Goal: Transaction & Acquisition: Book appointment/travel/reservation

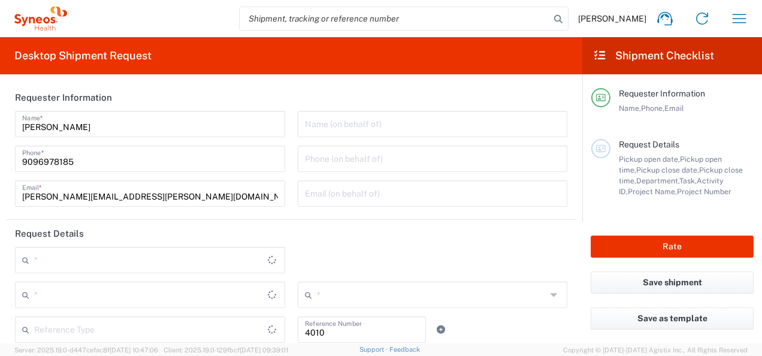
type input "Department"
type input "Mahārāshtra"
type input "India"
type input "Syneos Health India Private Limited"
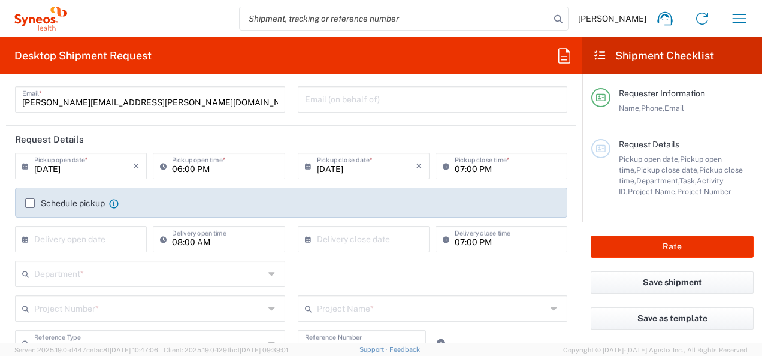
scroll to position [96, 0]
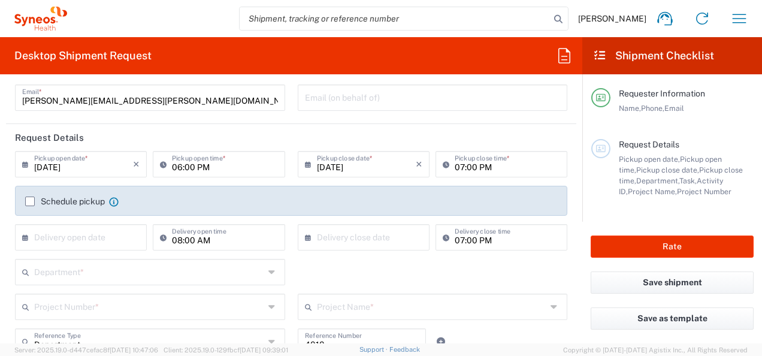
click at [29, 202] on label "Schedule pickup" at bounding box center [65, 201] width 80 height 10
click at [30, 201] on input "Schedule pickup" at bounding box center [30, 201] width 0 height 0
click at [29, 202] on label "Schedule pickup" at bounding box center [65, 201] width 80 height 10
click at [30, 201] on input "Schedule pickup" at bounding box center [30, 201] width 0 height 0
click at [30, 199] on label "Schedule pickup" at bounding box center [65, 201] width 80 height 10
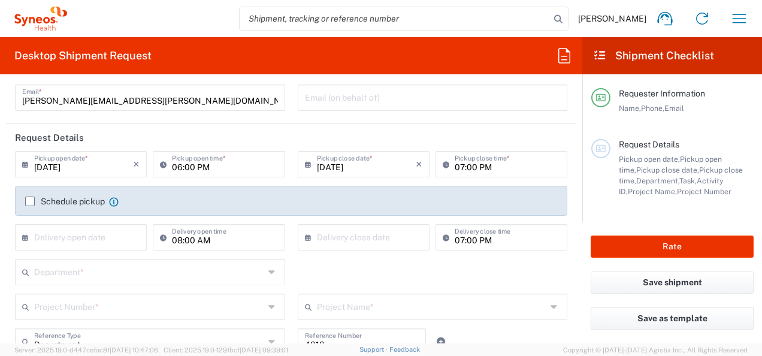
click at [30, 201] on input "Schedule pickup" at bounding box center [30, 201] width 0 height 0
click at [30, 199] on label "Schedule pickup" at bounding box center [65, 201] width 80 height 10
click at [30, 201] on input "Schedule pickup" at bounding box center [30, 201] width 0 height 0
drag, startPoint x: 30, startPoint y: 199, endPoint x: 47, endPoint y: 171, distance: 32.8
click at [30, 199] on label "Schedule pickup" at bounding box center [65, 201] width 80 height 10
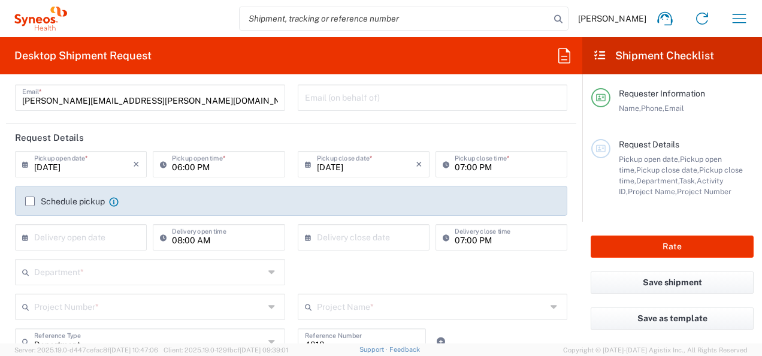
click at [30, 201] on input "Schedule pickup" at bounding box center [30, 201] width 0 height 0
click at [189, 159] on input "06:00 PM" at bounding box center [224, 163] width 105 height 21
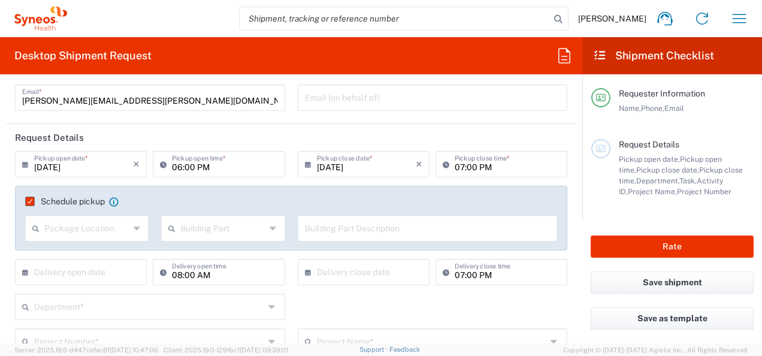
click at [262, 202] on agx-checkbox-control "Schedule pickup When scheduling a pickup please be sure to meet the following c…" at bounding box center [291, 201] width 532 height 11
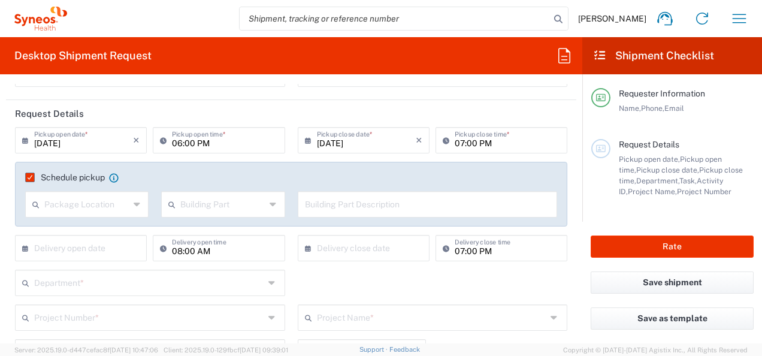
scroll to position [144, 0]
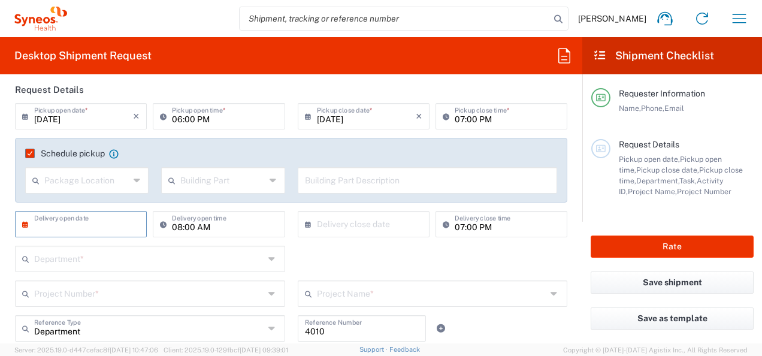
click at [110, 215] on input "text" at bounding box center [83, 223] width 99 height 21
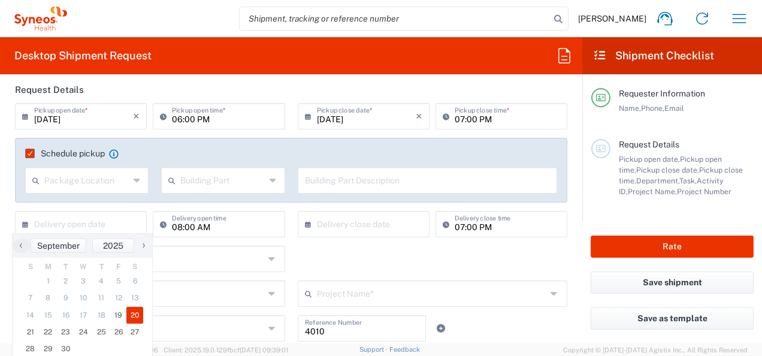
click at [132, 311] on span "20" at bounding box center [134, 315] width 17 height 17
type input "[DATE]"
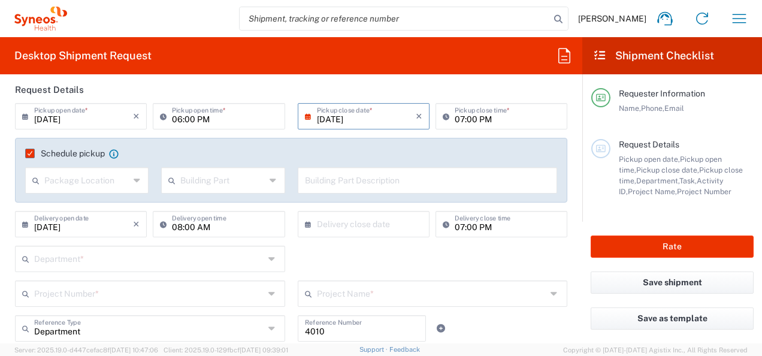
click at [352, 117] on input "[DATE]" at bounding box center [366, 115] width 99 height 21
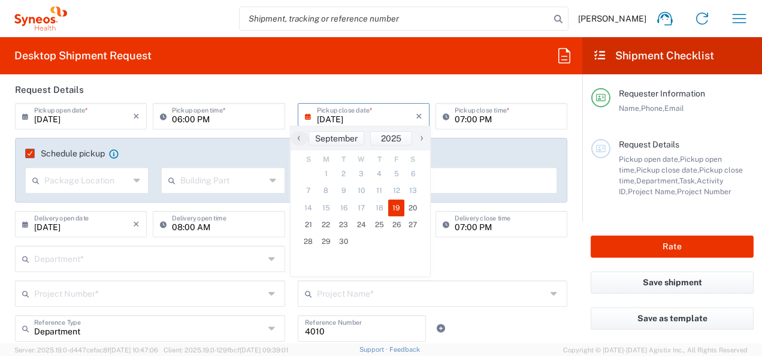
click at [335, 117] on input "[DATE]" at bounding box center [366, 115] width 99 height 21
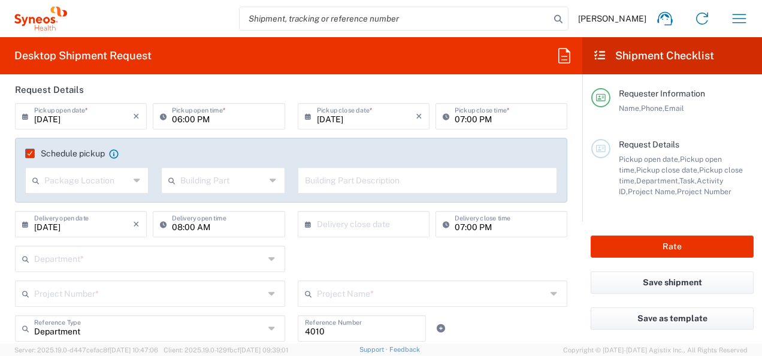
click at [332, 120] on input "[DATE]" at bounding box center [366, 115] width 99 height 21
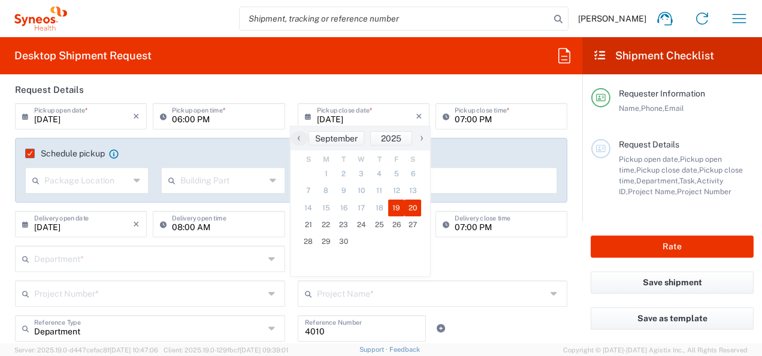
type input "09/1/2025"
type input "09/01/2025"
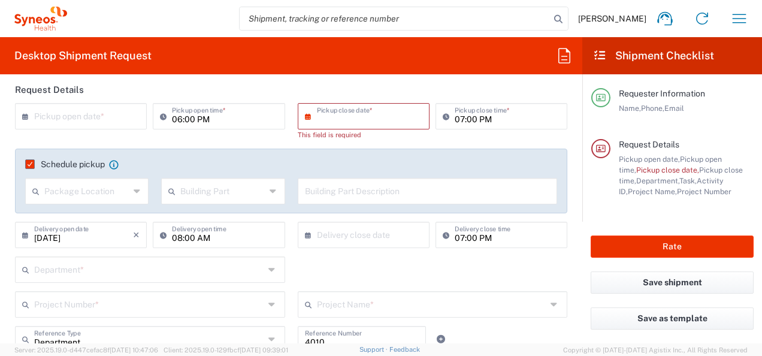
click at [350, 116] on input "text" at bounding box center [366, 115] width 99 height 21
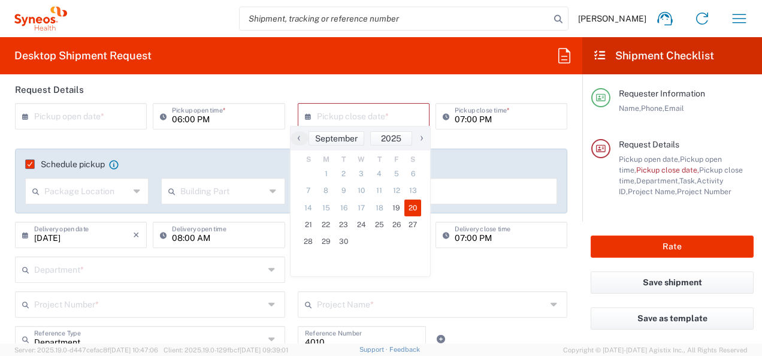
click at [409, 203] on span "20" at bounding box center [412, 207] width 17 height 17
type input "[DATE]"
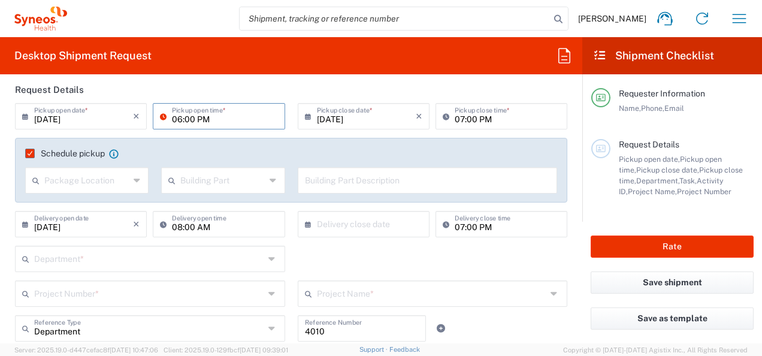
click at [211, 117] on input "06:00 PM" at bounding box center [224, 115] width 105 height 21
click at [199, 118] on input "10:00 PM" at bounding box center [224, 115] width 105 height 21
type input "10:00 AM"
click at [263, 91] on header "Request Details" at bounding box center [291, 89] width 570 height 27
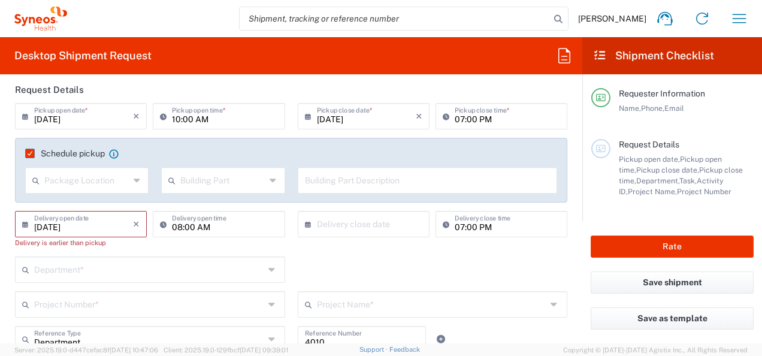
click at [176, 246] on div "08:00 AM Delivery open time" at bounding box center [219, 234] width 138 height 46
click at [177, 229] on input "08:00 AM" at bounding box center [224, 223] width 105 height 21
type input "10:00 AM"
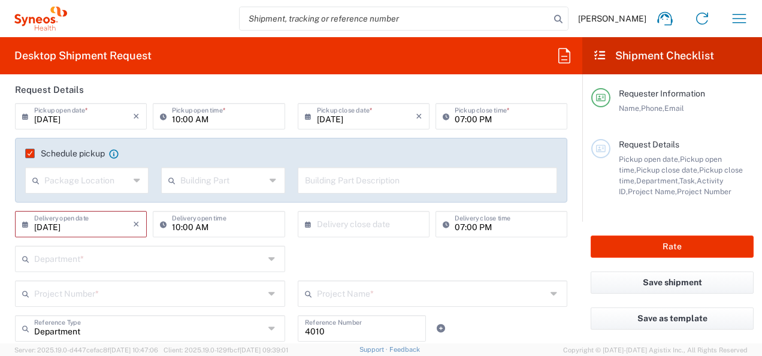
click at [265, 240] on div "10:00 AM Delivery open time" at bounding box center [219, 228] width 138 height 35
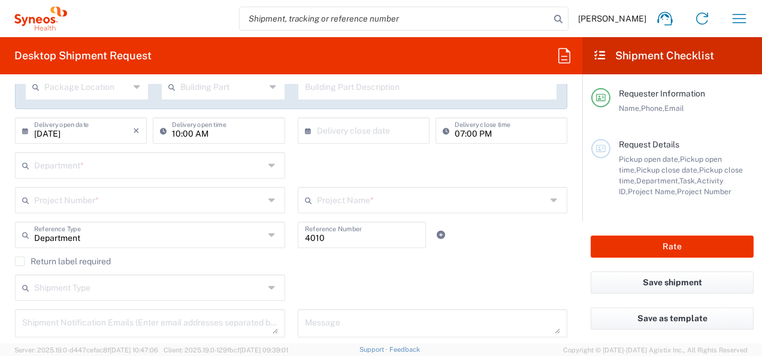
scroll to position [240, 0]
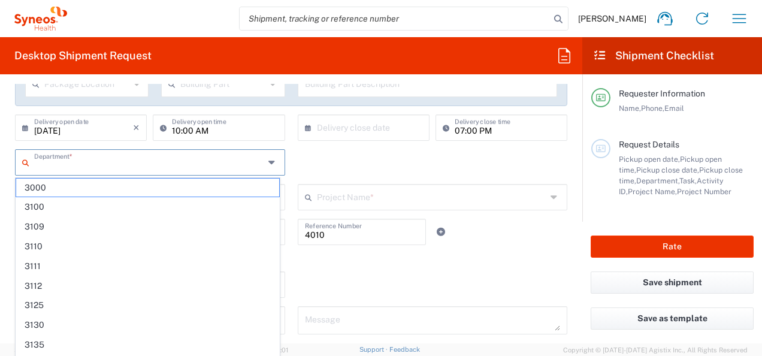
click at [246, 156] on input "text" at bounding box center [149, 161] width 230 height 21
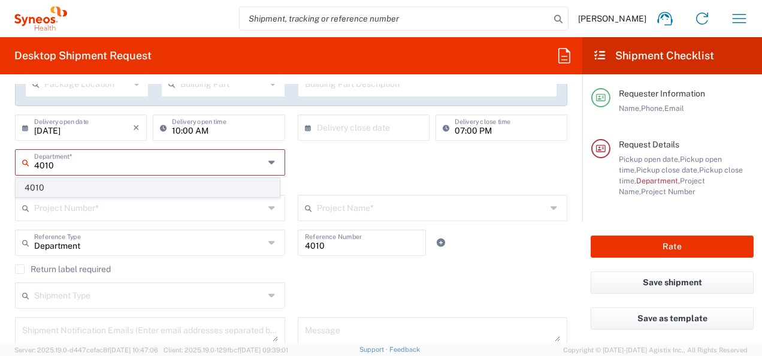
type input "4010"
click at [149, 188] on span "4010" at bounding box center [147, 188] width 263 height 19
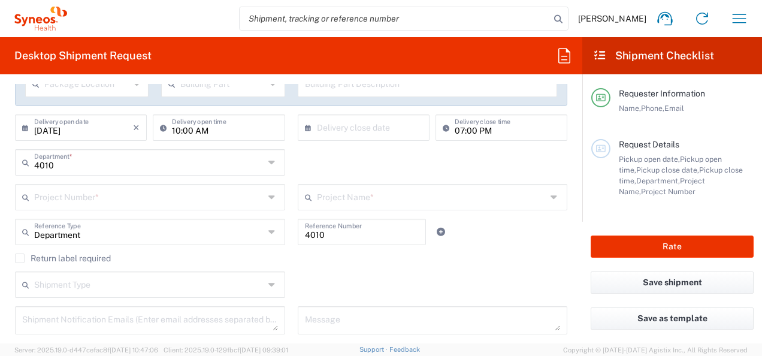
click at [374, 162] on div "4010 Department * 4010" at bounding box center [291, 166] width 565 height 35
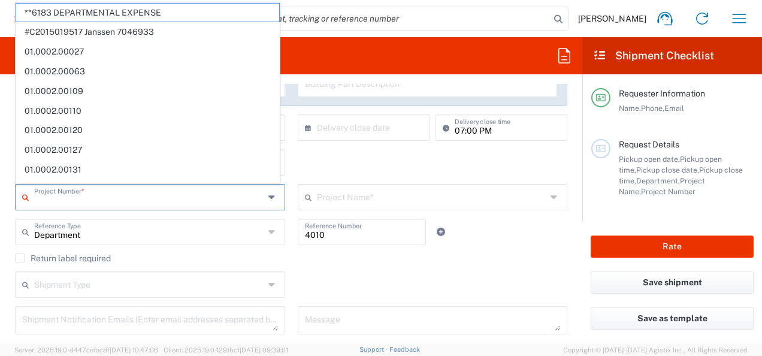
click at [169, 205] on input "text" at bounding box center [149, 196] width 230 height 21
paste input "7038072"
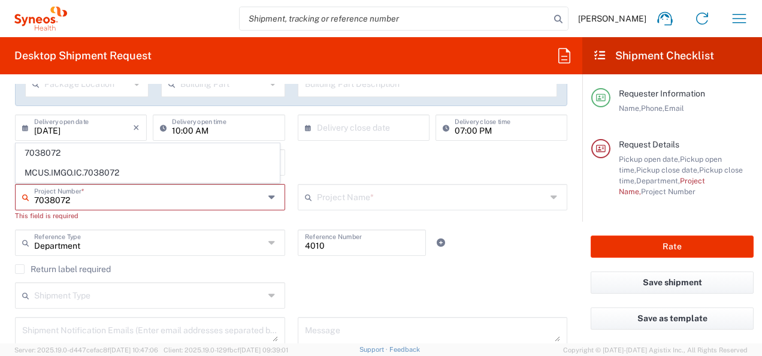
type input "7038072"
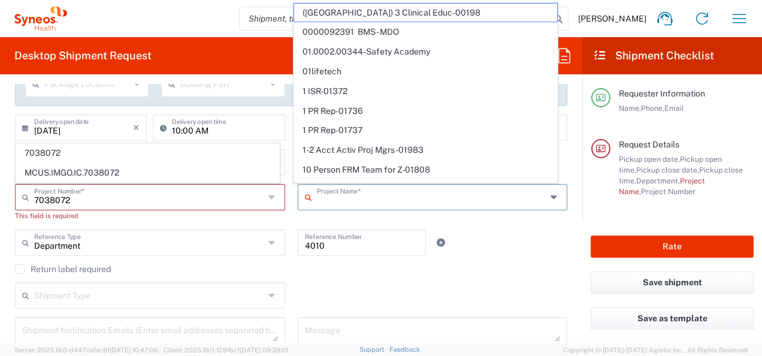
click at [359, 196] on input "text" at bounding box center [432, 196] width 230 height 21
paste input "7038072"
type input "7038072"
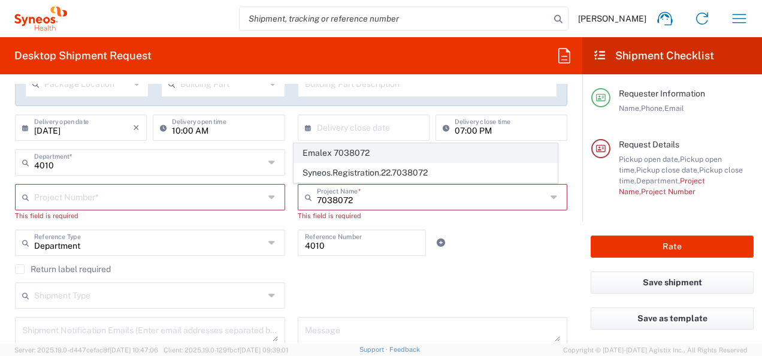
click at [387, 156] on span "Emalex 7038072" at bounding box center [425, 153] width 263 height 19
type input "Emalex 7038072"
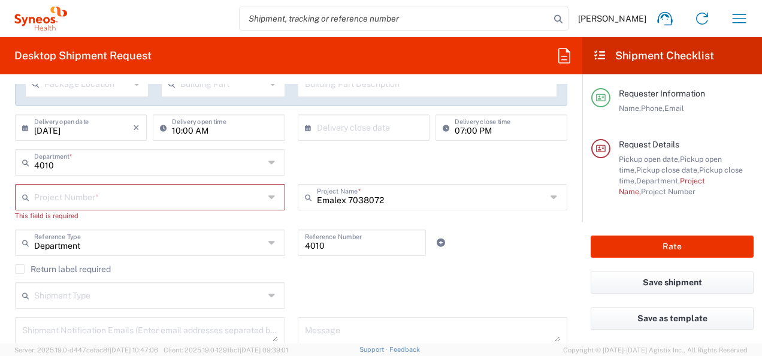
type input "7038072"
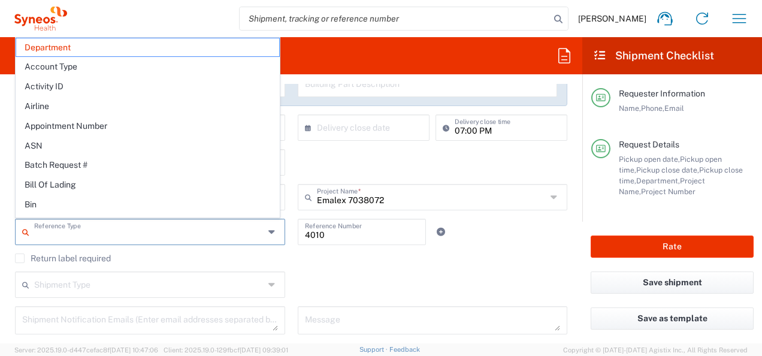
click at [155, 235] on input "text" at bounding box center [149, 230] width 230 height 21
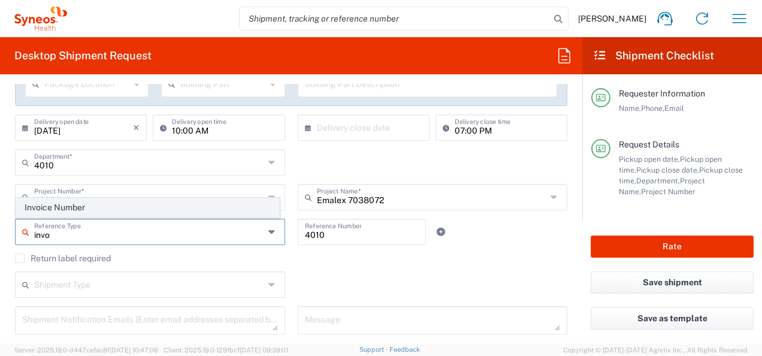
click at [137, 211] on span "Invoice Number" at bounding box center [147, 207] width 263 height 19
type input "Invoice Number"
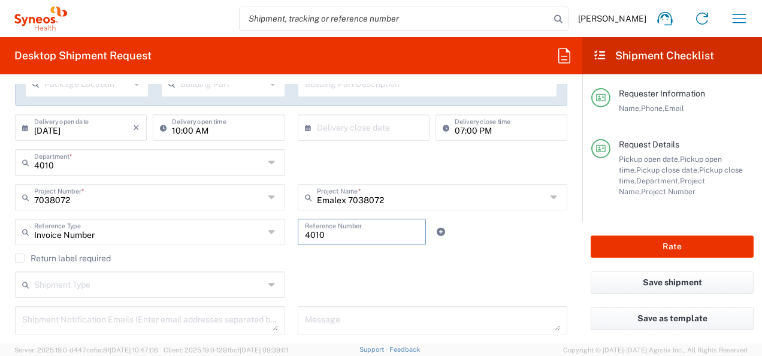
drag, startPoint x: 349, startPoint y: 238, endPoint x: 274, endPoint y: 234, distance: 75.6
click at [274, 234] on div "Invoice Number Reference Type Invoice Number 4010 Reference Number" at bounding box center [291, 236] width 565 height 35
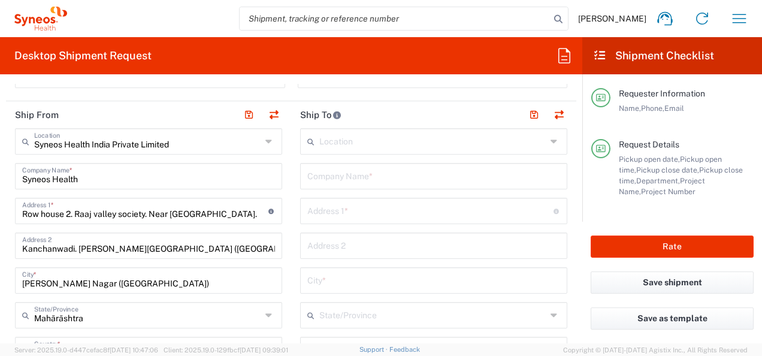
scroll to position [508, 0]
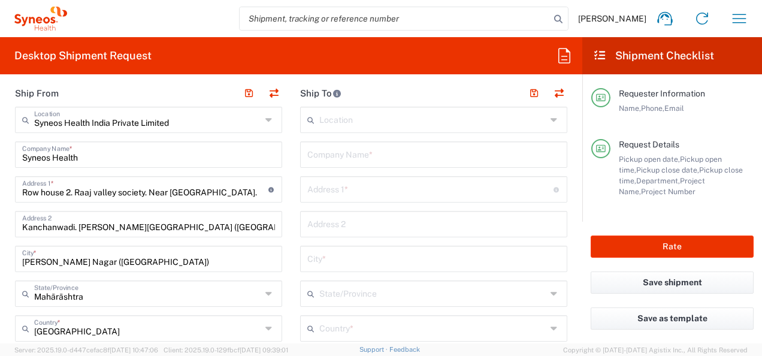
type input "001"
drag, startPoint x: 104, startPoint y: 161, endPoint x: 9, endPoint y: 155, distance: 95.4
click at [173, 95] on header "Ship From" at bounding box center [148, 93] width 285 height 27
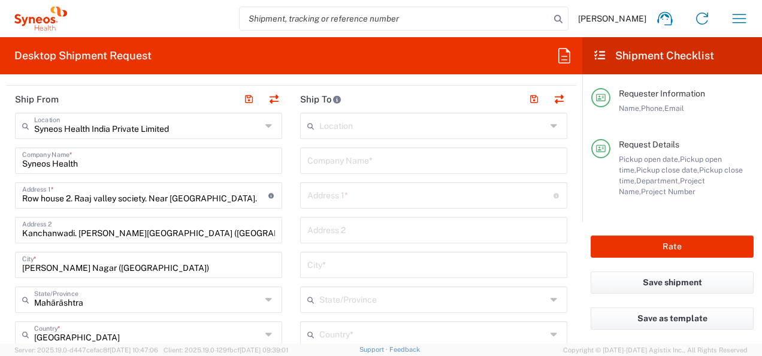
scroll to position [504, 0]
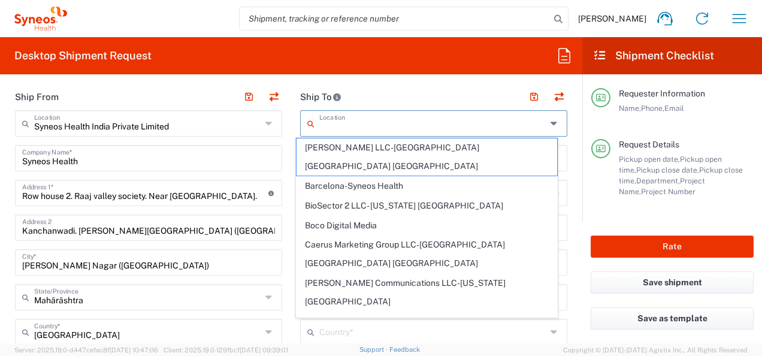
click at [425, 126] on input "text" at bounding box center [432, 122] width 227 height 21
click at [409, 94] on header "Ship To" at bounding box center [433, 96] width 285 height 27
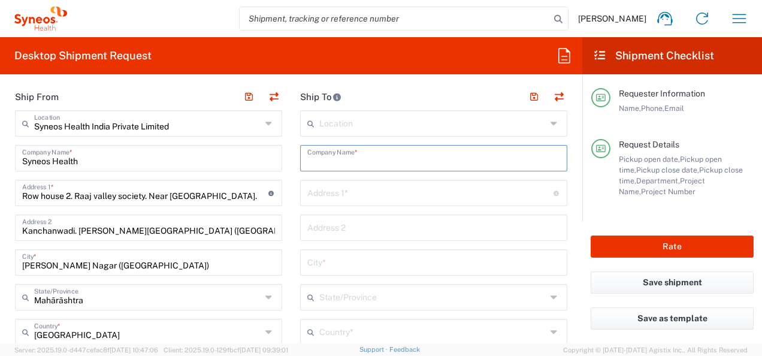
click at [349, 165] on input "text" at bounding box center [433, 157] width 253 height 21
paste input "Baylor College of Medicine"
type input "Baylor College of Medicine"
click at [361, 200] on input "text" at bounding box center [430, 191] width 246 height 21
paste input "7200 Cambridge St., Suite 9a"
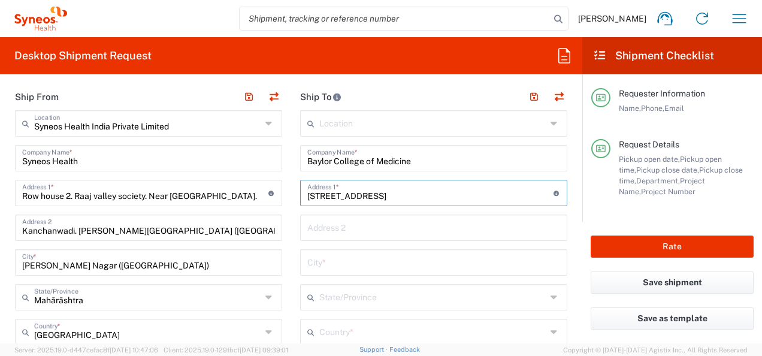
type input "7200 Cambridge St., Suite 9a"
click at [313, 223] on input "text" at bounding box center [433, 226] width 253 height 21
click at [316, 259] on input "text" at bounding box center [433, 261] width 253 height 21
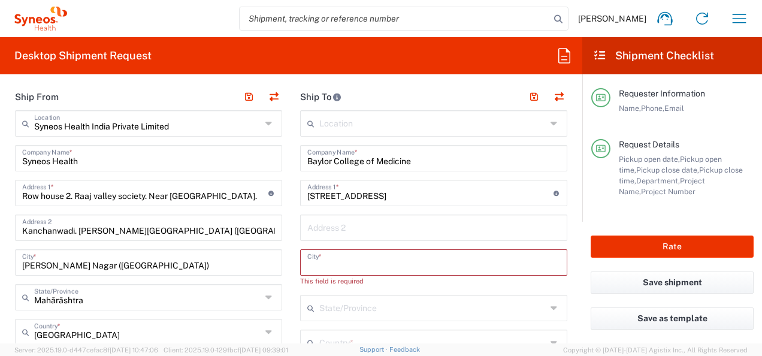
paste input "Houston, TX"
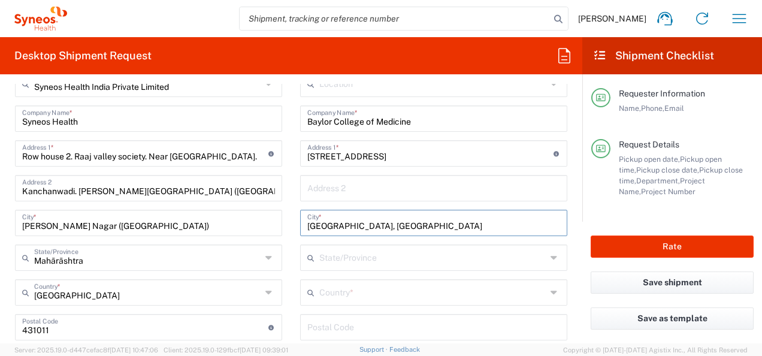
scroll to position [552, 0]
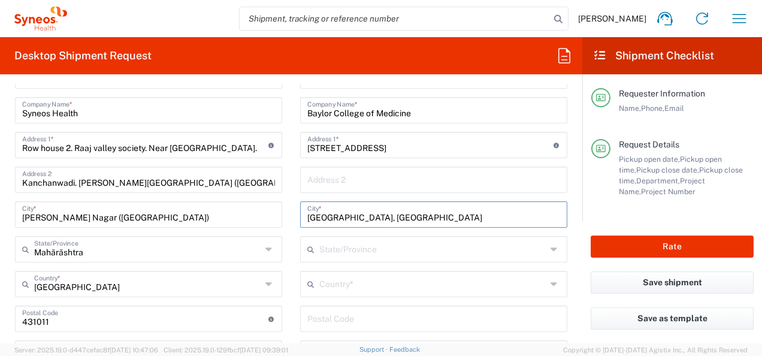
type input "Houston, TX"
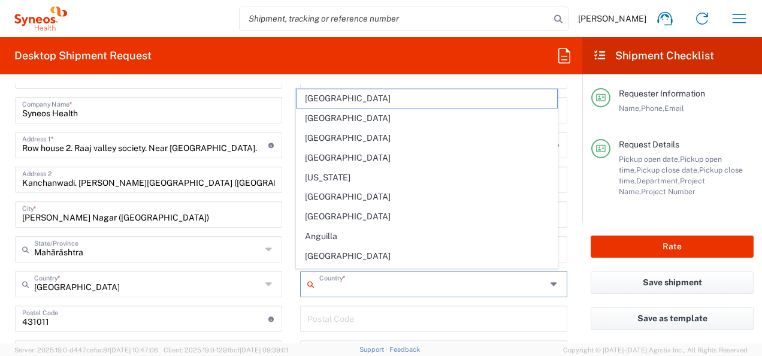
click at [382, 276] on input "text" at bounding box center [432, 283] width 227 height 21
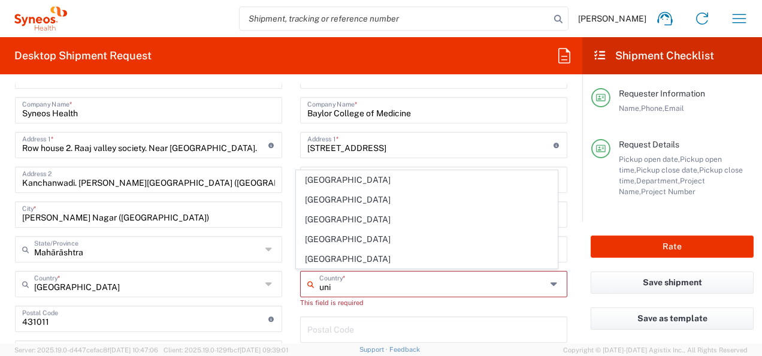
type input "uni"
click at [282, 192] on main "Syneos Health India Private Limited Location Syneos Health India Private Limite…" at bounding box center [148, 331] width 285 height 538
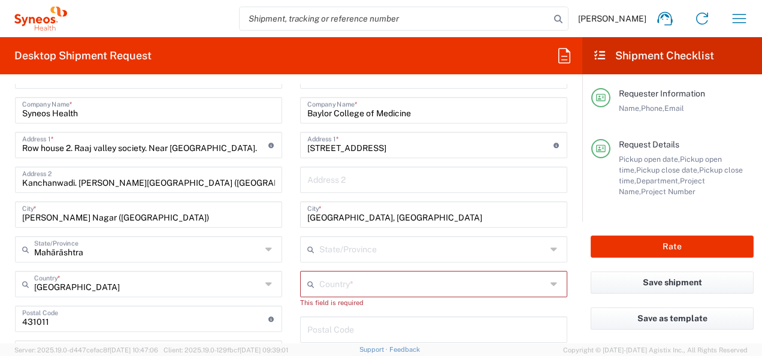
click at [366, 278] on input "text" at bounding box center [432, 283] width 227 height 21
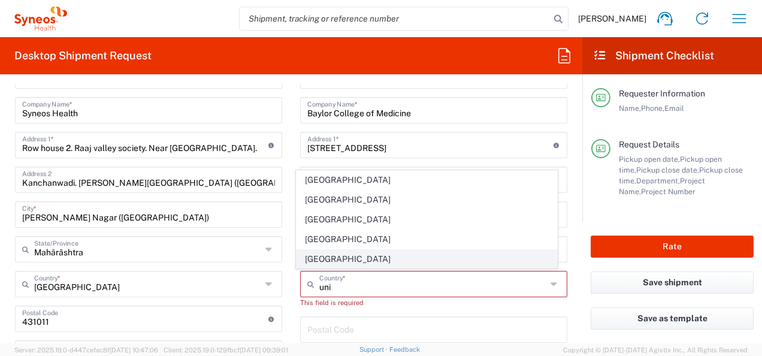
click at [329, 264] on span "[GEOGRAPHIC_DATA]" at bounding box center [427, 259] width 260 height 19
type input "[GEOGRAPHIC_DATA]"
type input "Sender/Shipper"
type input "Delivery Duty Paid"
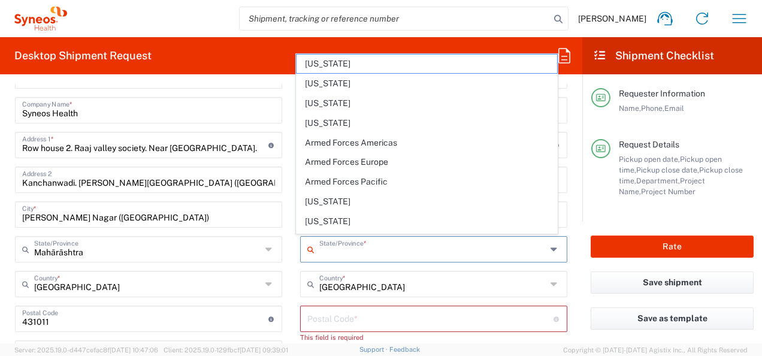
click at [363, 253] on input "text" at bounding box center [432, 248] width 227 height 21
click at [291, 192] on main "Location Addison Whitney LLC-Morrisvile NC US Barcelona-Syneos Health BioSector…" at bounding box center [433, 319] width 285 height 514
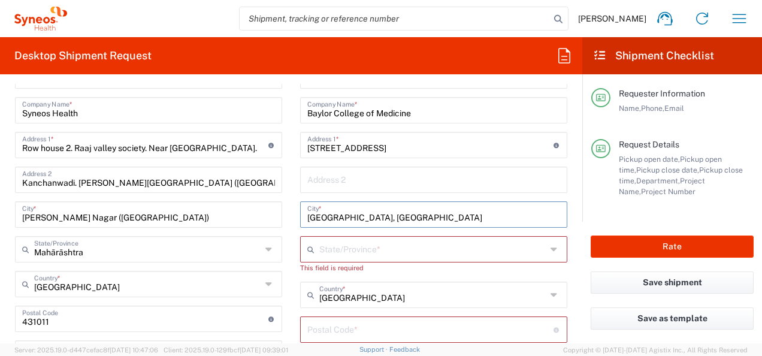
click at [350, 214] on input "Houston, TX" at bounding box center [433, 213] width 253 height 21
drag, startPoint x: 340, startPoint y: 215, endPoint x: 232, endPoint y: 0, distance: 240.6
click at [307, 216] on input "Houston" at bounding box center [433, 213] width 253 height 21
type input "Houston"
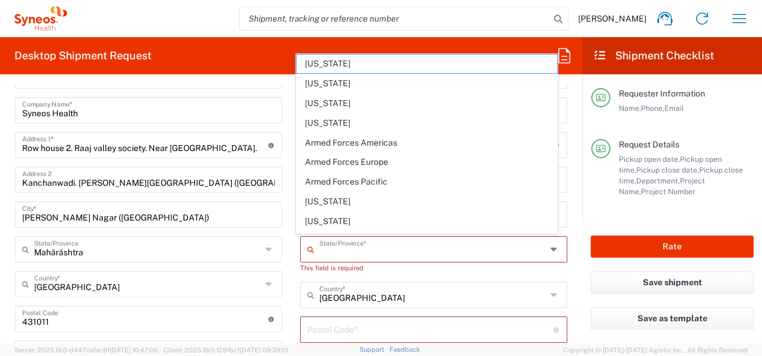
click at [367, 253] on input "text" at bounding box center [432, 248] width 227 height 21
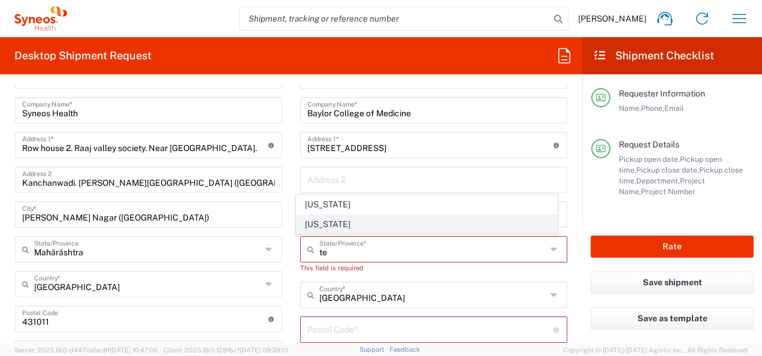
click at [320, 224] on span "Texas" at bounding box center [427, 224] width 260 height 19
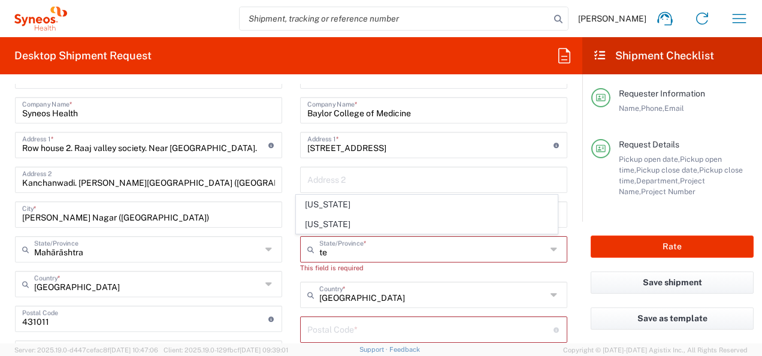
type input "Texas"
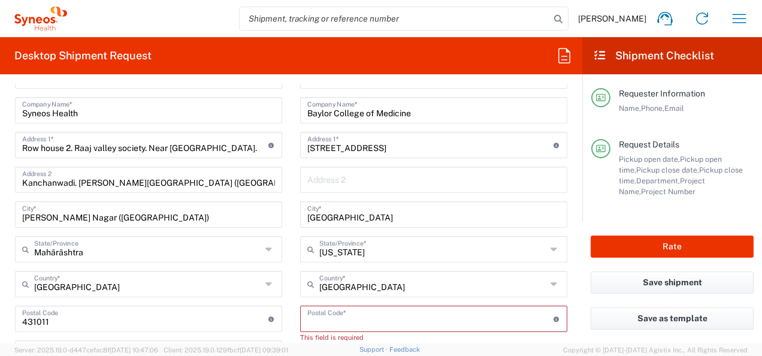
click at [348, 313] on input "undefined" at bounding box center [430, 317] width 246 height 21
paste input "77030"
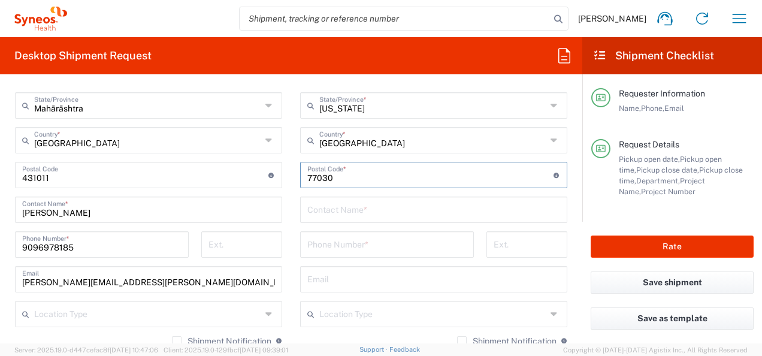
scroll to position [720, 0]
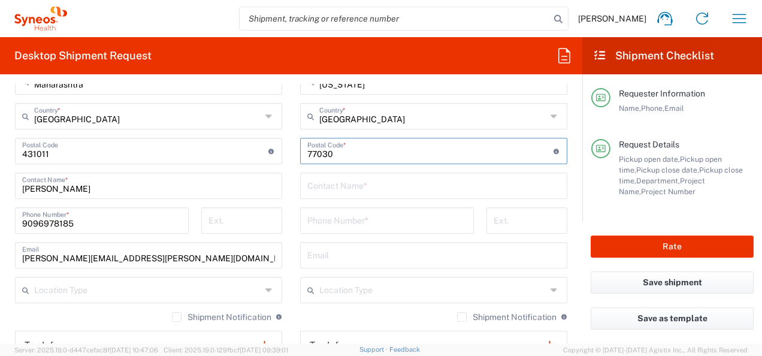
type input "77030"
click at [292, 199] on main "Location Addison Whitney LLC-Morrisvile NC US Barcelona-Syneos Health BioSector…" at bounding box center [433, 146] width 285 height 503
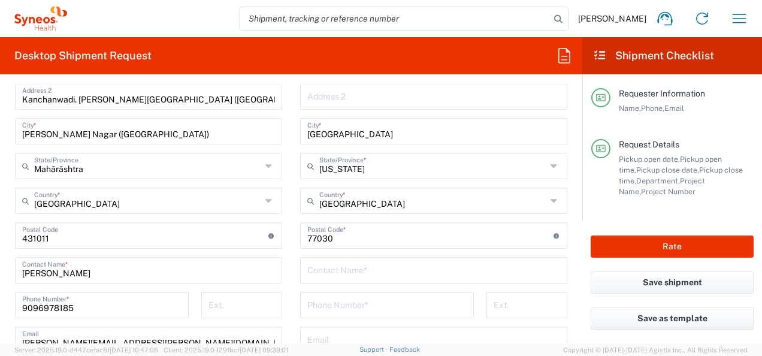
scroll to position [624, 0]
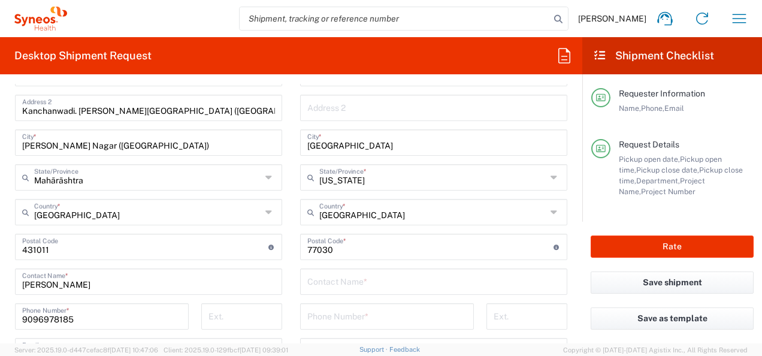
click at [435, 280] on input "text" at bounding box center [433, 280] width 253 height 21
paste input "Rory Mahabir"
type input "Rory Mahabir"
drag, startPoint x: 365, startPoint y: 308, endPoint x: 502, endPoint y: 312, distance: 137.2
click at [365, 308] on input "tel" at bounding box center [386, 315] width 159 height 21
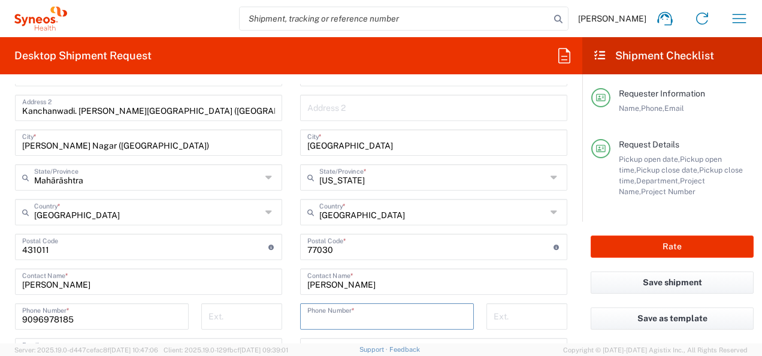
paste input "713-798-5989"
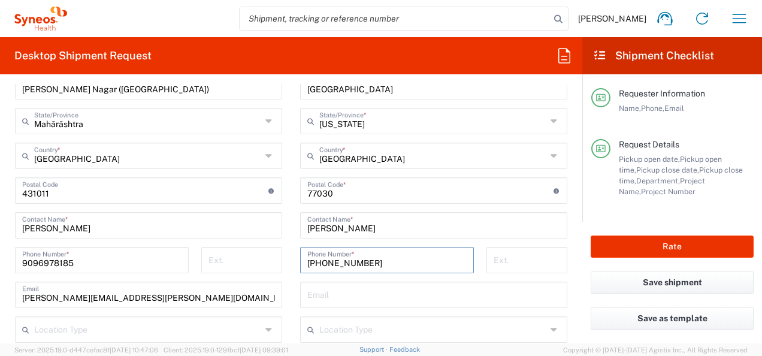
scroll to position [696, 0]
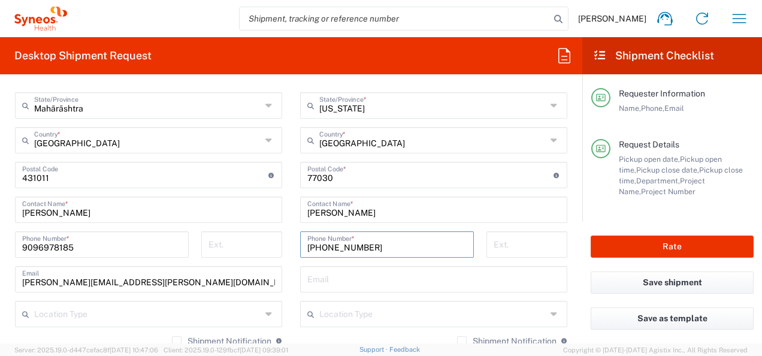
type input "713-798-5989"
click at [391, 270] on input "text" at bounding box center [433, 278] width 253 height 21
paste input "Rory.mahabir@bcm.edu"
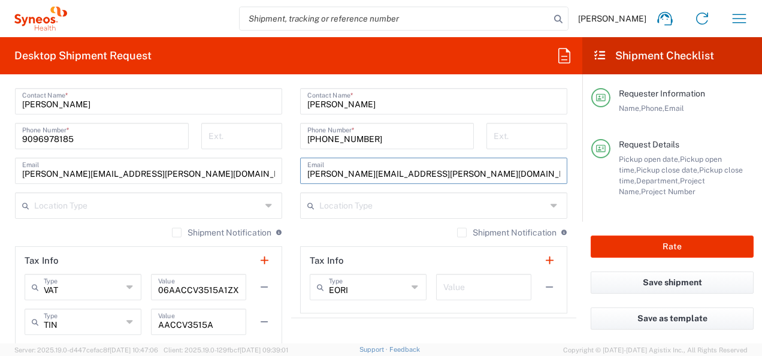
scroll to position [816, 0]
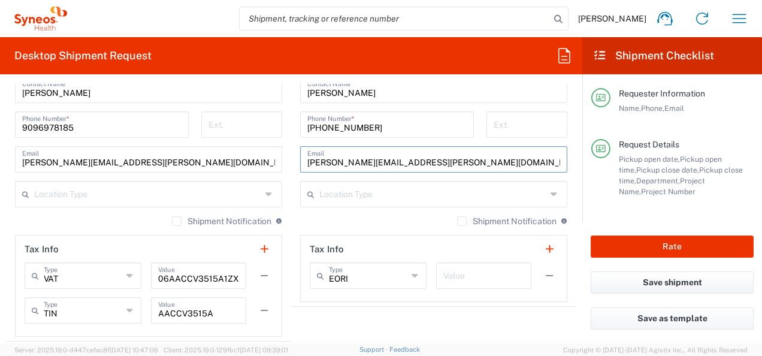
type input "Rory.mahabir@bcm.edu"
click at [295, 222] on main "Location Addison Whitney LLC-Morrisvile NC US Barcelona-Syneos Health BioSector…" at bounding box center [433, 50] width 285 height 503
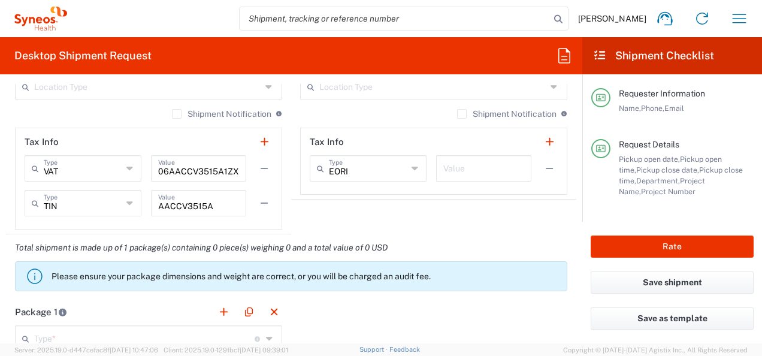
scroll to position [925, 0]
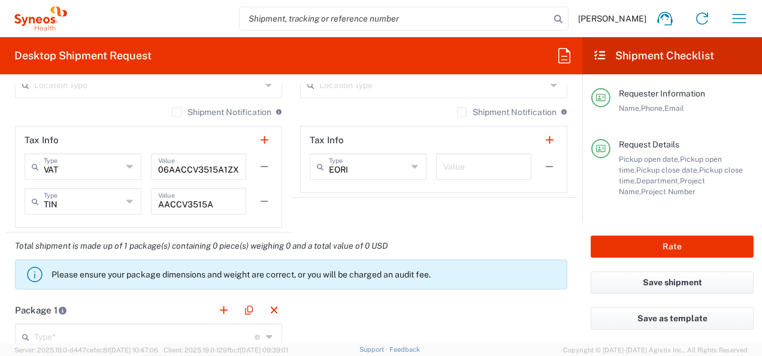
click at [404, 165] on div "EORI Type" at bounding box center [368, 166] width 117 height 26
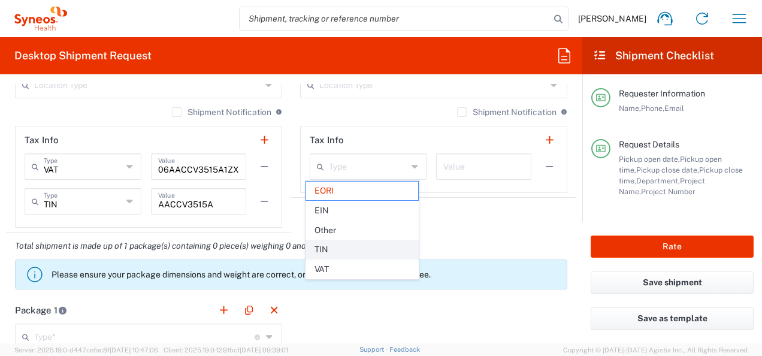
click at [327, 240] on li "TIN" at bounding box center [361, 250] width 113 height 20
type input "TIN"
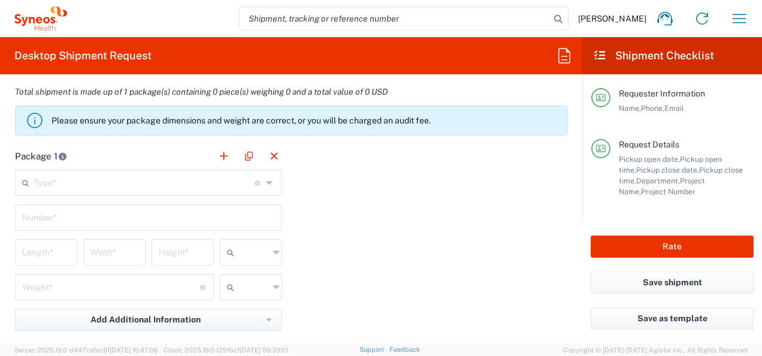
scroll to position [1101, 0]
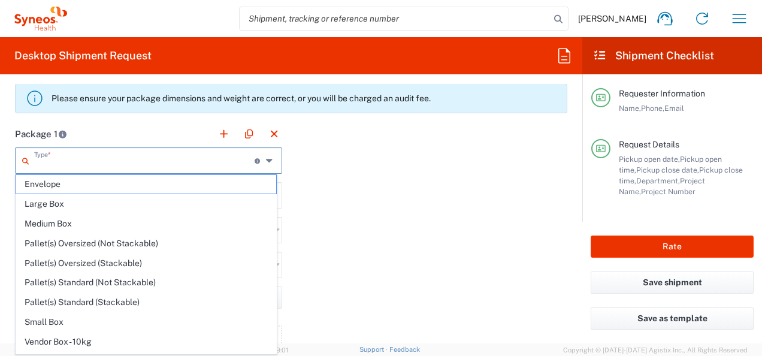
click at [126, 167] on input "text" at bounding box center [144, 159] width 220 height 21
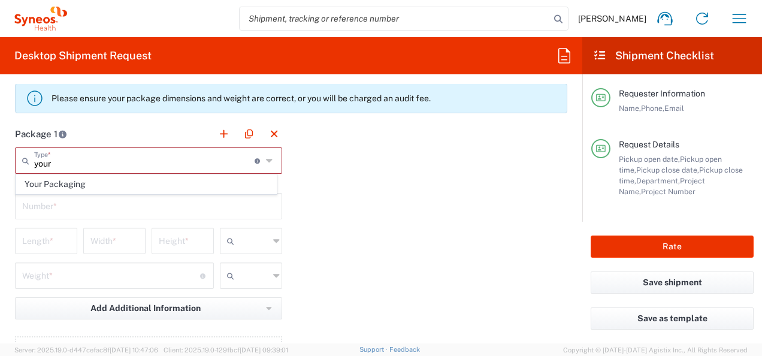
click at [80, 184] on span "Your Packaging" at bounding box center [146, 184] width 260 height 19
type input "Your Packaging"
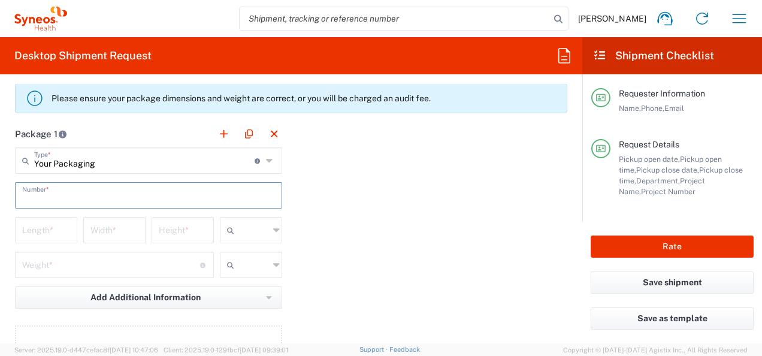
click at [80, 184] on input "text" at bounding box center [148, 194] width 253 height 21
type input "1"
click at [36, 229] on input "number" at bounding box center [46, 229] width 48 height 21
type input "40"
click at [97, 228] on input "number" at bounding box center [114, 229] width 48 height 21
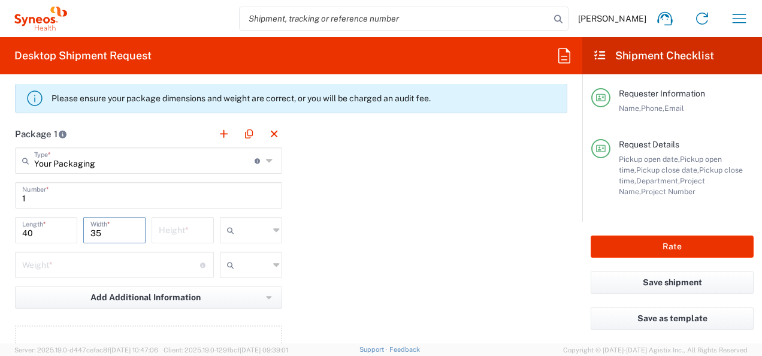
type input "35"
click at [163, 229] on input "number" at bounding box center [183, 229] width 48 height 21
type input "1"
click at [256, 228] on input "text" at bounding box center [254, 229] width 30 height 19
click at [246, 254] on span "cm" at bounding box center [246, 253] width 59 height 19
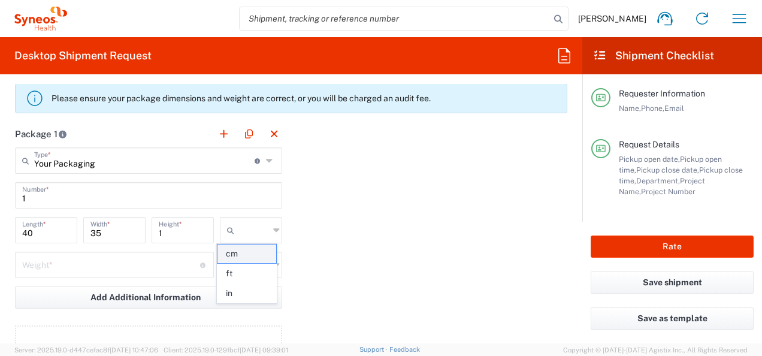
type input "cm"
click at [62, 259] on input "number" at bounding box center [111, 263] width 178 height 21
type input "0.5"
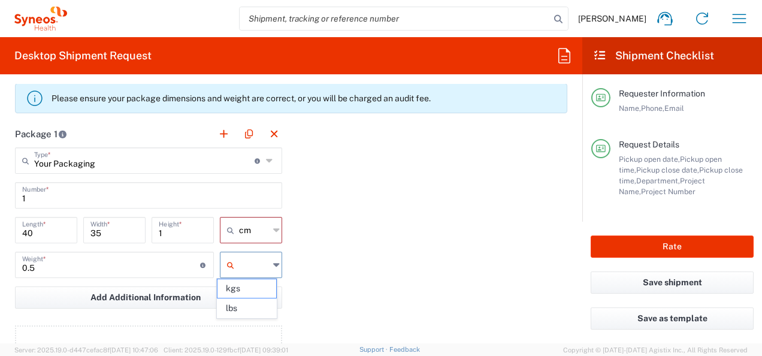
click at [243, 267] on input "text" at bounding box center [254, 264] width 30 height 19
click at [227, 294] on span "kgs" at bounding box center [246, 288] width 59 height 19
type input "kgs"
click at [123, 267] on input "0.5" at bounding box center [111, 263] width 178 height 21
type input "0.25"
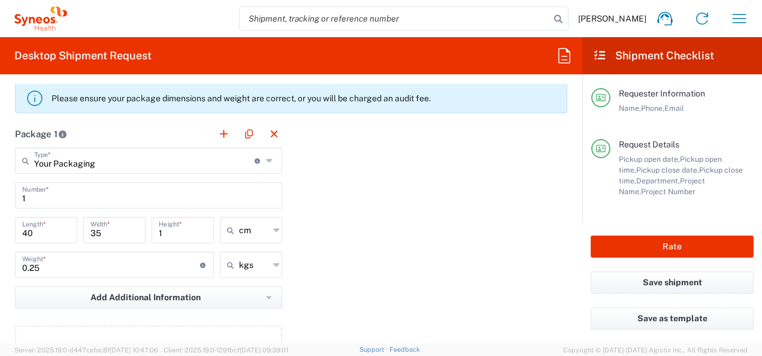
click at [394, 250] on div "Package 1 Your Packaging Type * Material used to package goods Your Packaging 1…" at bounding box center [291, 251] width 570 height 263
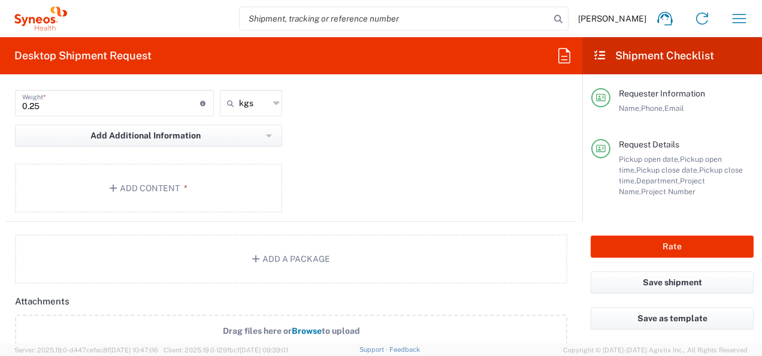
scroll to position [1279, 0]
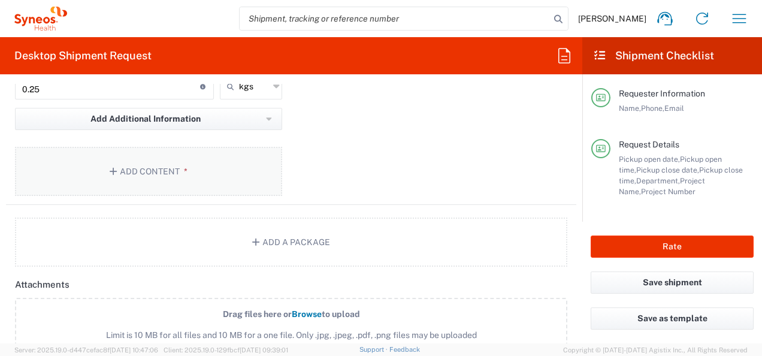
click at [164, 166] on button "Add Content *" at bounding box center [148, 171] width 267 height 49
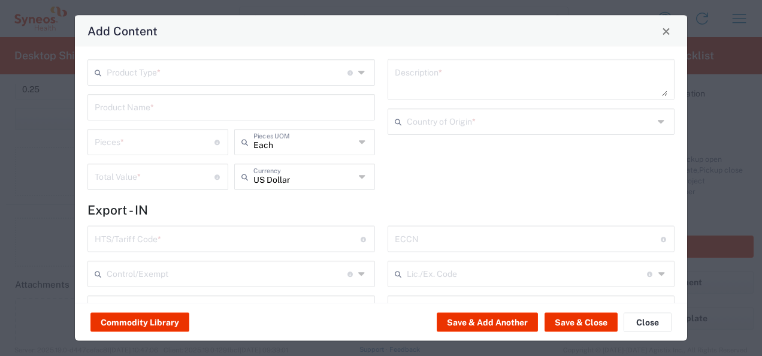
click at [189, 78] on input "text" at bounding box center [227, 71] width 241 height 21
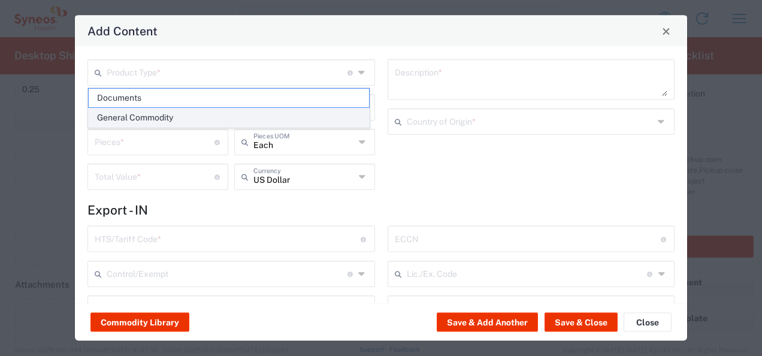
click at [168, 113] on span "General Commodity" at bounding box center [229, 117] width 280 height 19
type input "General Commodity"
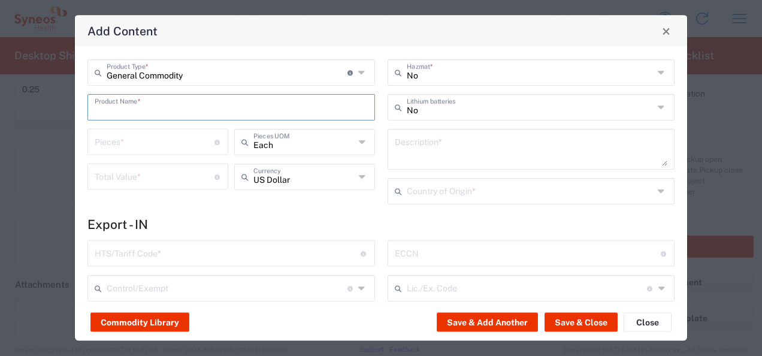
click at [150, 99] on input "text" at bounding box center [231, 106] width 273 height 21
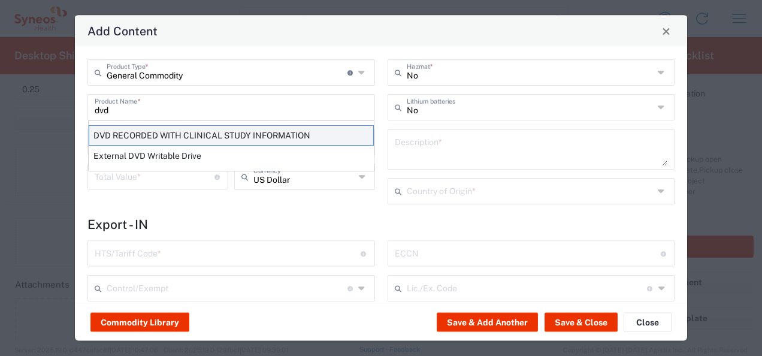
click at [159, 133] on div "DVD RECORDED WITH CLINICAL STUDY INFORMATION" at bounding box center [231, 135] width 285 height 20
type input "DVD RECORDED WITH CLINICAL STUDY INFORMATION"
type input "1"
type textarea "RECORDED WITH CLINICAL STUDY INFORMATION"
type input "[GEOGRAPHIC_DATA]"
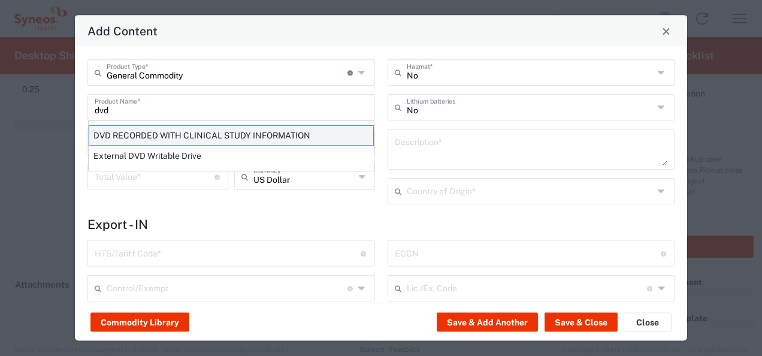
type input "8523.49.4000"
type input "BIS"
type input "EAR99"
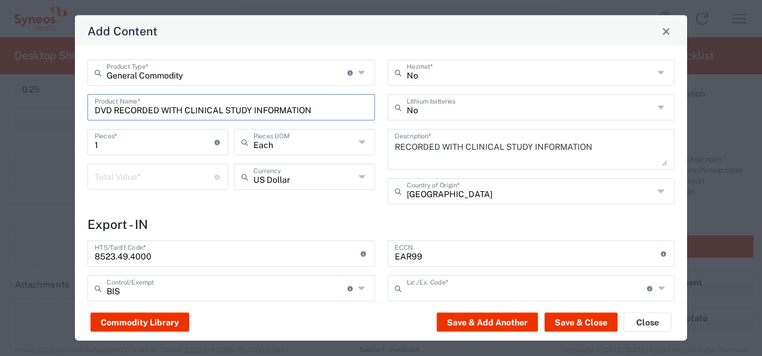
type input "NLR - No License Required"
click at [177, 178] on input "number" at bounding box center [155, 175] width 120 height 21
type input "100"
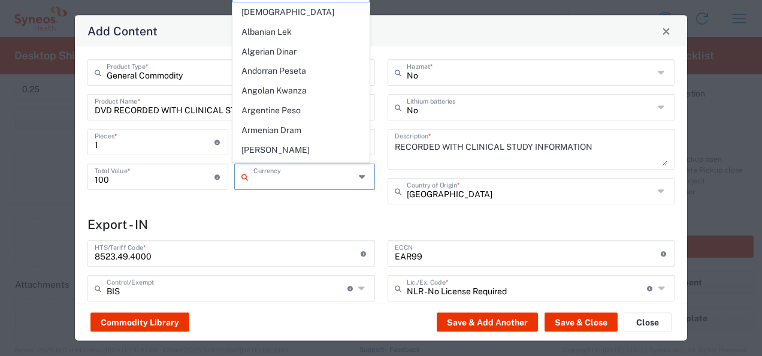
click at [316, 180] on input "text" at bounding box center [304, 175] width 102 height 21
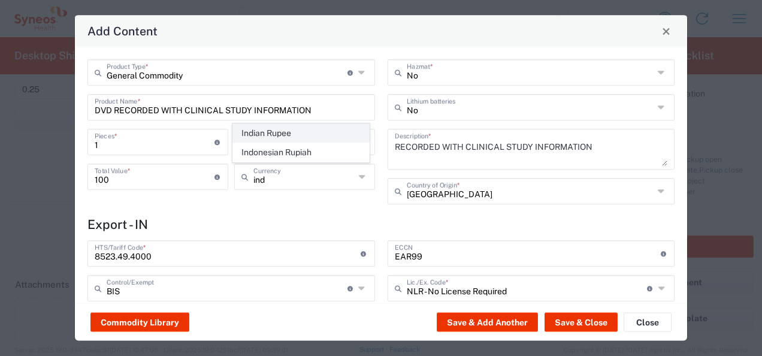
click at [292, 133] on span "Indian Rupee" at bounding box center [301, 133] width 136 height 19
type input "Indian Rupee"
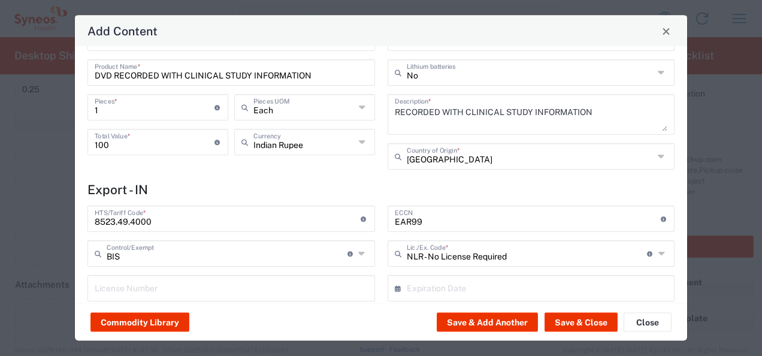
scroll to position [0, 0]
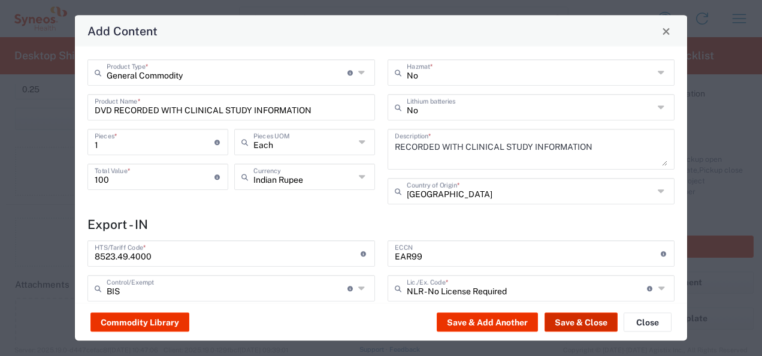
click at [583, 317] on button "Save & Close" at bounding box center [580, 322] width 73 height 19
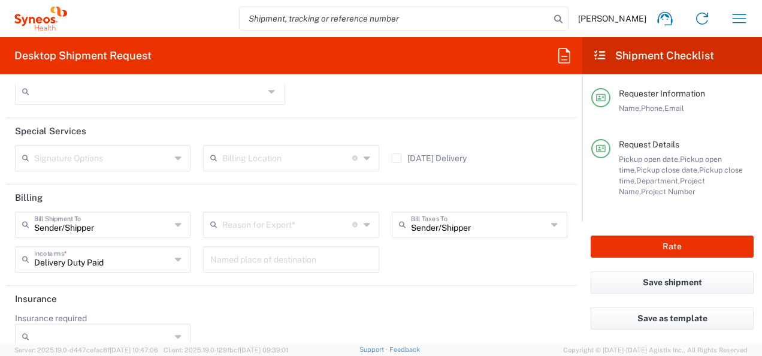
scroll to position [1770, 0]
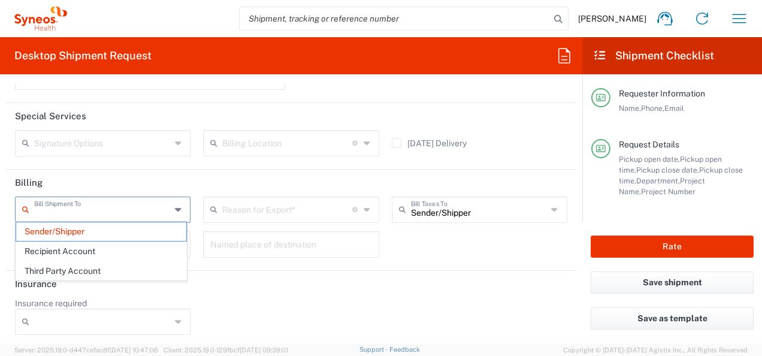
click at [147, 200] on input "text" at bounding box center [102, 208] width 137 height 21
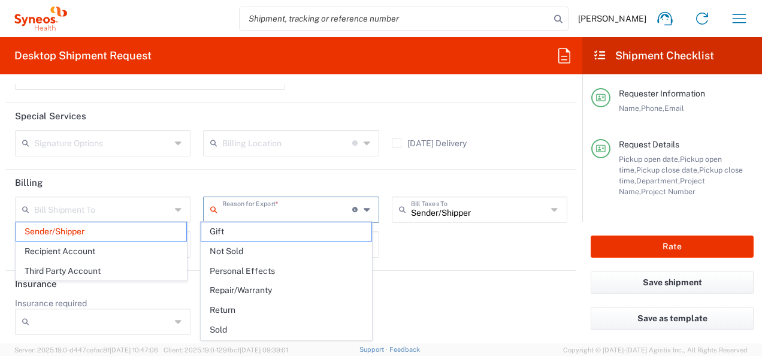
click at [260, 210] on input "text" at bounding box center [287, 208] width 130 height 21
type input "Sender/Shipper"
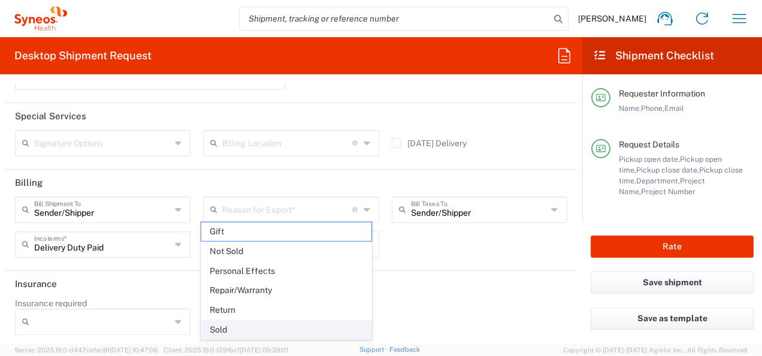
click at [242, 323] on span "Sold" at bounding box center [286, 329] width 170 height 19
type input "Sold"
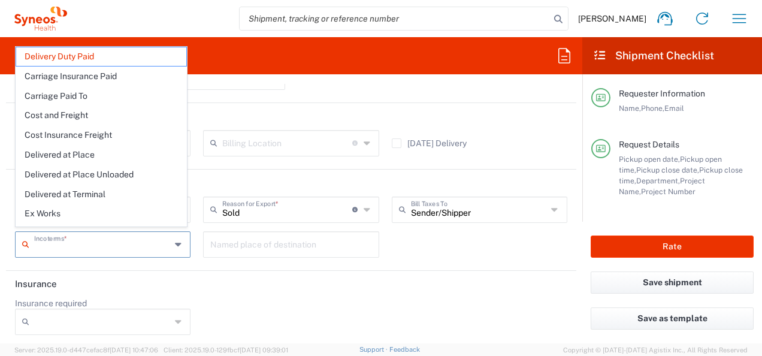
click at [116, 243] on input "text" at bounding box center [102, 243] width 137 height 21
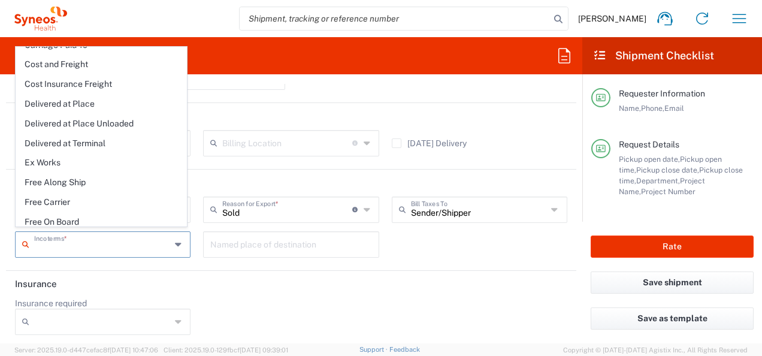
scroll to position [0, 0]
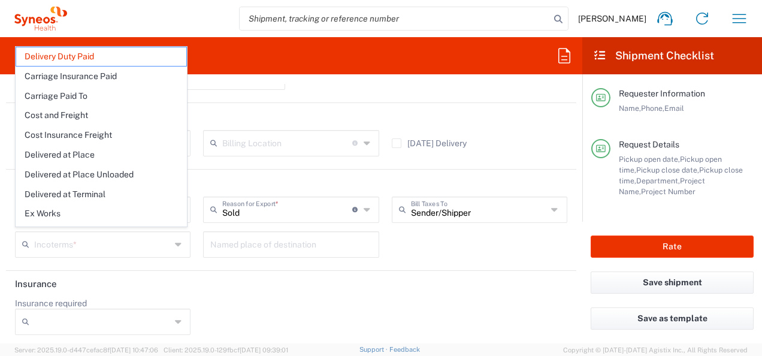
click at [190, 301] on div "Insurance required No Yes" at bounding box center [103, 321] width 188 height 46
type input "Delivery Duty Paid"
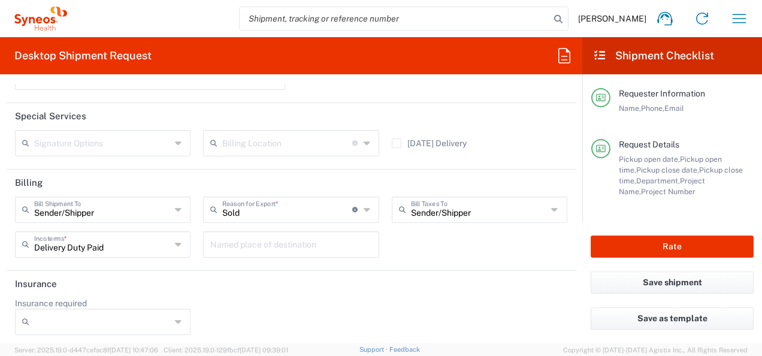
click at [210, 283] on header "Insurance" at bounding box center [291, 284] width 570 height 27
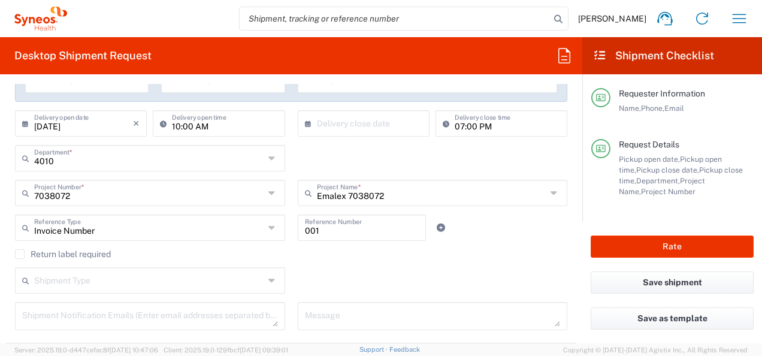
scroll to position [248, 0]
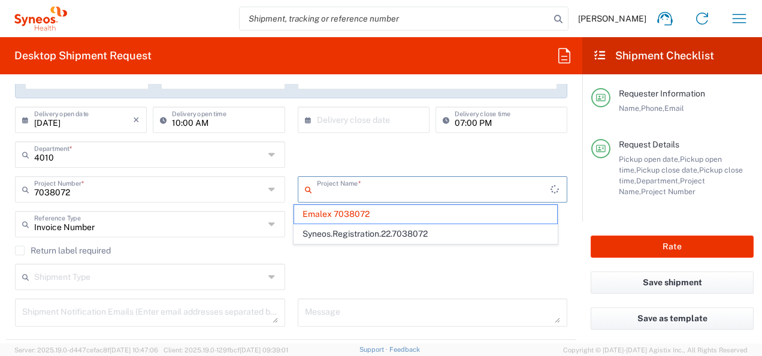
drag, startPoint x: 379, startPoint y: 194, endPoint x: 359, endPoint y: 192, distance: 19.3
click at [359, 192] on input "text" at bounding box center [434, 188] width 234 height 21
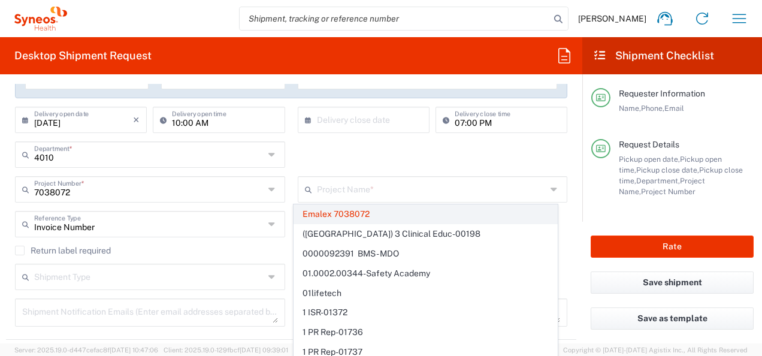
click at [370, 214] on span "Emalex 7038072" at bounding box center [425, 214] width 263 height 19
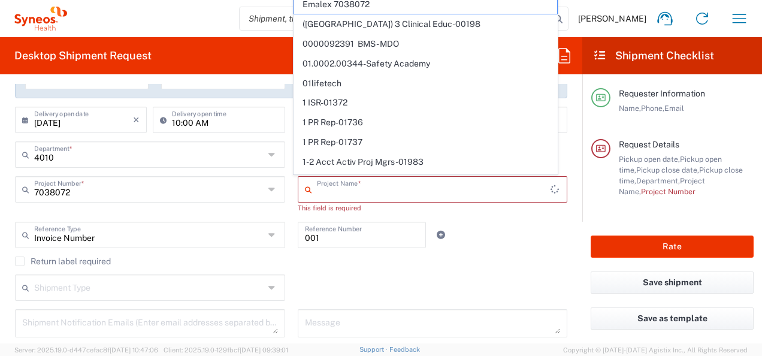
click at [358, 193] on input "text" at bounding box center [434, 188] width 234 height 21
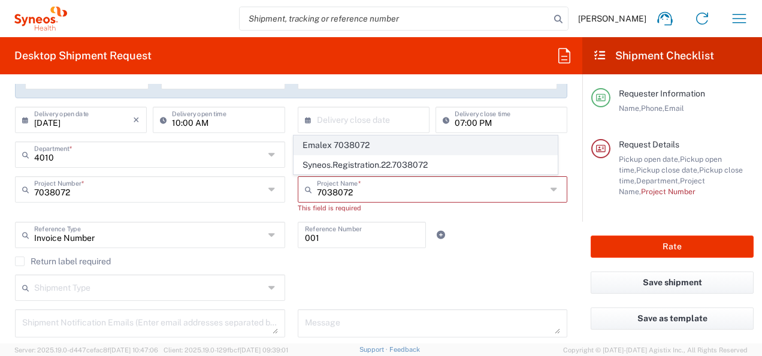
click at [343, 148] on span "Emalex 7038072" at bounding box center [425, 145] width 263 height 19
type input "Emalex 7038072"
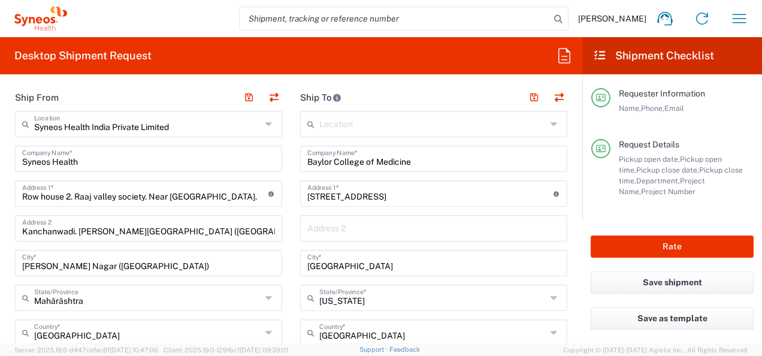
scroll to position [510, 0]
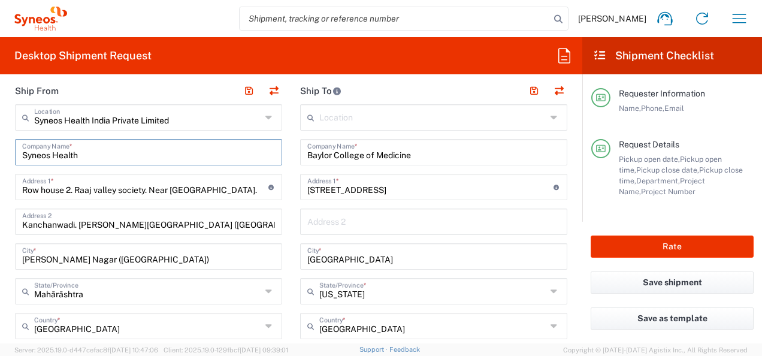
drag, startPoint x: 140, startPoint y: 156, endPoint x: 18, endPoint y: 156, distance: 122.2
click at [18, 156] on div "Syneos Health Company Name *" at bounding box center [148, 152] width 267 height 26
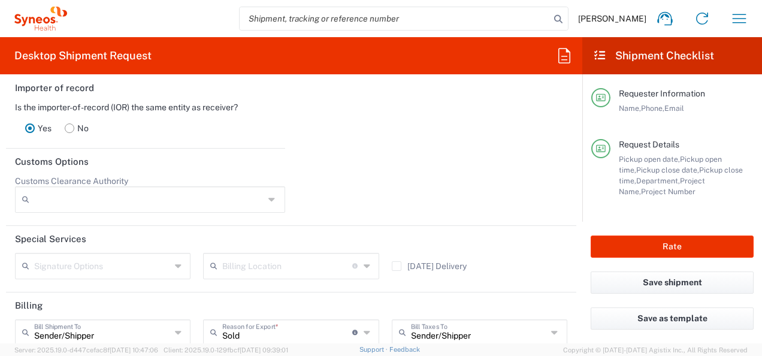
scroll to position [1770, 0]
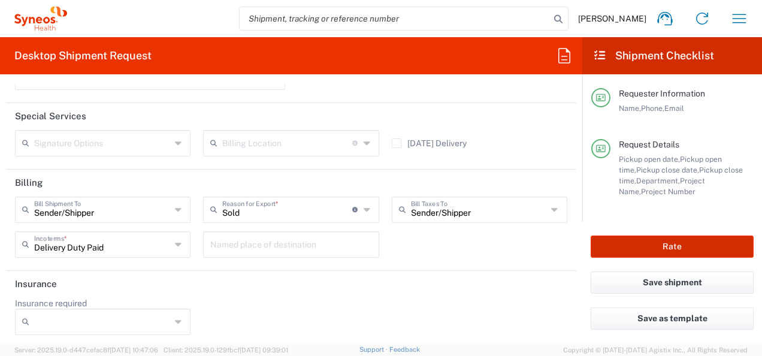
click at [650, 246] on button "Rate" at bounding box center [672, 246] width 163 height 22
type input "4010"
type input "Emalex 7038072"
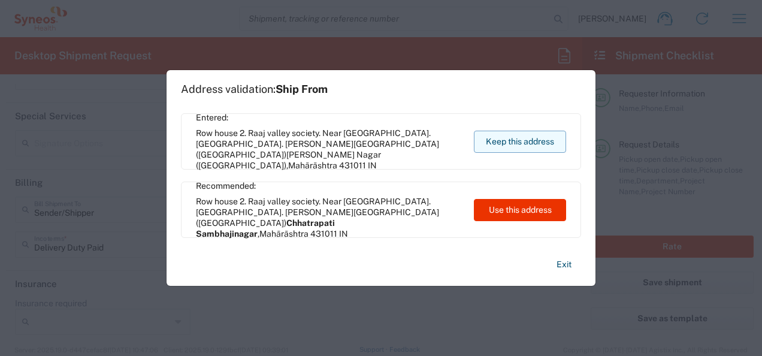
click at [519, 150] on button "Keep this address" at bounding box center [520, 142] width 92 height 22
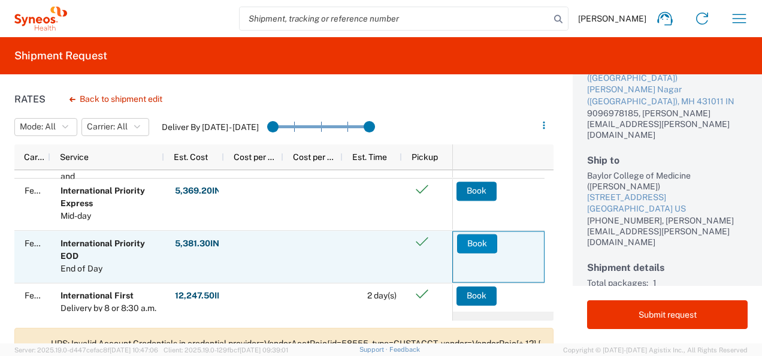
click at [479, 243] on button "Book" at bounding box center [477, 243] width 40 height 19
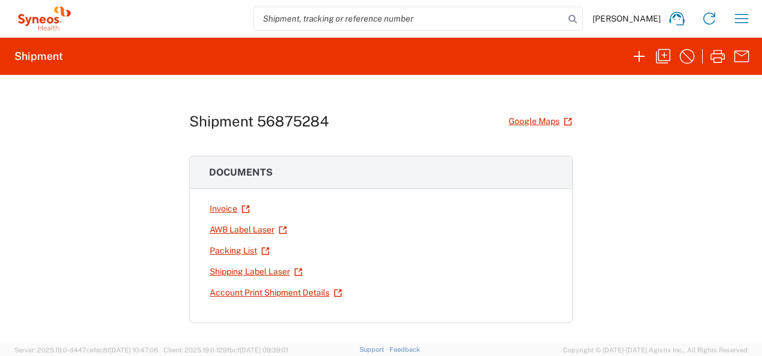
click at [640, 18] on span "[PERSON_NAME]" at bounding box center [626, 18] width 68 height 11
click at [639, 60] on icon "button" at bounding box center [639, 56] width 11 height 11
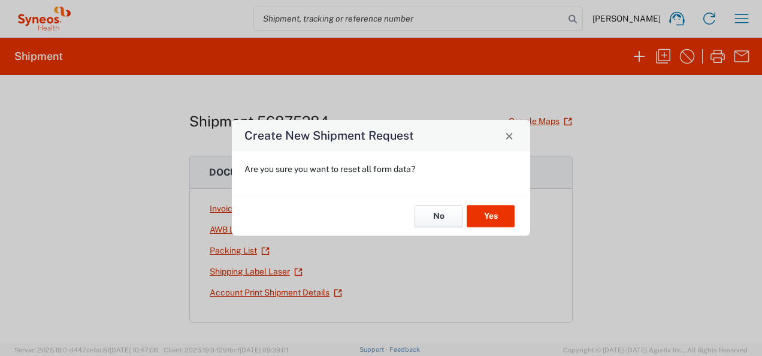
click at [447, 217] on button "No" at bounding box center [439, 216] width 48 height 22
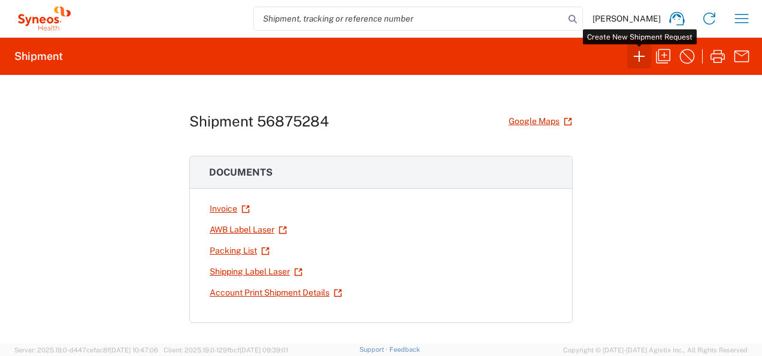
click at [636, 59] on icon "button" at bounding box center [639, 56] width 19 height 19
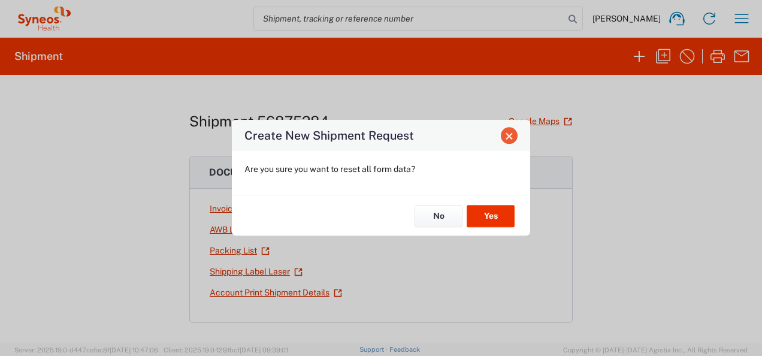
click at [508, 141] on button "Close" at bounding box center [509, 135] width 17 height 17
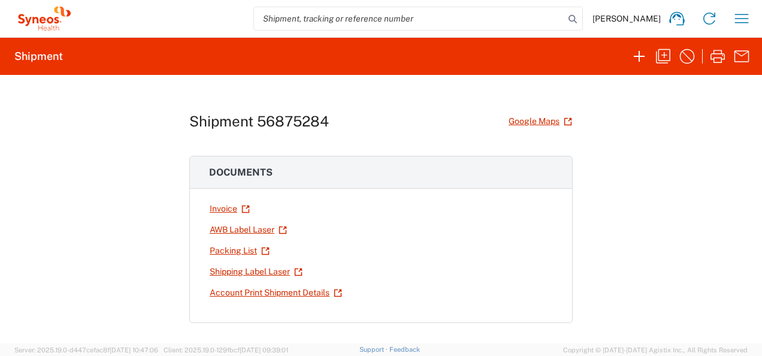
click at [47, 20] on icon at bounding box center [44, 19] width 60 height 24
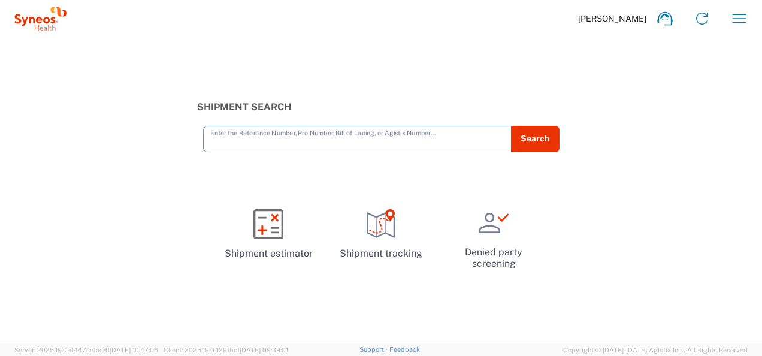
drag, startPoint x: 438, startPoint y: 128, endPoint x: 552, endPoint y: 69, distance: 127.3
click at [552, 69] on div "Shipment Search Enter the Reference Number, Pro Number, Bill of Lading, or Agis…" at bounding box center [381, 190] width 762 height 306
click at [731, 19] on icon "button" at bounding box center [739, 18] width 19 height 19
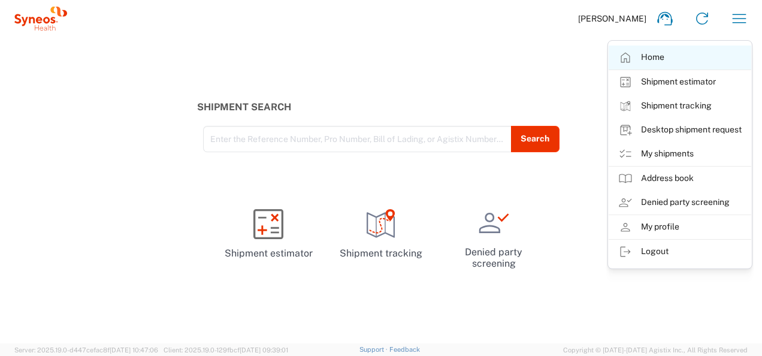
click at [663, 58] on link "Home" at bounding box center [680, 58] width 143 height 24
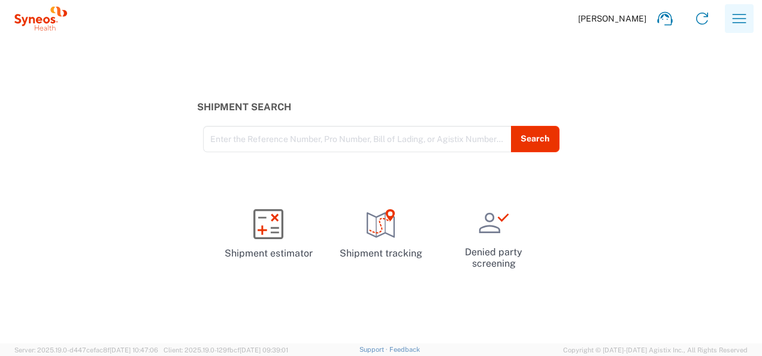
click at [741, 20] on icon "button" at bounding box center [739, 18] width 19 height 19
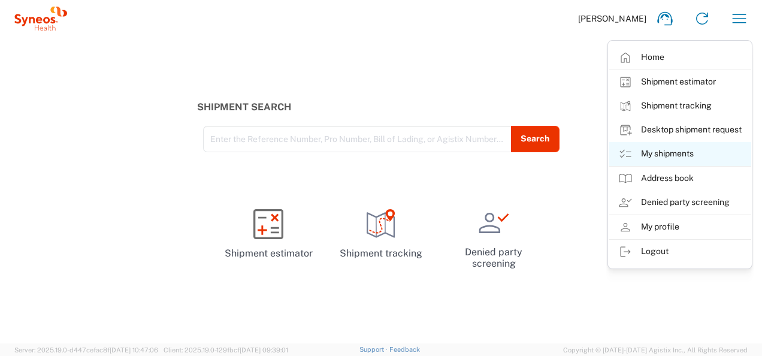
click at [681, 156] on link "My shipments" at bounding box center [680, 154] width 143 height 24
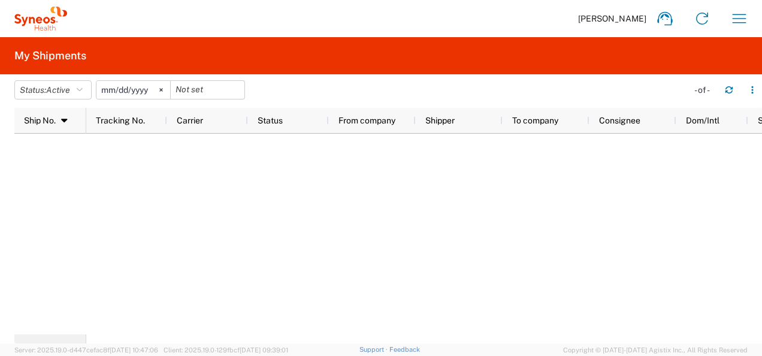
click at [36, 20] on icon at bounding box center [39, 20] width 7 height 7
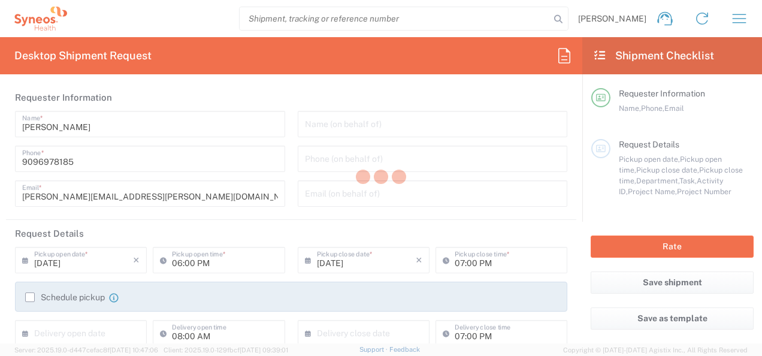
type input "Department"
type input "Mahārāshtra"
type input "[GEOGRAPHIC_DATA]"
type input "Syneos Health India Private Limited"
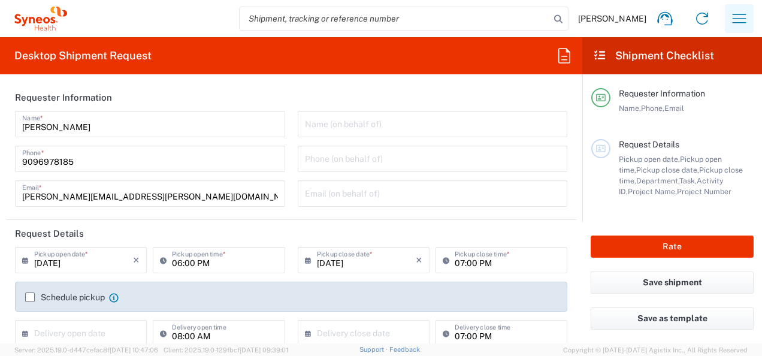
click at [736, 22] on icon "button" at bounding box center [739, 18] width 19 height 19
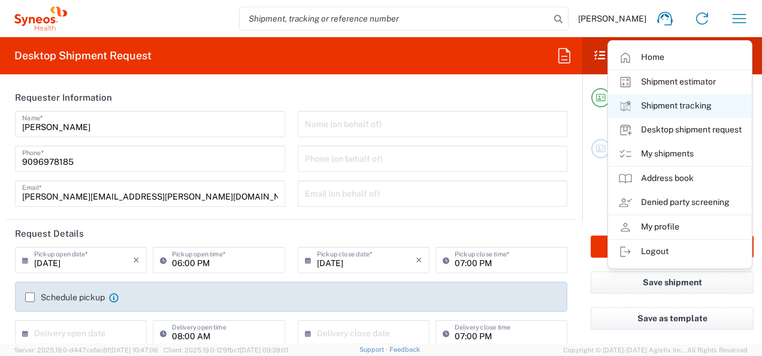
click at [700, 99] on link "Shipment tracking" at bounding box center [680, 106] width 143 height 24
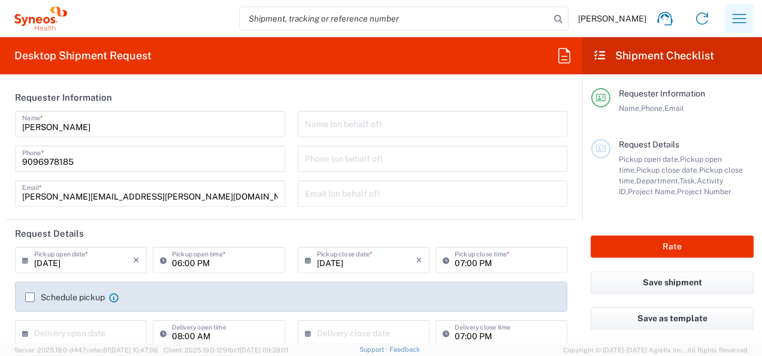
type input "Mahārāshtra"
click at [743, 16] on icon "button" at bounding box center [739, 18] width 19 height 19
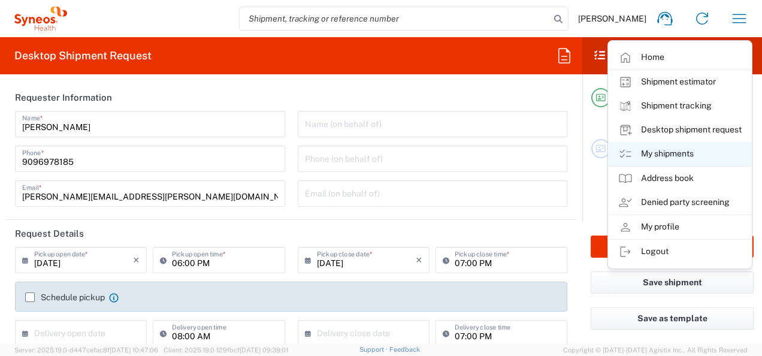
click at [683, 153] on link "My shipments" at bounding box center [680, 154] width 143 height 24
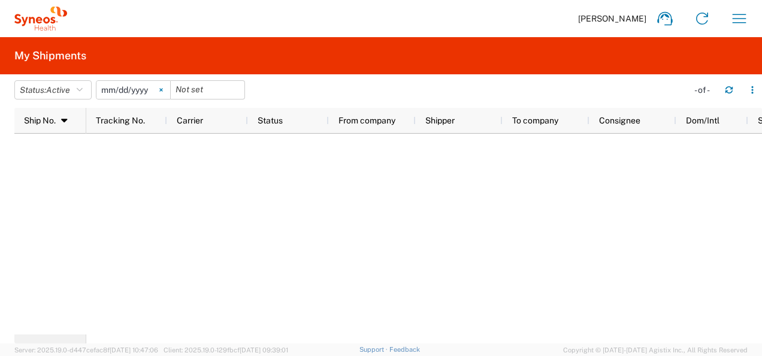
click at [162, 91] on svg-icon at bounding box center [161, 90] width 18 height 18
click at [79, 92] on button "Status: Active" at bounding box center [52, 89] width 77 height 19
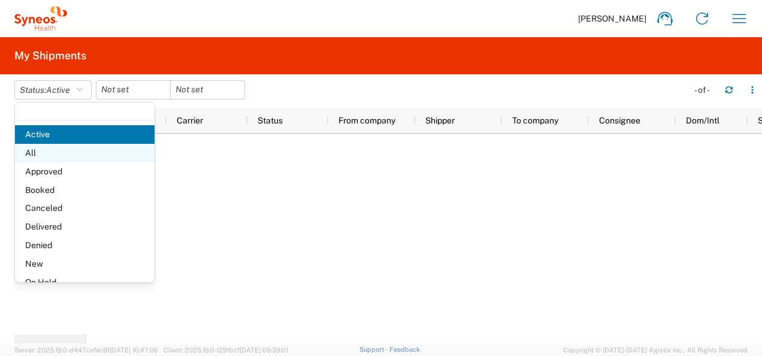
click at [47, 153] on span "All" at bounding box center [85, 153] width 140 height 19
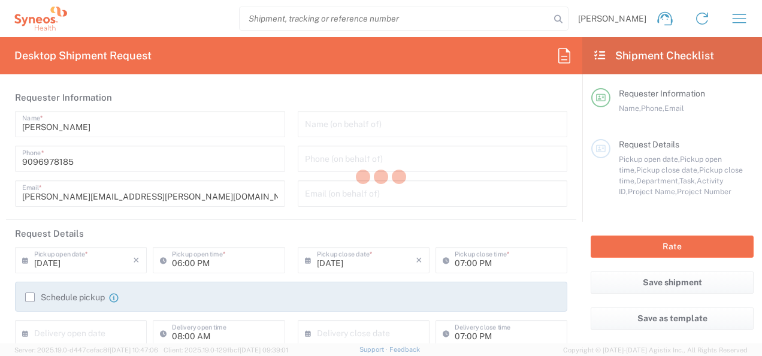
type input "Department"
type input "Mahārāshtra"
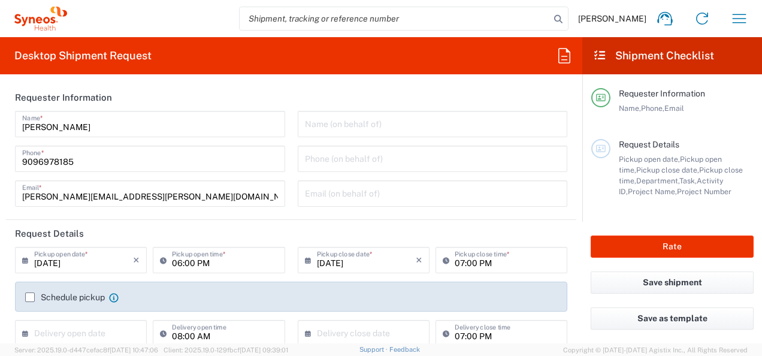
type input "[GEOGRAPHIC_DATA]"
type input "Syneos Health India Private Limited"
click at [31, 294] on label "Schedule pickup" at bounding box center [65, 297] width 80 height 10
click at [30, 297] on input "Schedule pickup" at bounding box center [30, 297] width 0 height 0
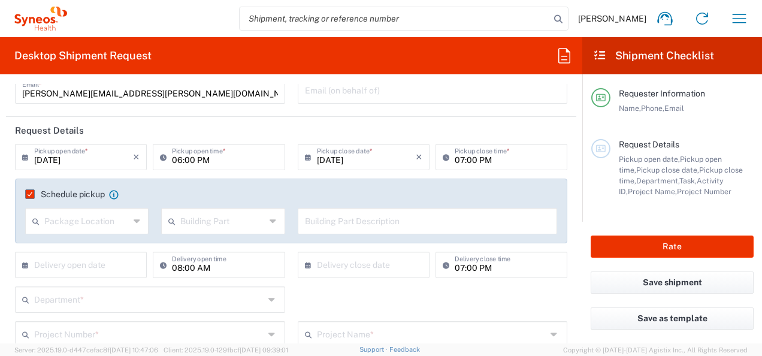
scroll to position [120, 0]
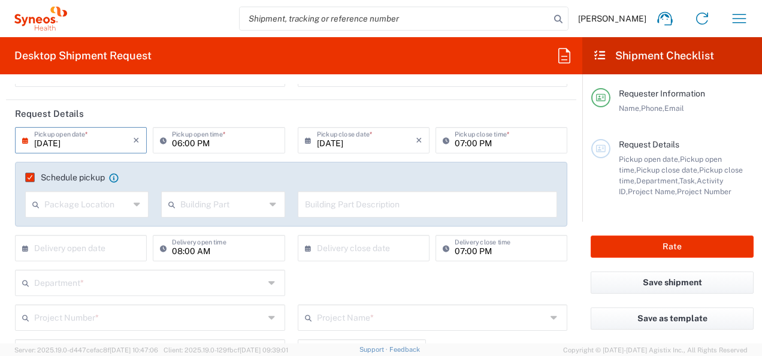
click at [55, 143] on input "[DATE]" at bounding box center [83, 139] width 99 height 21
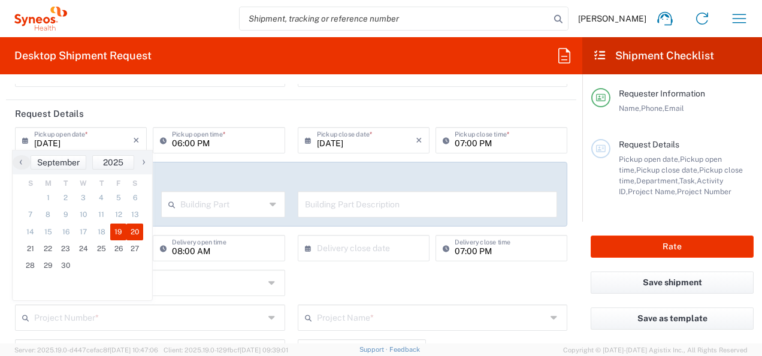
click at [138, 226] on span "20" at bounding box center [134, 231] width 17 height 17
type input "[DATE]"
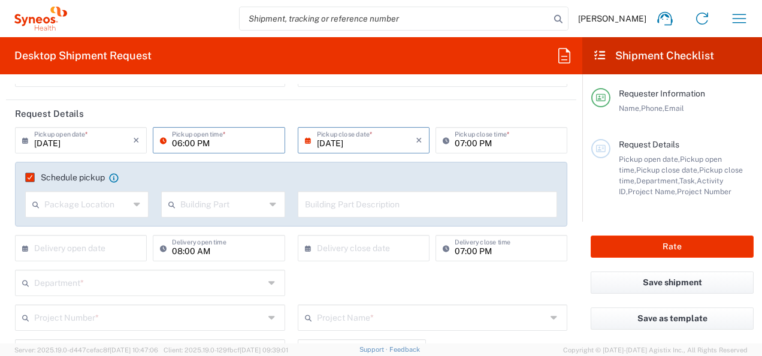
click at [180, 141] on input "06:00 PM" at bounding box center [224, 139] width 105 height 21
click at [200, 143] on input "08:00 PM" at bounding box center [224, 139] width 105 height 21
type input "08:00 1"
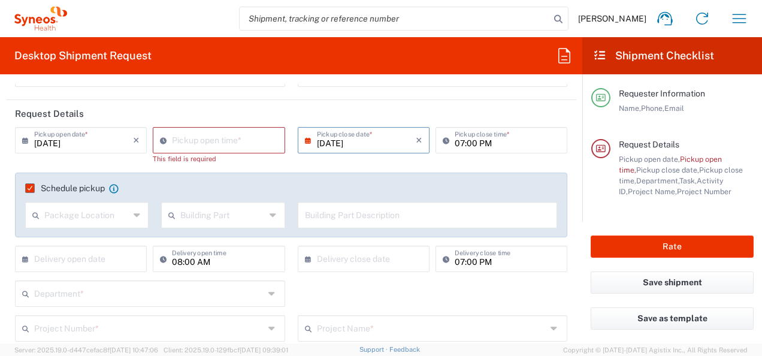
click at [322, 276] on div "09/20/2025 × Pickup open date * Cancel Apply Pickup open time * This field is r…" at bounding box center [291, 300] width 565 height 347
click at [188, 139] on input "05:51 PM" at bounding box center [224, 139] width 105 height 21
type input "08:00 AM"
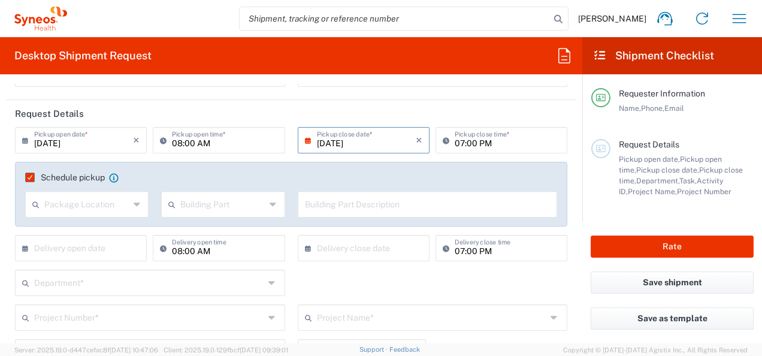
click at [295, 164] on div "09/20/2025 × Pickup open date * Cancel Apply 08:00 AM Pickup open time * 09/20/…" at bounding box center [291, 198] width 565 height 143
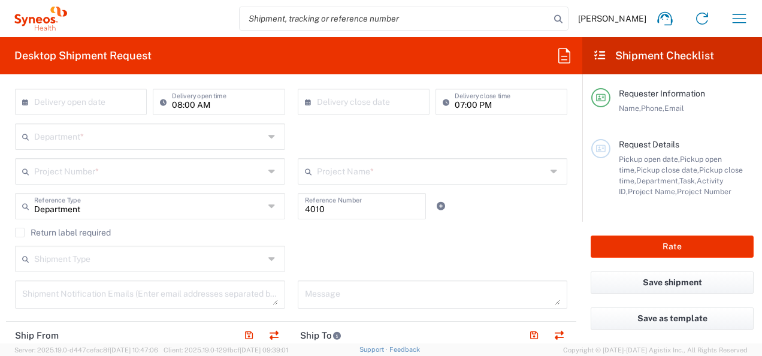
scroll to position [270, 0]
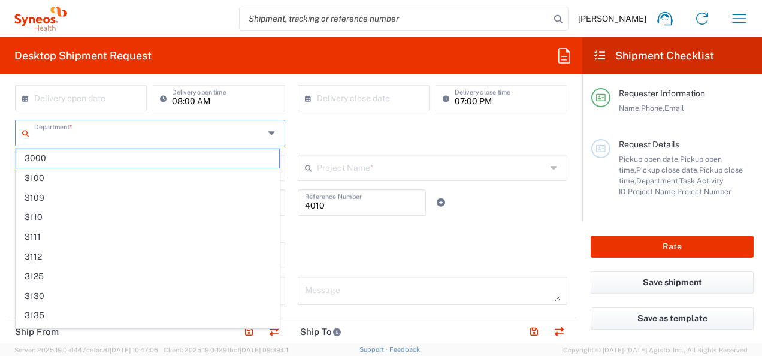
click at [120, 139] on input "text" at bounding box center [149, 132] width 230 height 21
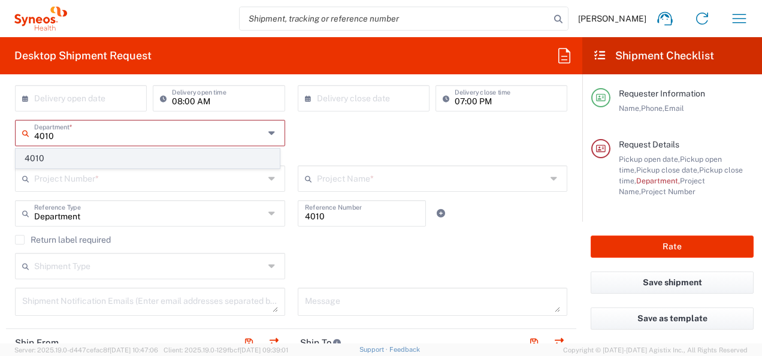
type input "4010"
click at [59, 158] on span "4010" at bounding box center [147, 158] width 263 height 19
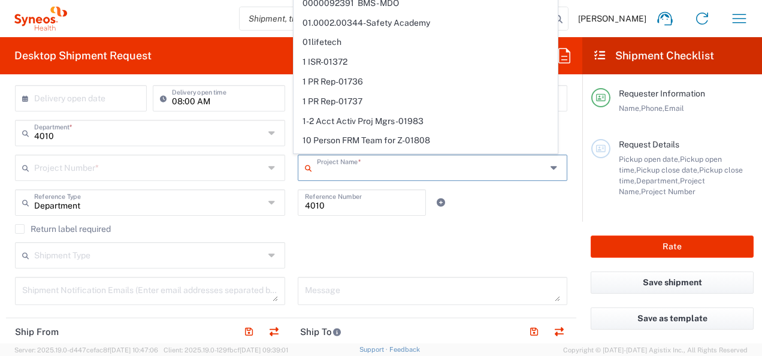
click at [382, 170] on input "text" at bounding box center [432, 166] width 230 height 21
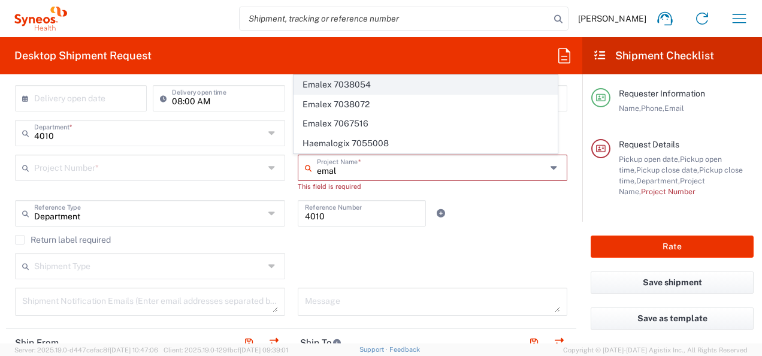
type input "emal"
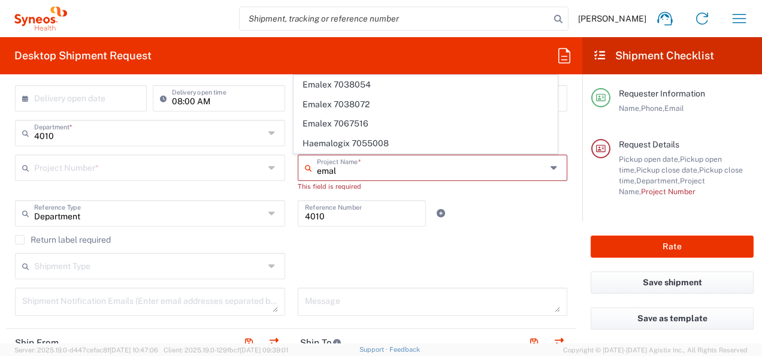
drag, startPoint x: 354, startPoint y: 173, endPoint x: 230, endPoint y: 162, distance: 124.4
click at [230, 162] on div "Project Number * **6183 DEPARTMENTAL EXPENSE #C2015019517 Janssen 7046933 01.00…" at bounding box center [291, 178] width 565 height 46
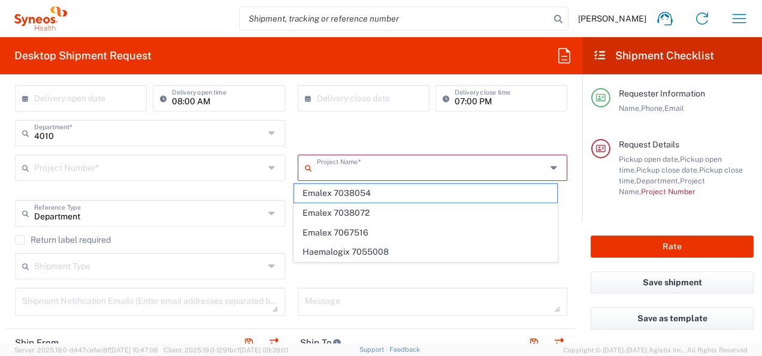
paste input "7038072"
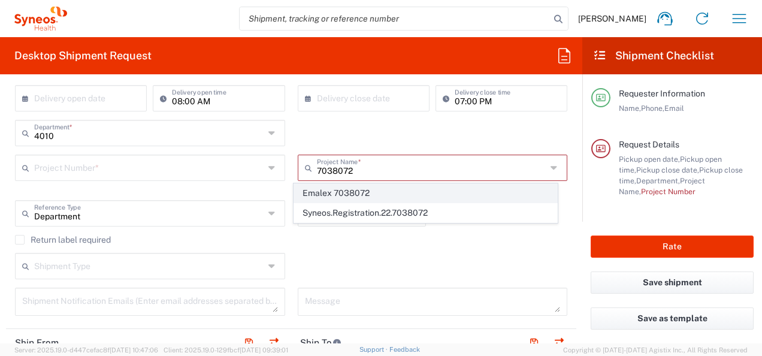
click at [394, 199] on span "Emalex 7038072" at bounding box center [425, 193] width 263 height 19
type input "Emalex 7038072"
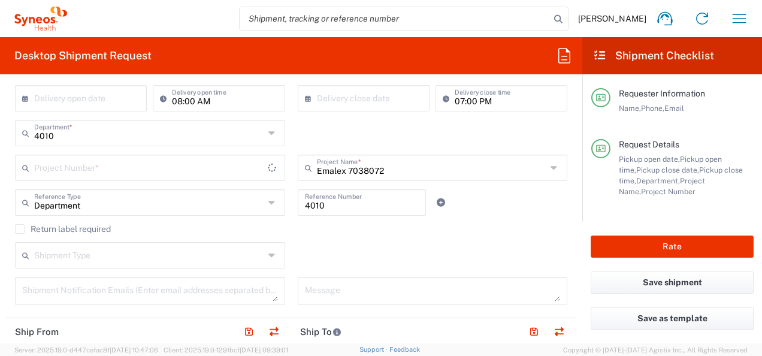
type input "7038072"
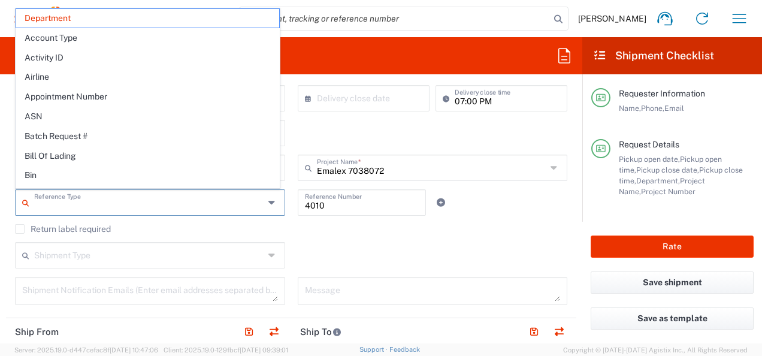
click at [208, 205] on input "text" at bounding box center [149, 201] width 230 height 21
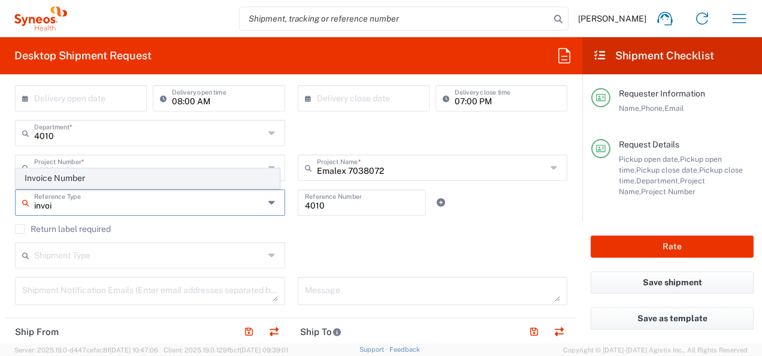
click at [111, 178] on span "Invoice Number" at bounding box center [147, 178] width 263 height 19
type input "Invoice Number"
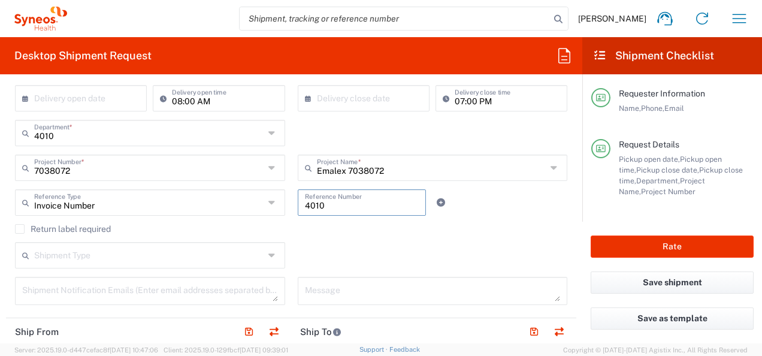
drag, startPoint x: 332, startPoint y: 204, endPoint x: 210, endPoint y: 198, distance: 122.3
click at [210, 198] on div "Invoice Number Reference Type Invoice Number 4010 Reference Number" at bounding box center [291, 206] width 565 height 35
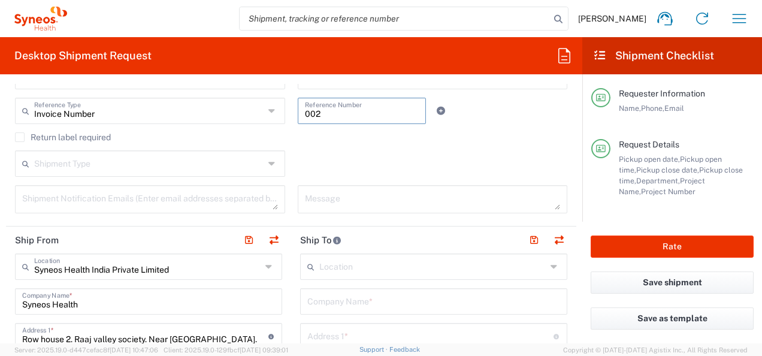
scroll to position [365, 0]
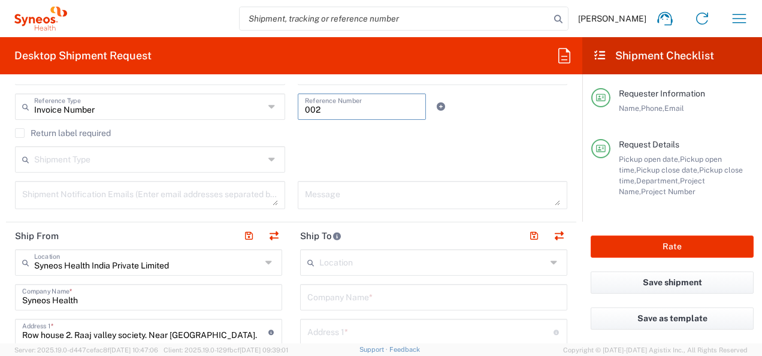
type input "002"
click at [339, 153] on div "Shipment Type Batch Regular" at bounding box center [291, 163] width 565 height 35
click at [190, 144] on div "Return label required" at bounding box center [291, 137] width 552 height 18
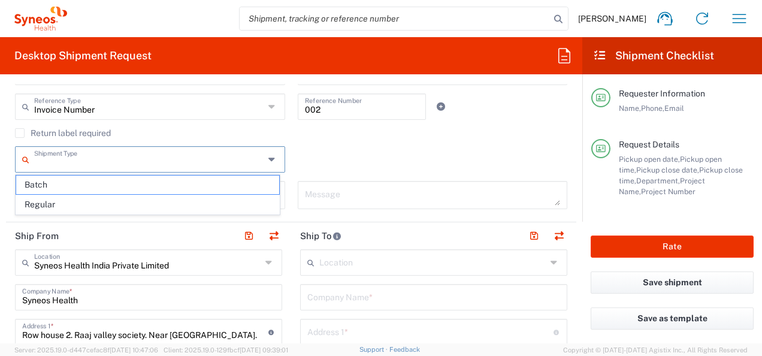
click at [184, 158] on input "text" at bounding box center [149, 158] width 230 height 21
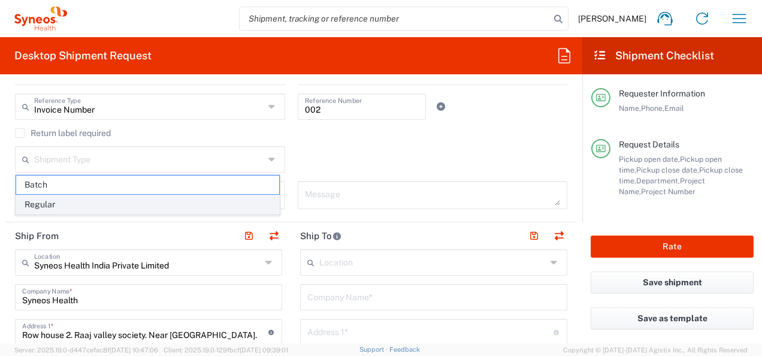
click at [145, 200] on span "Regular" at bounding box center [147, 204] width 263 height 19
type input "Regular"
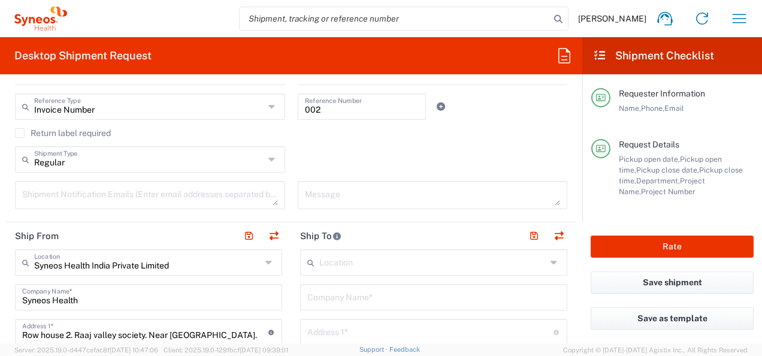
click at [343, 149] on div "Regular Shipment Type Batch Regular" at bounding box center [291, 163] width 565 height 35
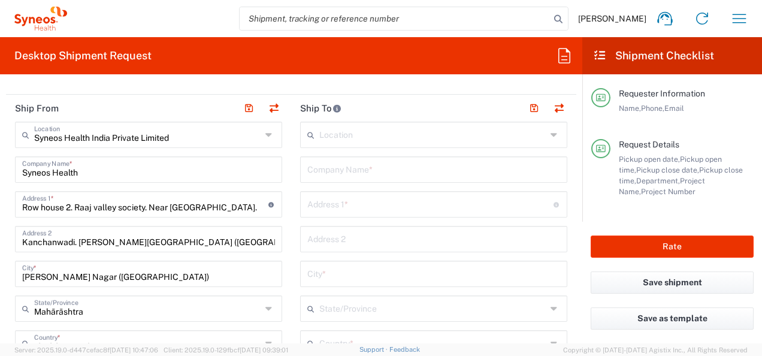
scroll to position [506, 0]
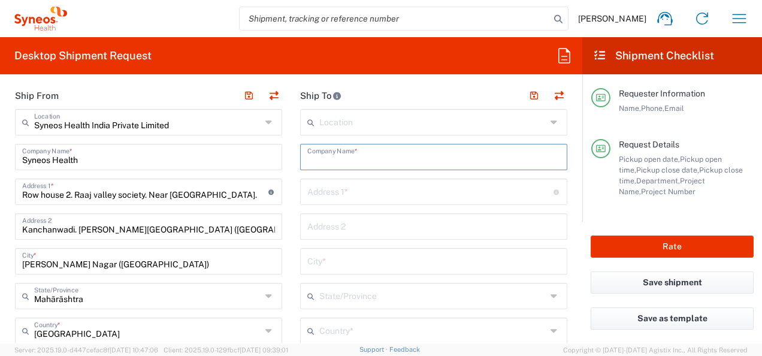
click at [374, 152] on input "text" at bounding box center [433, 156] width 253 height 21
paste input "Wake Forest Baptist Medical Center - PPDS"
type input "Wake Forest Baptist Medical Center - PPDS"
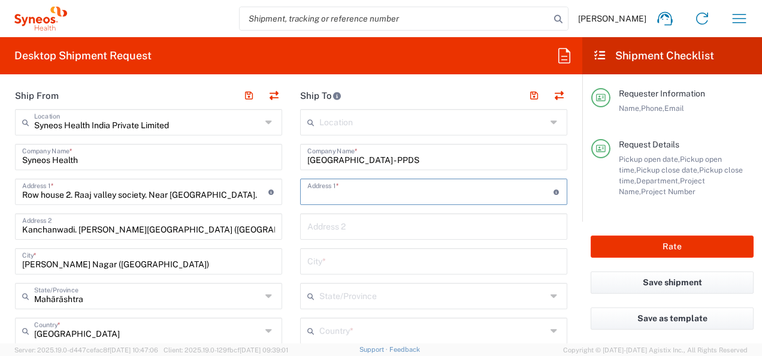
click at [387, 190] on input "text" at bounding box center [430, 190] width 246 height 21
paste input "1 Medical Center Blvd"
type input "1 Medical Center Blvd"
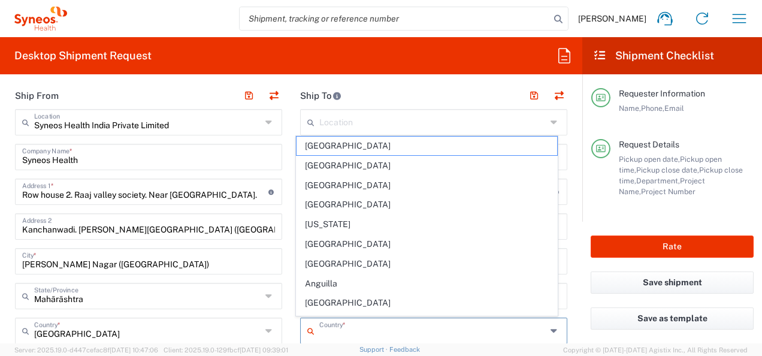
click at [387, 326] on input "text" at bounding box center [432, 329] width 227 height 21
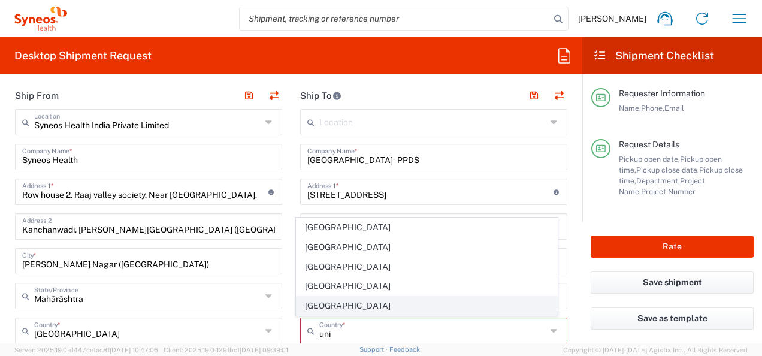
click at [326, 308] on span "[GEOGRAPHIC_DATA]" at bounding box center [427, 306] width 260 height 19
type input "[GEOGRAPHIC_DATA]"
type input "Sender/Shipper"
type input "Delivery Duty Paid"
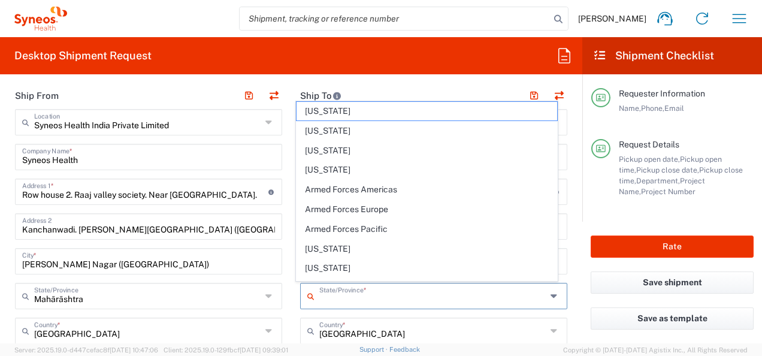
click at [359, 302] on input "text" at bounding box center [432, 295] width 227 height 21
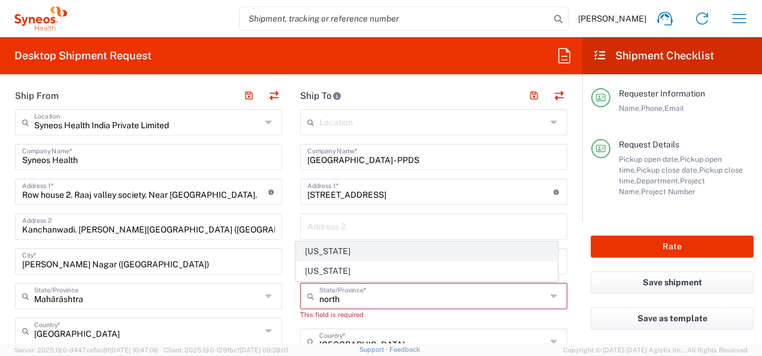
click at [359, 255] on span "North Carolina" at bounding box center [427, 251] width 260 height 19
type input "North Carolina"
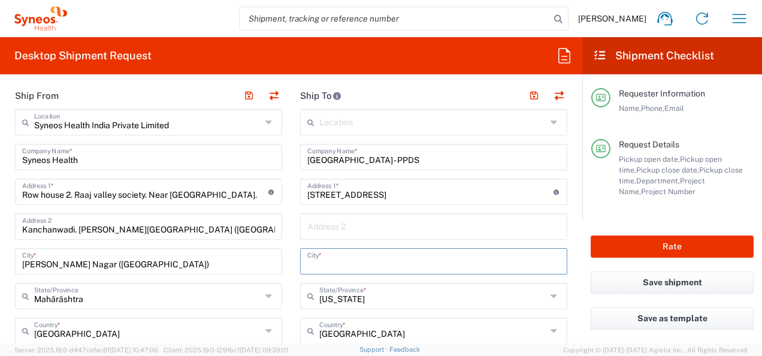
click at [378, 253] on input "text" at bounding box center [433, 260] width 253 height 21
paste input "Winston-Salem"
drag, startPoint x: 382, startPoint y: 265, endPoint x: 230, endPoint y: 261, distance: 151.6
paste input "Salem, NC"
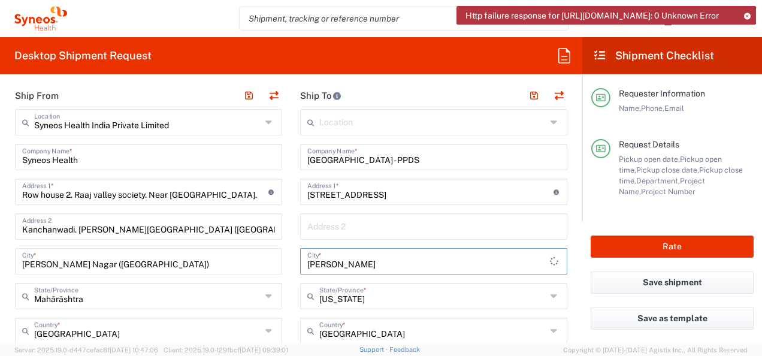
type input "Winston Salem"
click at [746, 14] on icon at bounding box center [747, 16] width 8 height 7
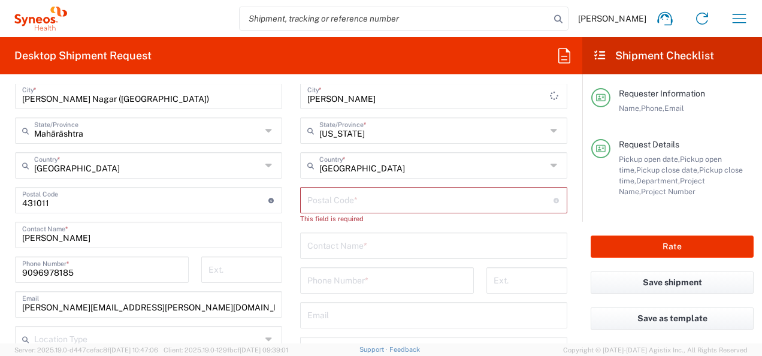
scroll to position [678, 0]
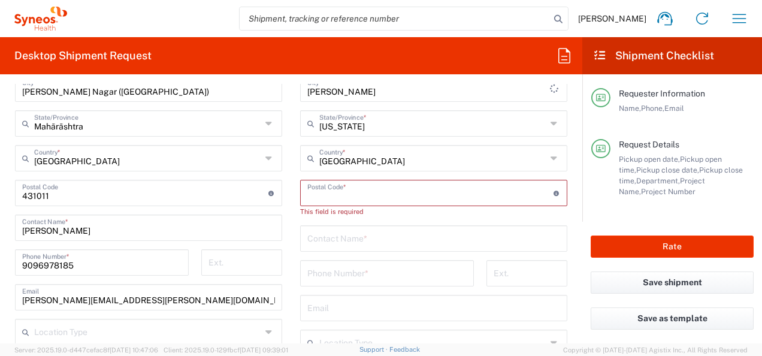
click at [353, 192] on input "undefined" at bounding box center [430, 191] width 246 height 21
paste input "27157-0001"
type input "27157-0001"
click at [355, 231] on input "text" at bounding box center [433, 226] width 253 height 21
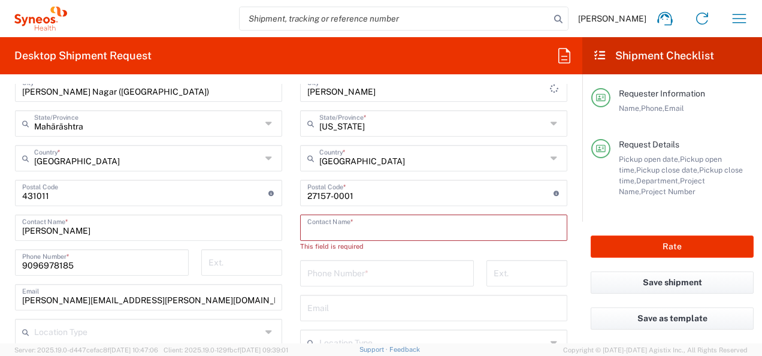
paste input "Carolyn Hedrick"
type input "Carolyn Hedrick"
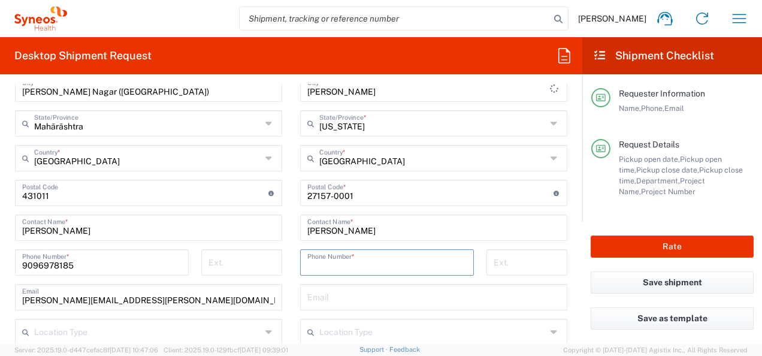
click at [361, 263] on input "tel" at bounding box center [386, 261] width 159 height 21
paste input "336-716-8694"
type input "336-716-8694"
click at [407, 293] on input "text" at bounding box center [433, 296] width 253 height 21
paste input "cwhedric@wakehealth.edu"
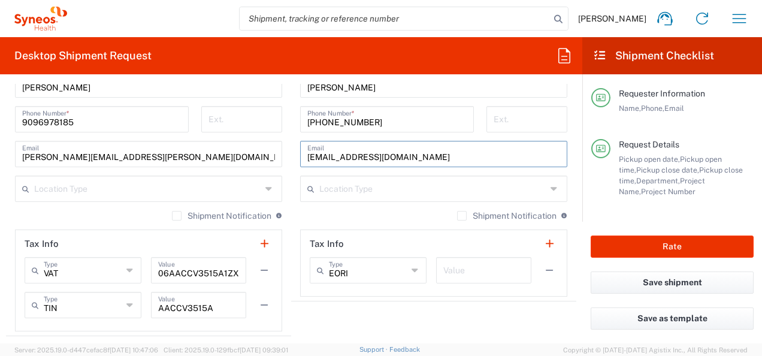
scroll to position [822, 0]
type input "cwhedric@wakehealth.edu"
click at [126, 217] on div "Shipment Notification If checked, a shipment notification email will be sent to…" at bounding box center [148, 219] width 267 height 19
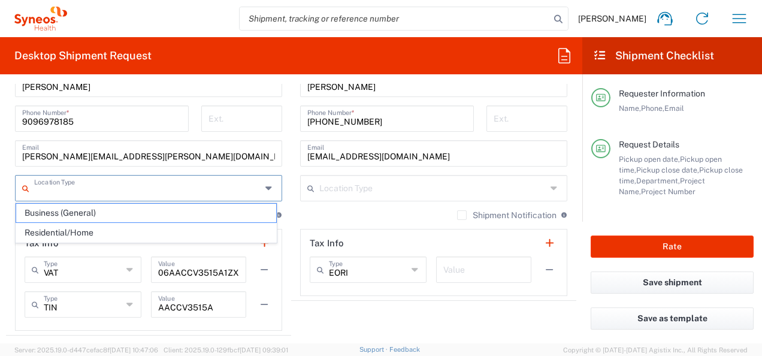
click at [161, 189] on input "text" at bounding box center [147, 187] width 227 height 21
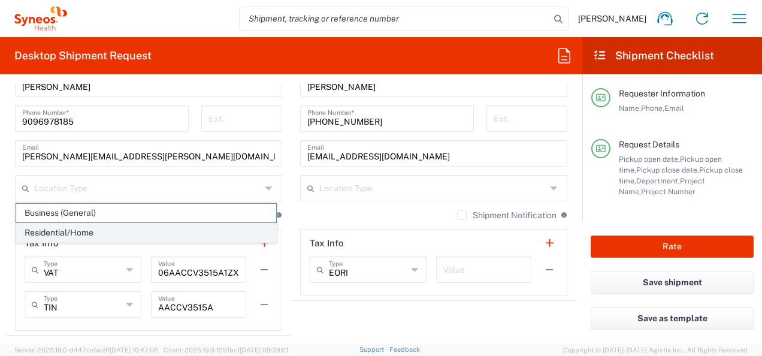
click at [134, 231] on span "Residential/Home" at bounding box center [146, 232] width 260 height 19
type input "Residential/Home"
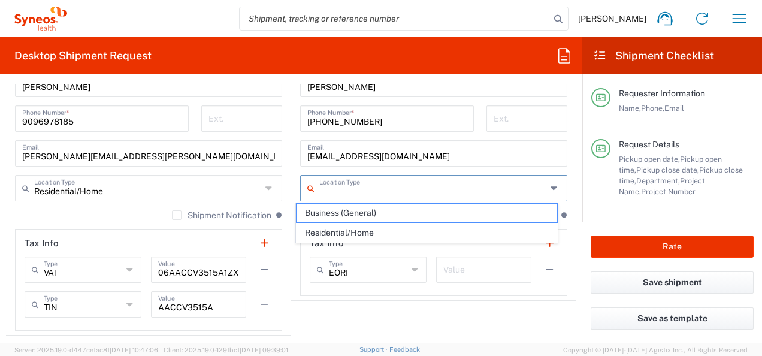
click at [374, 193] on input "text" at bounding box center [432, 187] width 227 height 21
click at [291, 169] on main "Location Addison Whitney LLC-Morrisvile NC US Barcelona-Syneos Health BioSector…" at bounding box center [433, 44] width 285 height 503
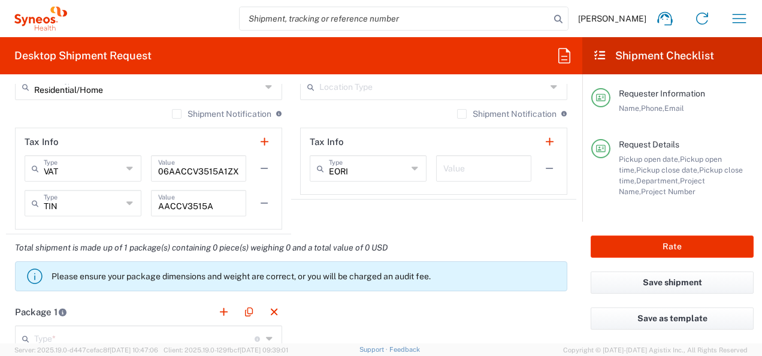
scroll to position [930, 0]
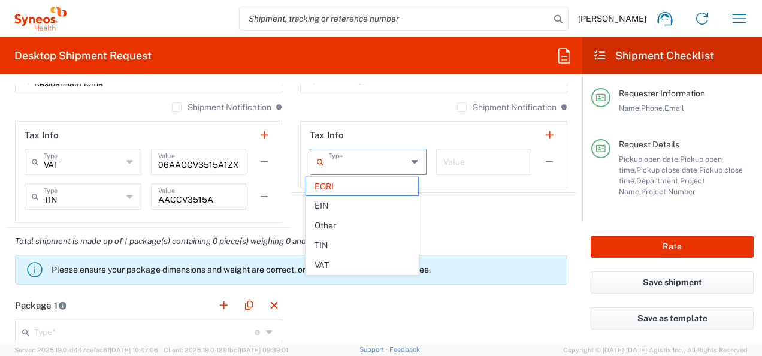
click at [372, 167] on input "text" at bounding box center [368, 160] width 78 height 21
click at [352, 243] on span "TIN" at bounding box center [362, 245] width 112 height 19
type input "TIN"
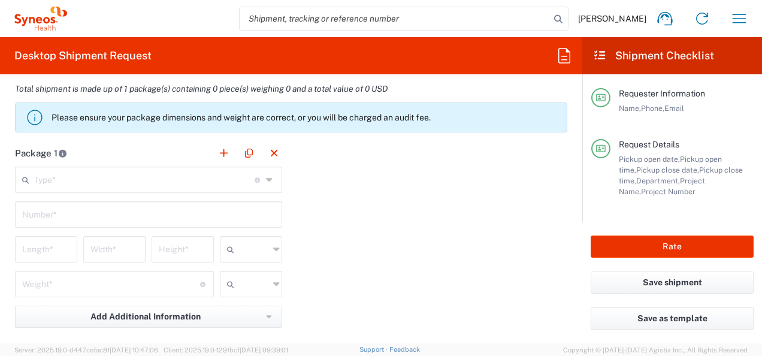
scroll to position [1092, 0]
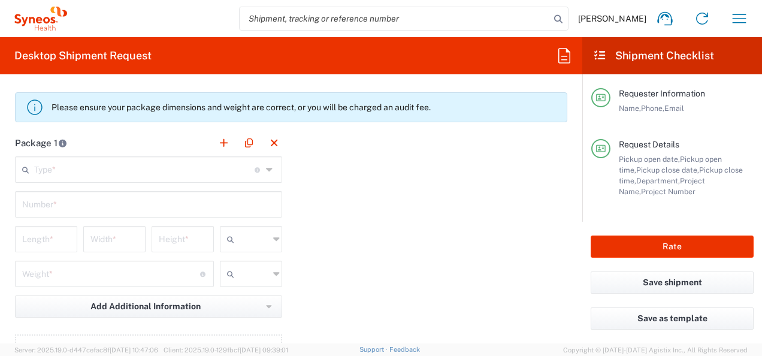
click at [139, 176] on input "text" at bounding box center [144, 168] width 220 height 21
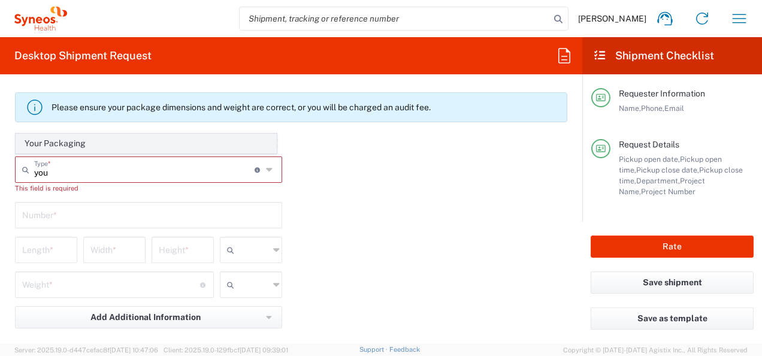
click at [121, 152] on span "Your Packaging" at bounding box center [146, 143] width 260 height 19
type input "Your Packaging"
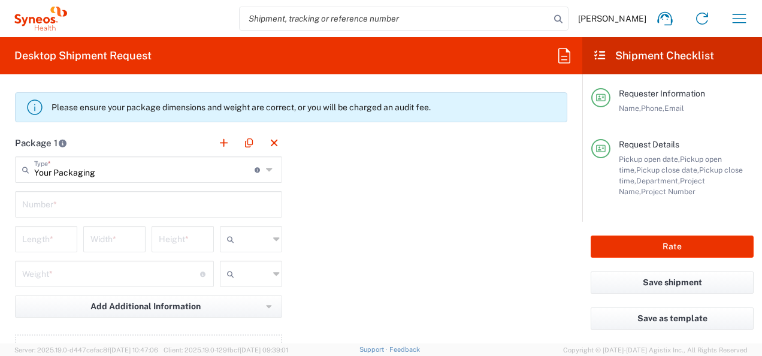
click at [123, 201] on input "text" at bounding box center [148, 203] width 253 height 21
type input "1"
click at [46, 240] on input "number" at bounding box center [46, 238] width 48 height 21
type input "40"
click at [109, 235] on input "number" at bounding box center [114, 238] width 48 height 21
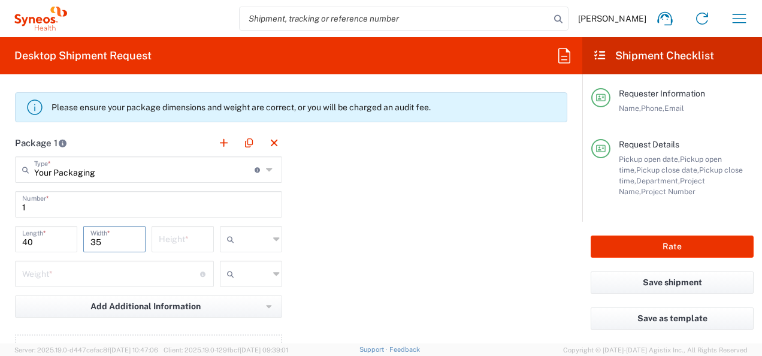
type input "35"
click at [159, 238] on input "number" at bounding box center [183, 238] width 48 height 21
type input "1"
click at [250, 243] on input "text" at bounding box center [254, 238] width 30 height 19
click at [240, 262] on span "cm" at bounding box center [246, 262] width 59 height 19
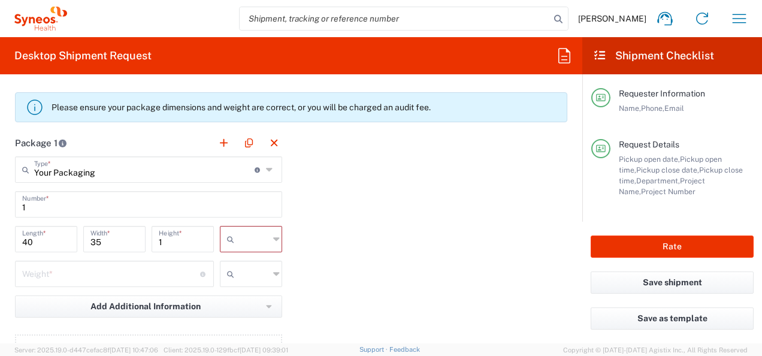
type input "cm"
click at [99, 269] on input "number" at bounding box center [111, 272] width 178 height 21
type input "0.25"
click at [244, 271] on input "text" at bounding box center [254, 273] width 30 height 19
click at [242, 295] on span "kgs" at bounding box center [246, 297] width 59 height 19
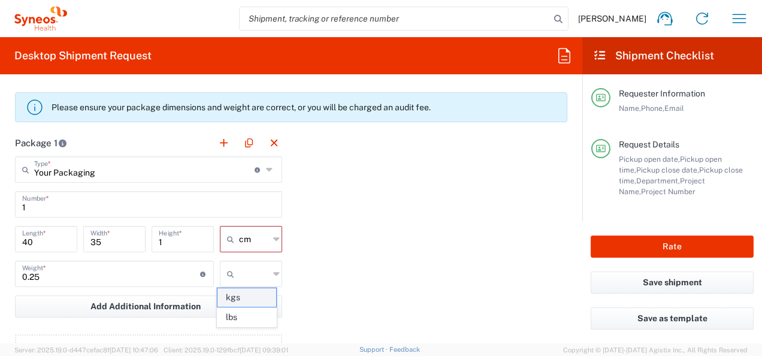
type input "kgs"
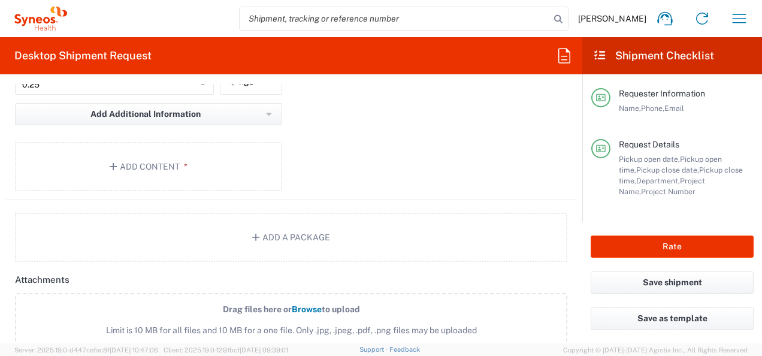
scroll to position [1278, 0]
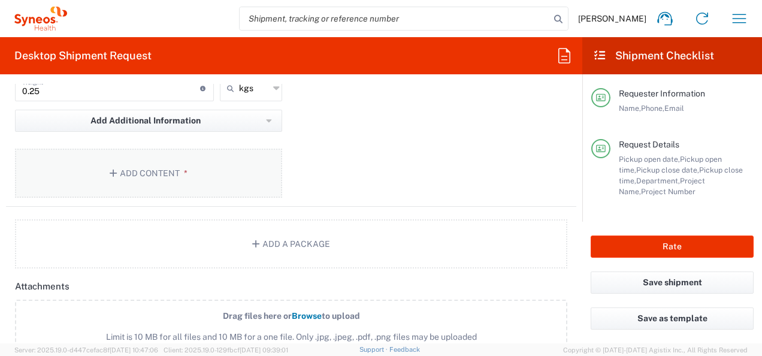
click at [161, 165] on button "Add Content *" at bounding box center [148, 173] width 267 height 49
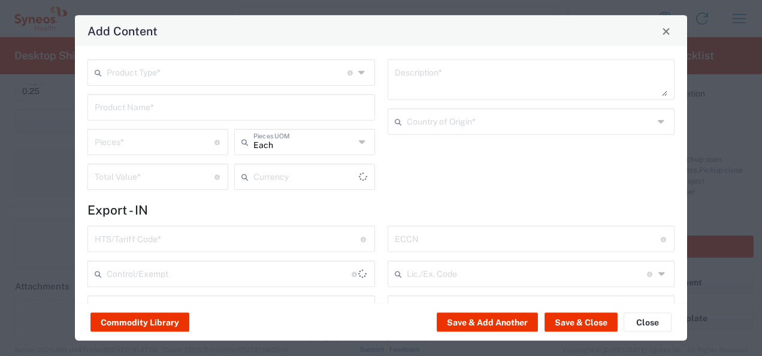
type input "US Dollar"
click at [195, 66] on input "text" at bounding box center [227, 71] width 241 height 21
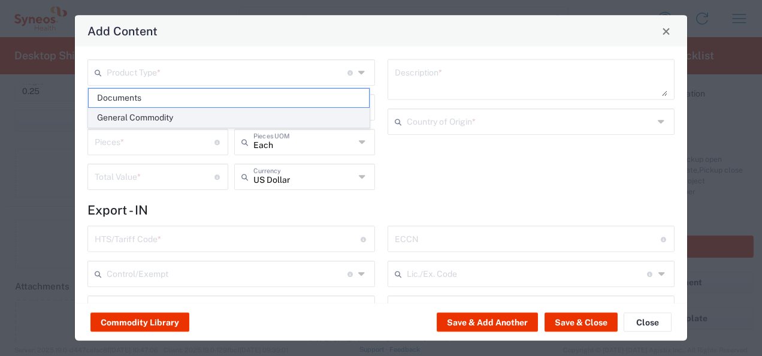
click at [165, 117] on span "General Commodity" at bounding box center [229, 117] width 280 height 19
type input "General Commodity"
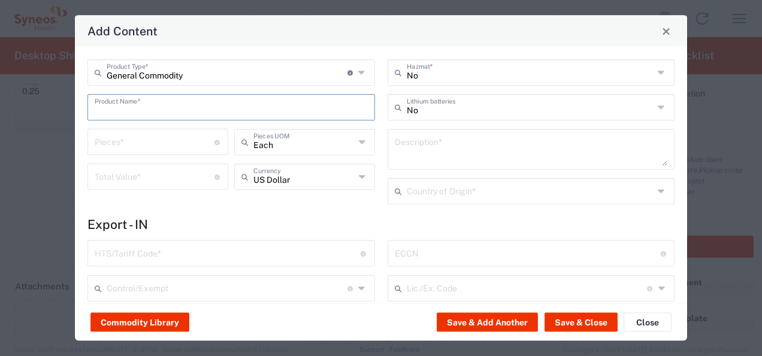
click at [180, 110] on input "text" at bounding box center [231, 106] width 273 height 21
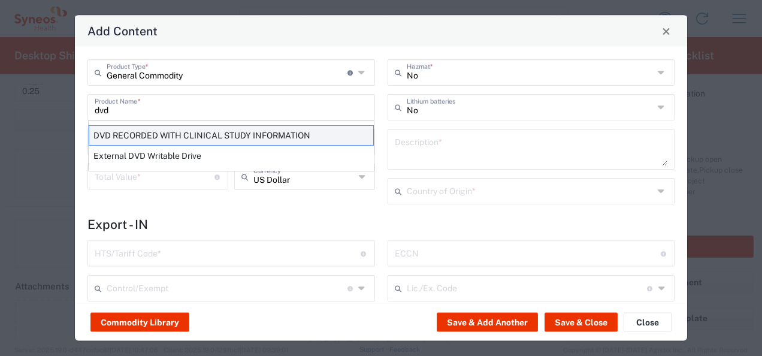
click at [167, 134] on div "DVD RECORDED WITH CLINICAL STUDY INFORMATION" at bounding box center [231, 135] width 285 height 20
type input "DVD RECORDED WITH CLINICAL STUDY INFORMATION"
type input "1"
type textarea "RECORDED WITH CLINICAL STUDY INFORMATION"
type input "[GEOGRAPHIC_DATA]"
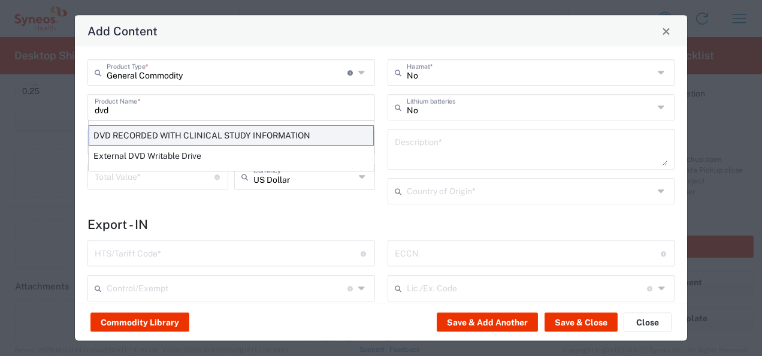
type input "8523.49.4000"
type input "BIS"
type input "EAR99"
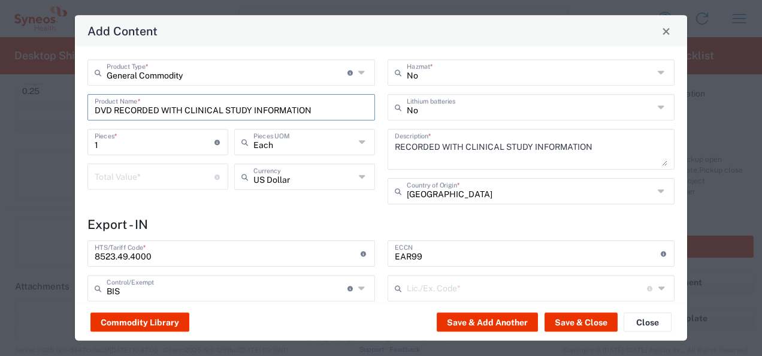
type input "NLR - No License Required"
click at [145, 179] on input "number" at bounding box center [155, 175] width 120 height 21
type input "100"
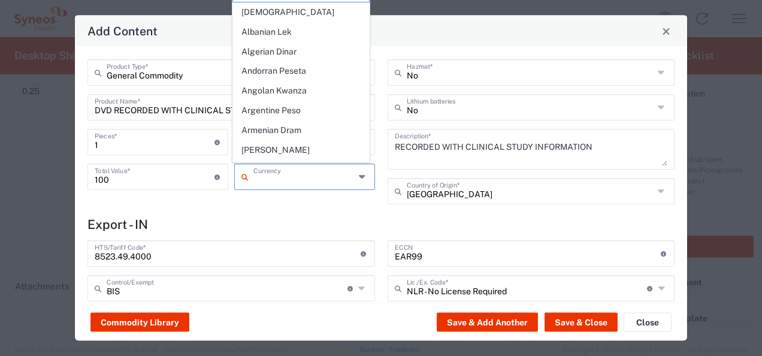
click at [278, 186] on input "text" at bounding box center [304, 175] width 102 height 21
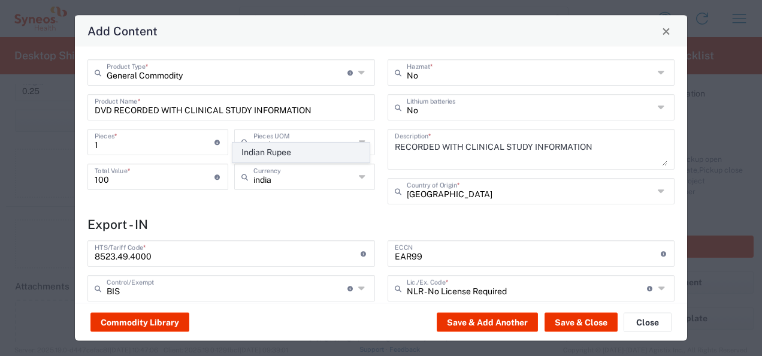
click at [273, 154] on span "Indian Rupee" at bounding box center [301, 152] width 136 height 19
type input "Indian Rupee"
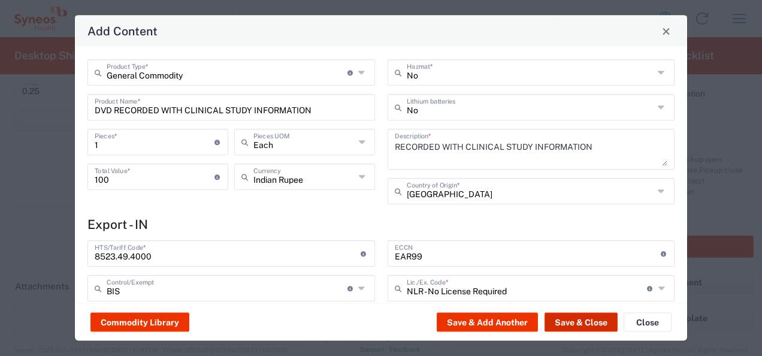
click at [565, 321] on button "Save & Close" at bounding box center [580, 322] width 73 height 19
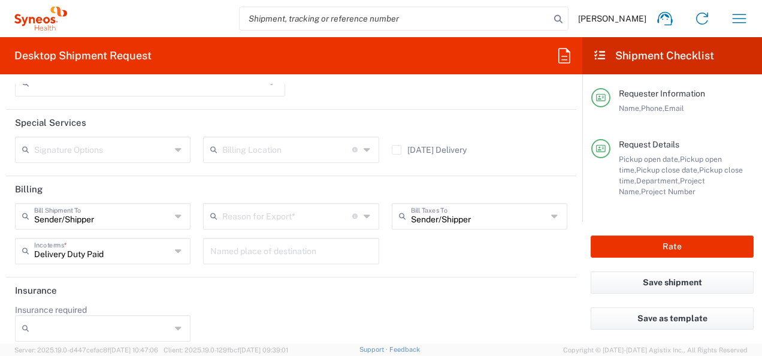
scroll to position [1770, 0]
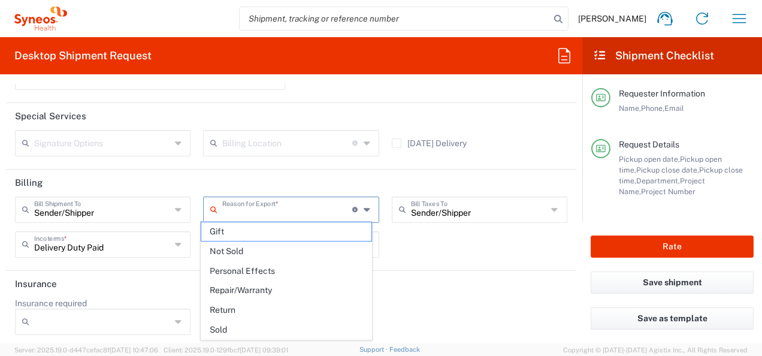
click at [280, 207] on input "text" at bounding box center [287, 208] width 130 height 21
click at [237, 324] on span "Sold" at bounding box center [286, 329] width 170 height 19
type input "Sold"
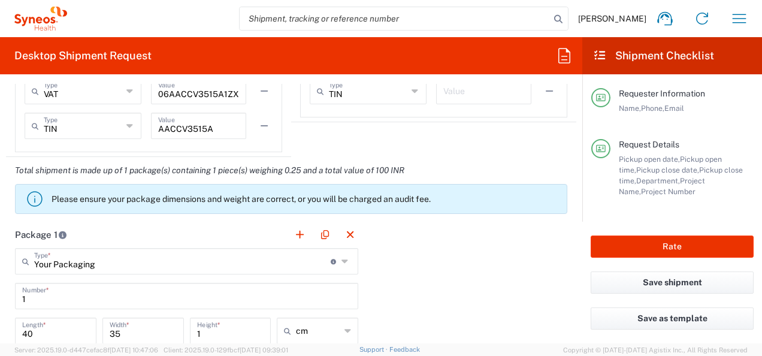
scroll to position [987, 0]
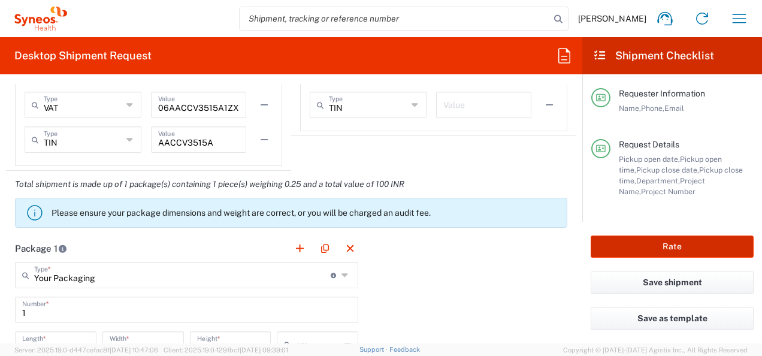
click at [714, 244] on button "Rate" at bounding box center [672, 246] width 163 height 22
type input "4010"
type input "Emalex 7038072"
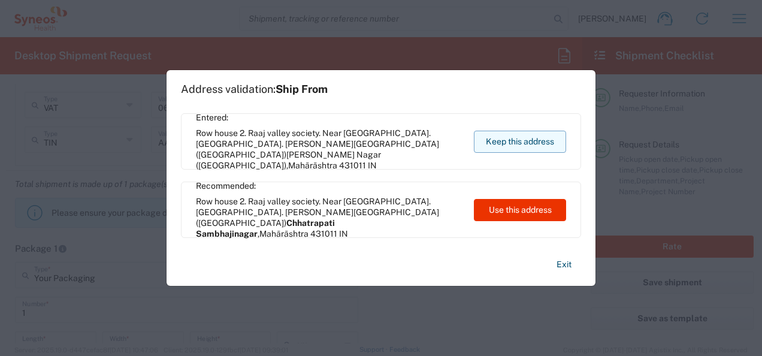
click at [533, 146] on button "Keep this address" at bounding box center [520, 142] width 92 height 22
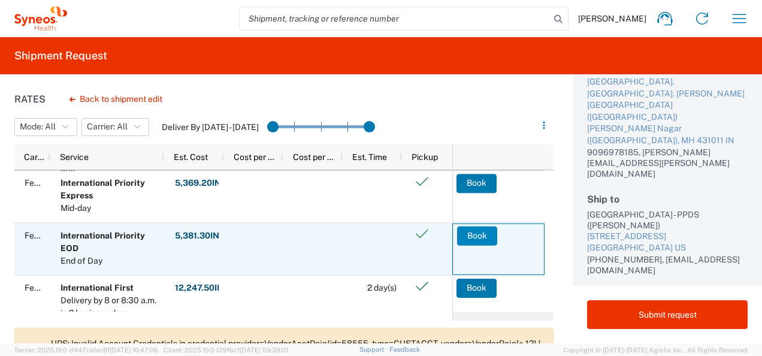
click at [480, 232] on button "Book" at bounding box center [477, 235] width 40 height 19
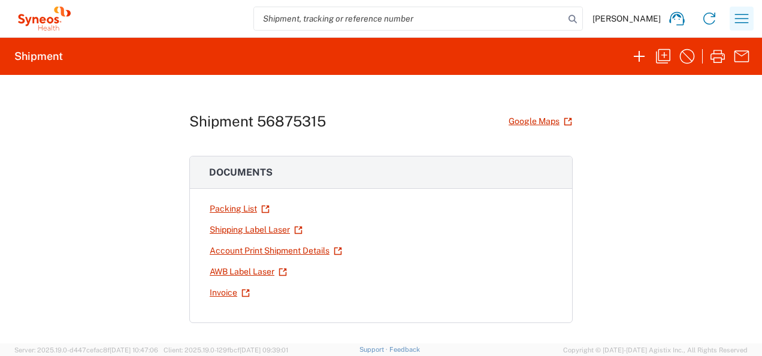
click at [740, 20] on icon "button" at bounding box center [741, 18] width 19 height 19
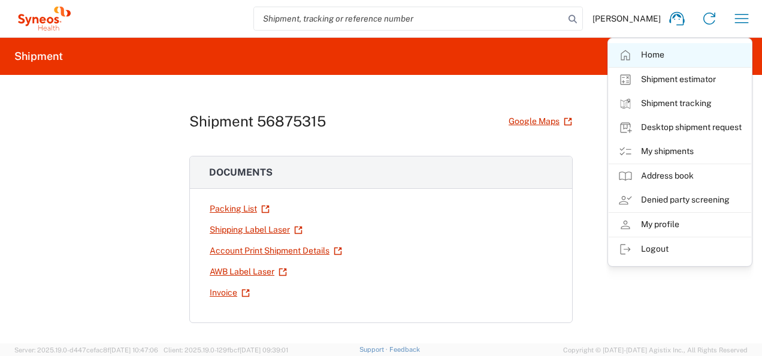
click at [681, 56] on link "Home" at bounding box center [680, 55] width 143 height 24
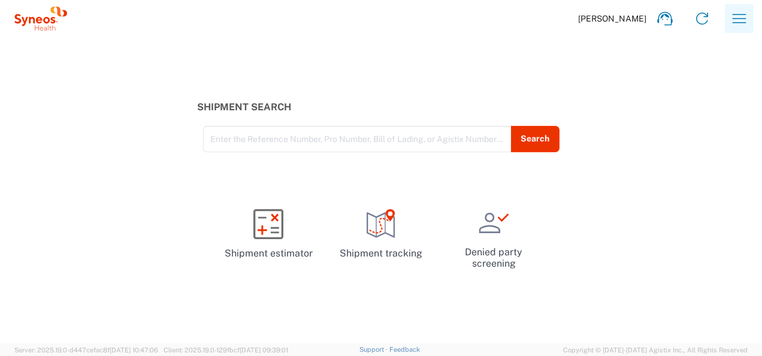
click at [739, 10] on icon "button" at bounding box center [739, 18] width 19 height 19
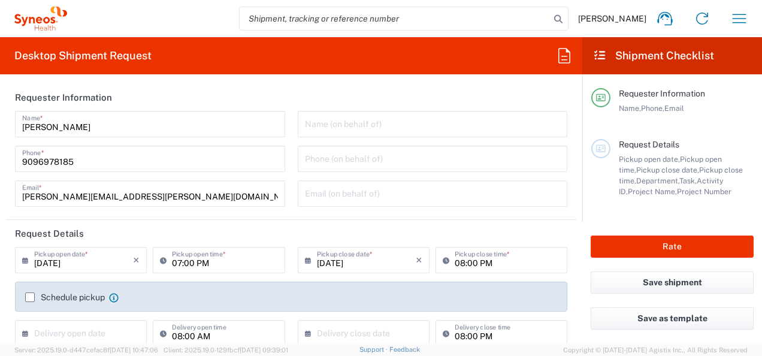
type input "Department"
type input "Mahārāshtra"
type input "[GEOGRAPHIC_DATA]"
type input "Syneos Health India Private Limited"
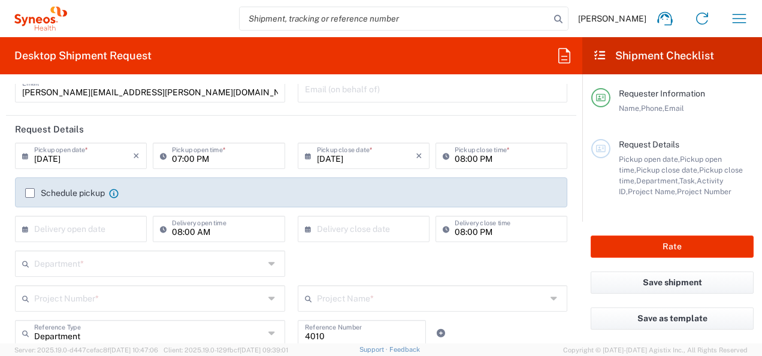
scroll to position [125, 0]
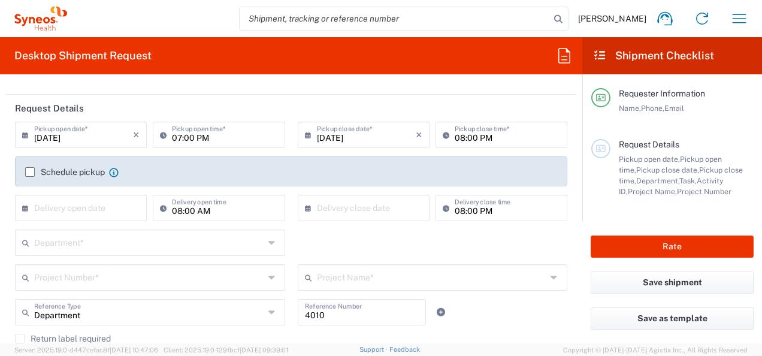
click at [27, 168] on label "Schedule pickup" at bounding box center [65, 172] width 80 height 10
click at [30, 172] on input "Schedule pickup" at bounding box center [30, 172] width 0 height 0
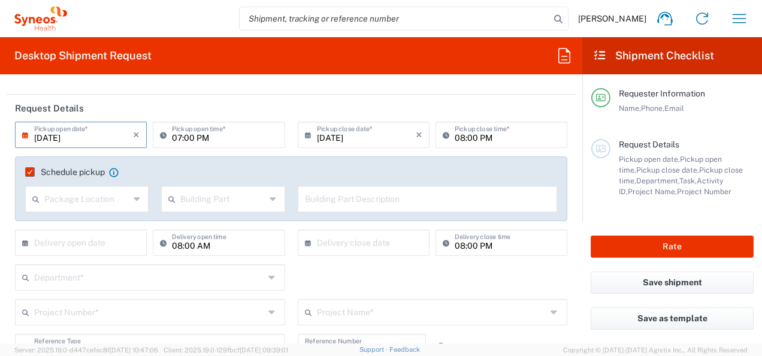
click at [71, 141] on input "[DATE]" at bounding box center [83, 133] width 99 height 21
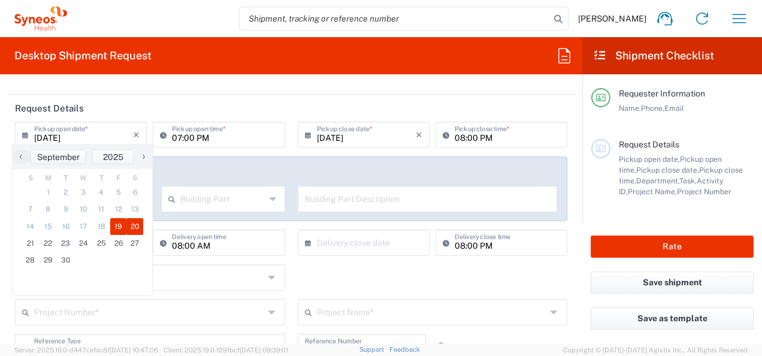
click at [134, 224] on span "20" at bounding box center [134, 226] width 17 height 17
type input "[DATE]"
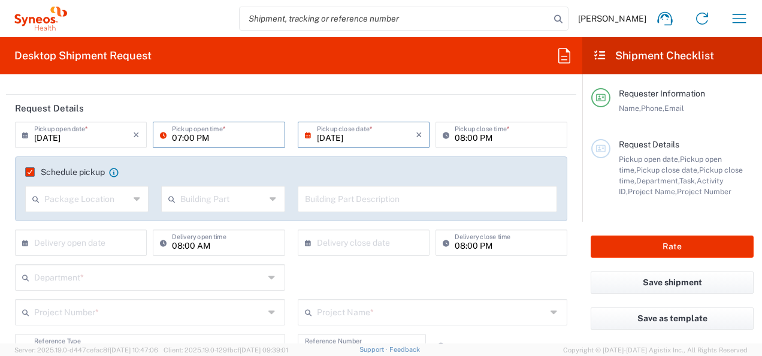
click at [180, 135] on input "07:00 PM" at bounding box center [224, 133] width 105 height 21
click at [199, 134] on input "08:00 PM" at bounding box center [224, 133] width 105 height 21
type input "08:00 AM"
click at [313, 264] on div "Department * 3000 3100 3109 3110 3111 3112 3125 3130 3135 3136 3150 3155 3165 3…" at bounding box center [291, 281] width 565 height 35
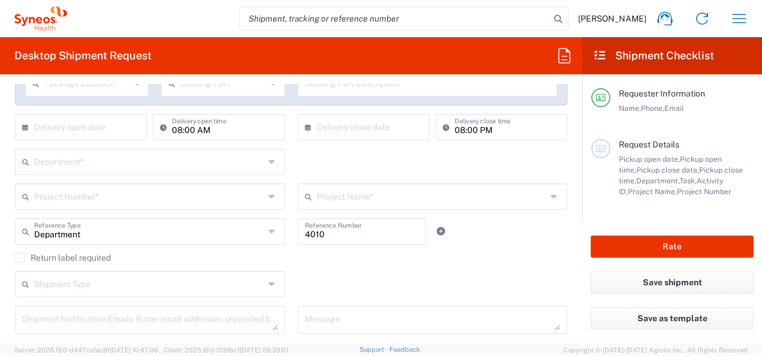
scroll to position [253, 0]
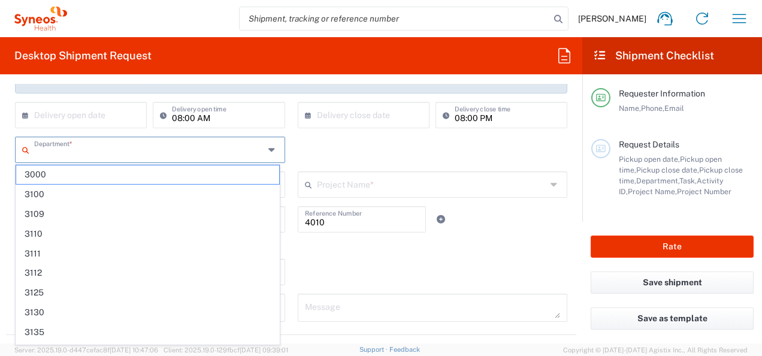
click at [153, 150] on input "text" at bounding box center [149, 148] width 230 height 21
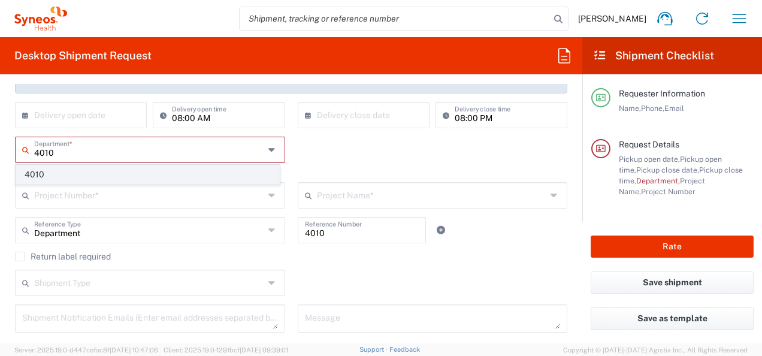
type input "4010"
click at [78, 178] on span "4010" at bounding box center [147, 174] width 263 height 19
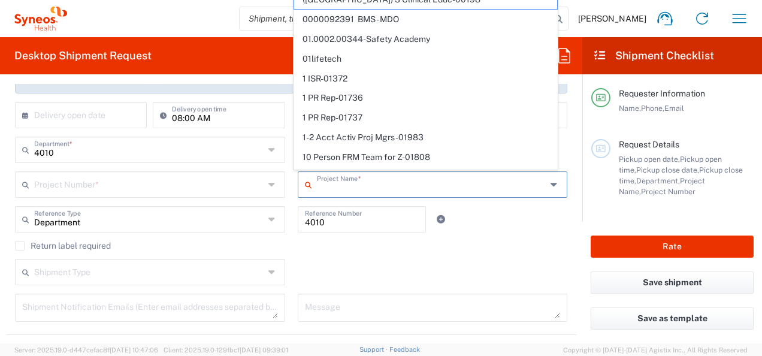
click at [367, 184] on input "text" at bounding box center [432, 183] width 230 height 21
paste input "7038072"
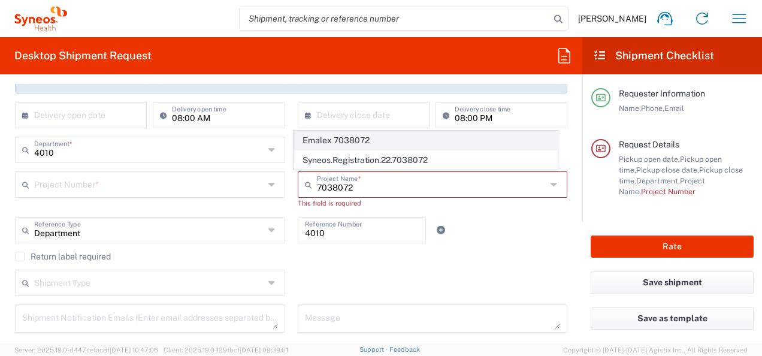
click at [351, 141] on span "Emalex 7038072" at bounding box center [425, 140] width 263 height 19
type input "Emalex 7038072"
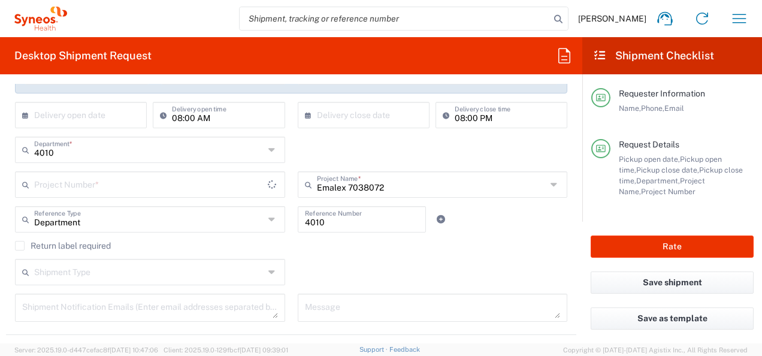
type input "7038072"
drag, startPoint x: 359, startPoint y: 218, endPoint x: 241, endPoint y: 217, distance: 118.6
click at [241, 217] on div "Department Reference Type Department Account Type Activity ID Airline Appointme…" at bounding box center [291, 223] width 565 height 35
type input "003"
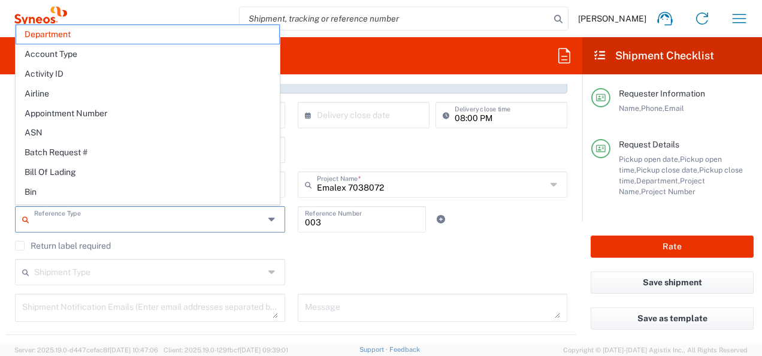
drag, startPoint x: 179, startPoint y: 219, endPoint x: 0, endPoint y: 164, distance: 187.0
click at [0, 164] on html "[PERSON_NAME] Home Shipment estimator Shipment tracking Desktop shipment reques…" at bounding box center [381, 178] width 762 height 356
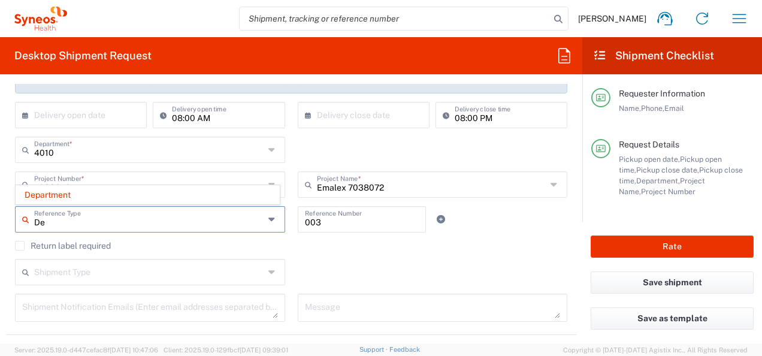
type input "D"
click at [62, 196] on span "Invoice Number" at bounding box center [147, 195] width 263 height 19
type input "Invoice Number"
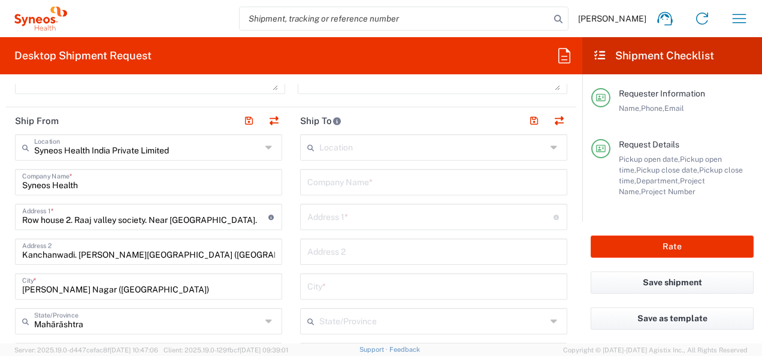
scroll to position [484, 0]
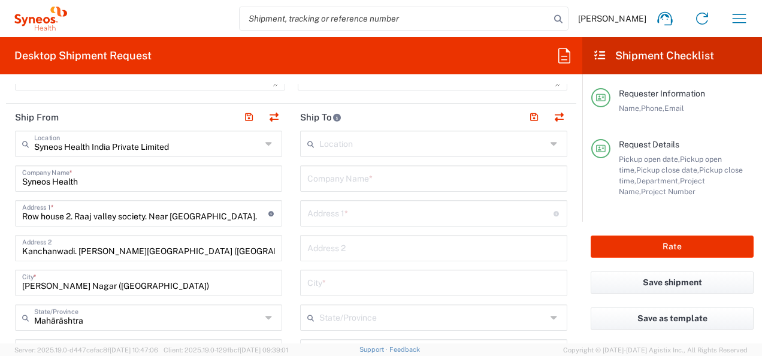
click at [333, 174] on input "text" at bounding box center [433, 177] width 253 height 21
paste input "[GEOGRAPHIC_DATA] für Psychiatrie, Sozialpsychiatrie und Psychotherapie"
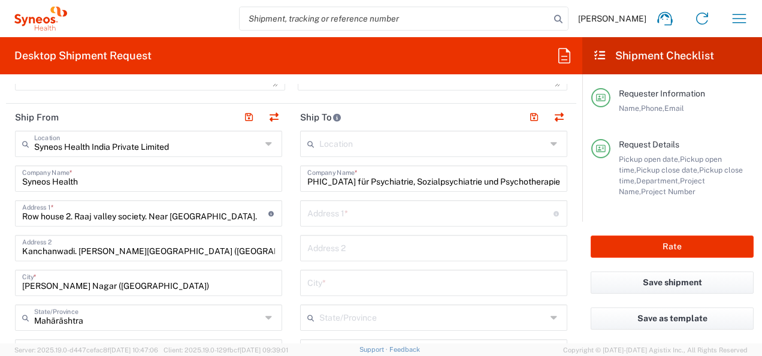
scroll to position [0, 0]
click at [478, 183] on input "[GEOGRAPHIC_DATA] für Psychiatrie, Sozialpsychiatrie und Psychotherapie" at bounding box center [433, 177] width 253 height 21
type input "[GEOGRAPHIC_DATA] für Psychiatrie, Sozialpsychiatrie und Psychotherapie"
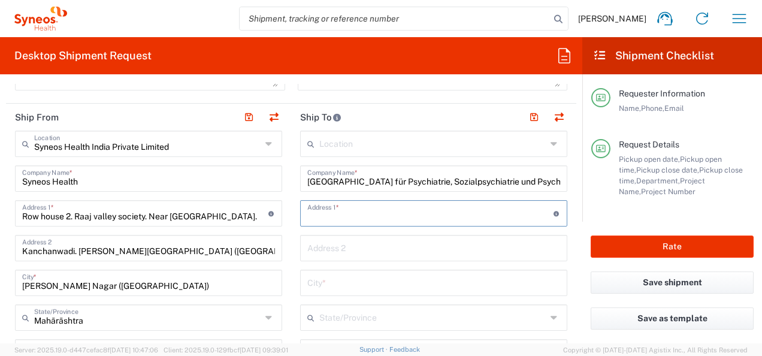
click at [411, 210] on input "text" at bounding box center [430, 212] width 246 height 21
paste input "OE7110, [PERSON_NAME]-Str. 1v"
click at [359, 215] on input "text" at bounding box center [430, 212] width 246 height 21
type input "OE7110, [PERSON_NAME]-Str. 1v"
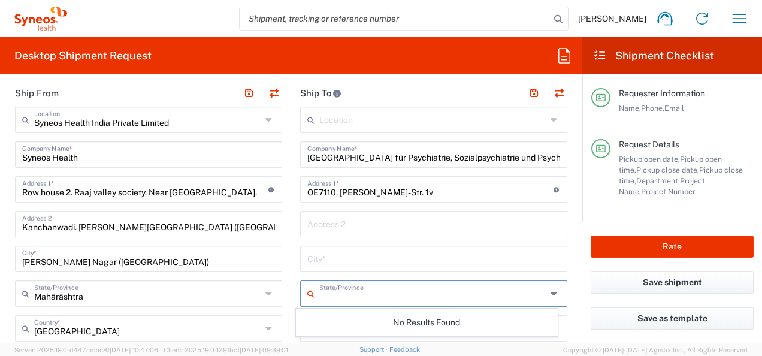
click at [417, 301] on input "text" at bounding box center [432, 292] width 227 height 21
type input "g"
click at [379, 256] on input "text" at bounding box center [433, 257] width 253 height 21
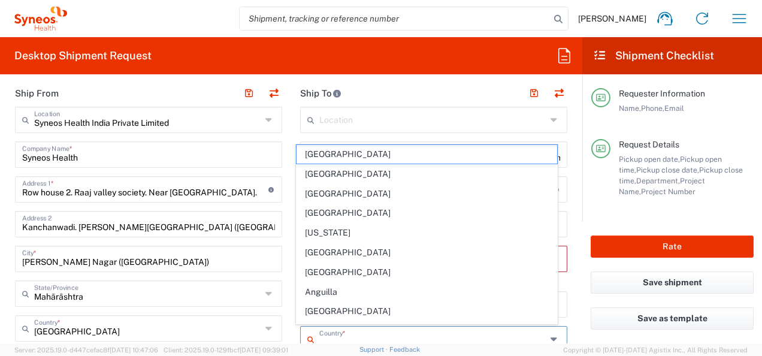
click at [349, 332] on input "text" at bounding box center [432, 338] width 227 height 21
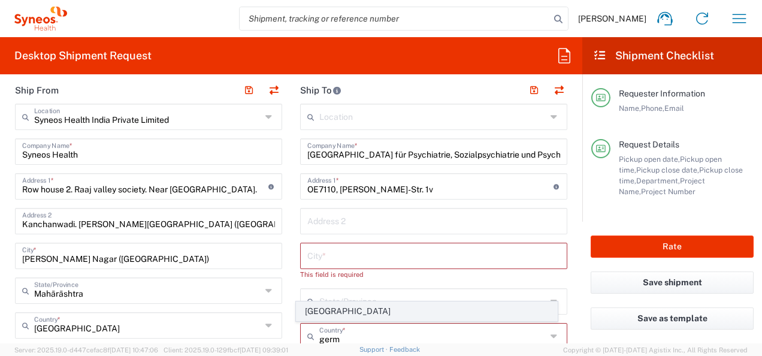
click at [341, 312] on span "[GEOGRAPHIC_DATA]" at bounding box center [427, 311] width 260 height 19
type input "[GEOGRAPHIC_DATA]"
type input "Sender/Shipper"
type input "Delivery Duty Paid"
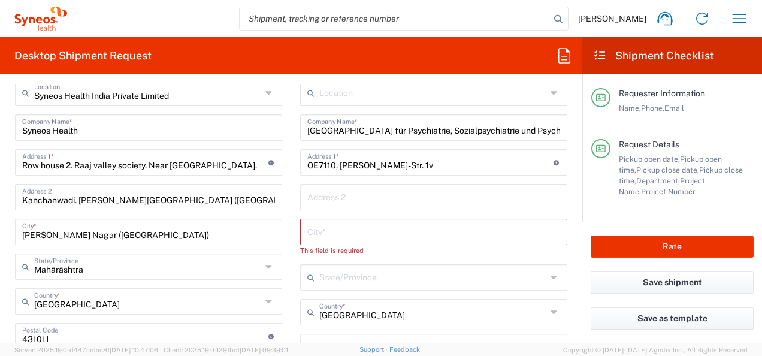
scroll to position [559, 0]
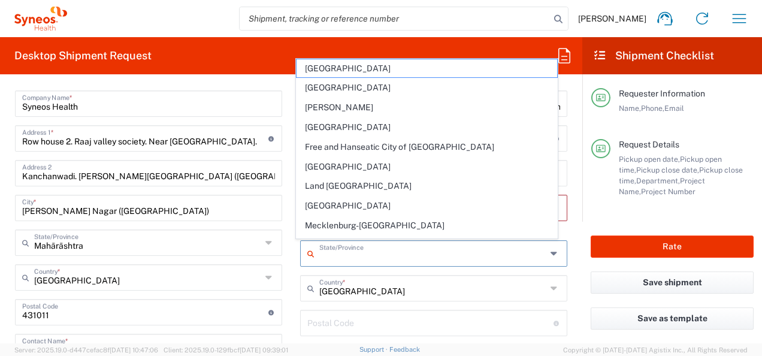
click at [344, 250] on input "text" at bounding box center [432, 252] width 227 height 21
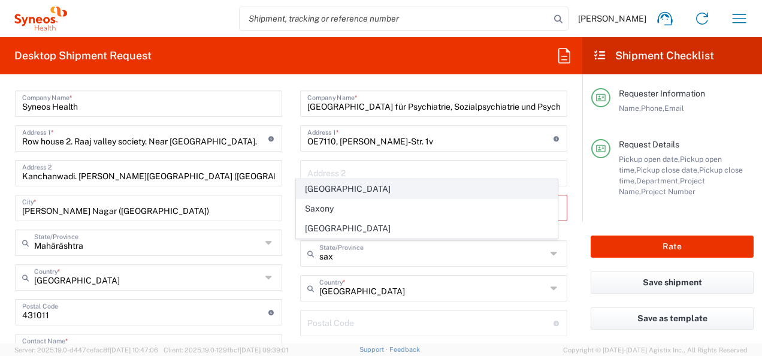
click at [370, 195] on span "[GEOGRAPHIC_DATA]" at bounding box center [427, 189] width 260 height 19
type input "[GEOGRAPHIC_DATA]"
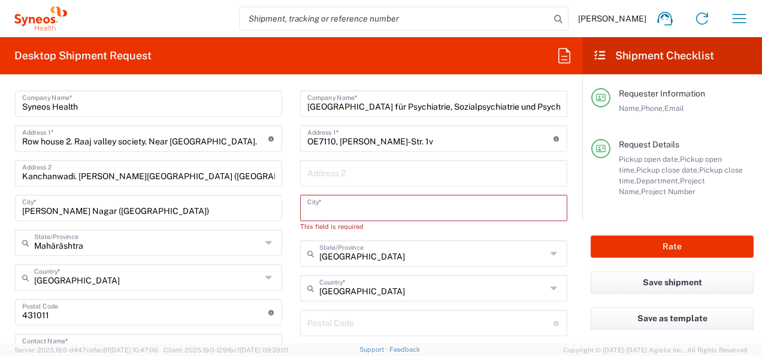
click at [342, 204] on input "text" at bounding box center [433, 206] width 253 height 21
paste input "[GEOGRAPHIC_DATA]"
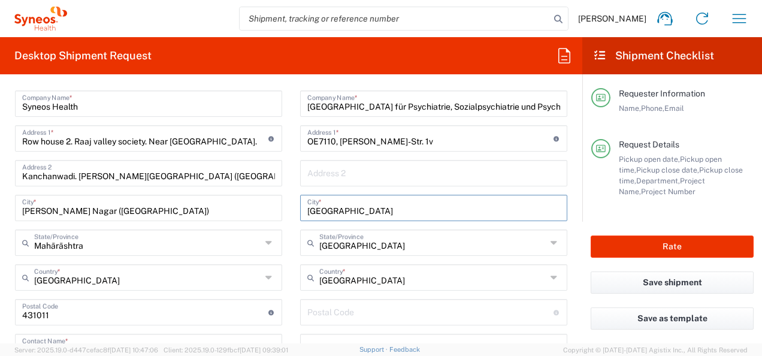
type input "[GEOGRAPHIC_DATA]"
paste input "30625"
click at [369, 304] on input "undefined" at bounding box center [430, 311] width 246 height 21
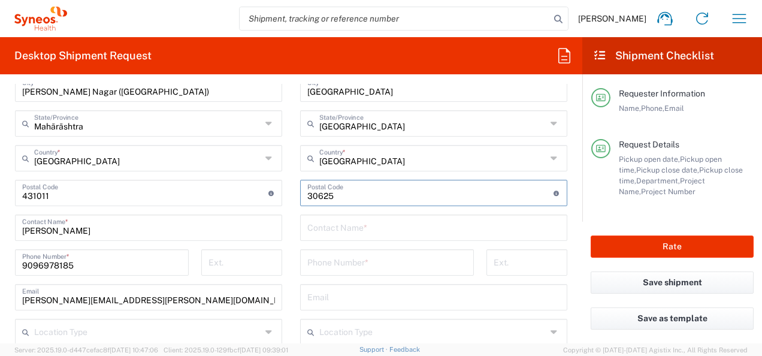
scroll to position [703, 0]
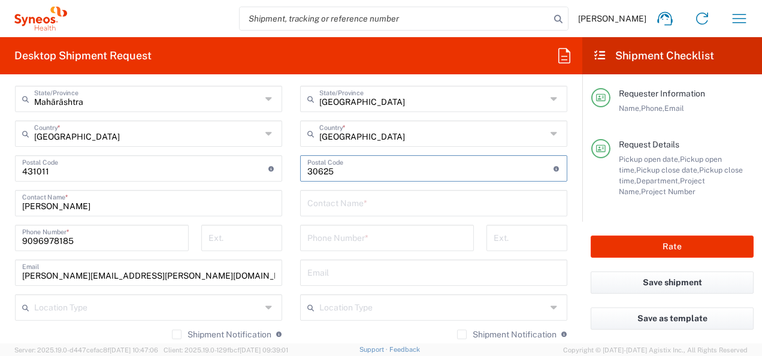
type input "30625"
click at [370, 205] on input "text" at bounding box center [433, 202] width 253 height 21
paste input "[PERSON_NAME]"
type input "[PERSON_NAME]"
click at [361, 242] on input "tel" at bounding box center [386, 236] width 159 height 21
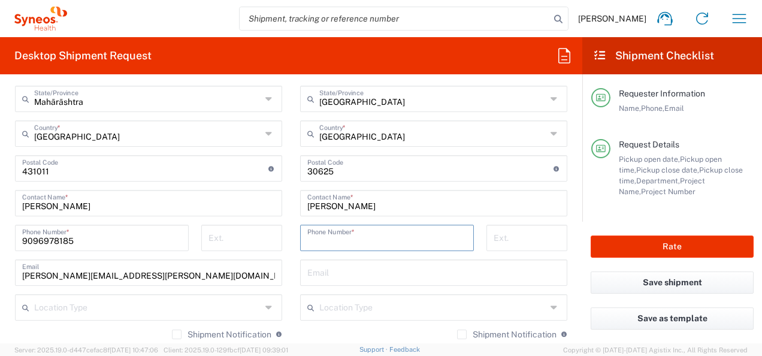
paste input "49 511 532 5527"
type input "49 511 532 5527"
click at [387, 277] on input "text" at bounding box center [433, 271] width 253 height 21
paste input "[PERSON_NAME][EMAIL_ADDRESS][DOMAIN_NAME]"
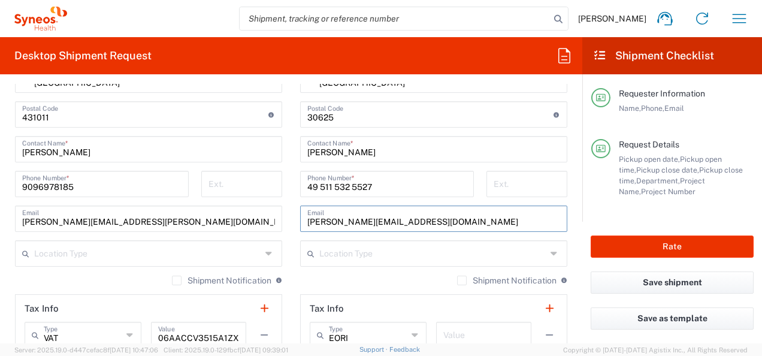
scroll to position [775, 0]
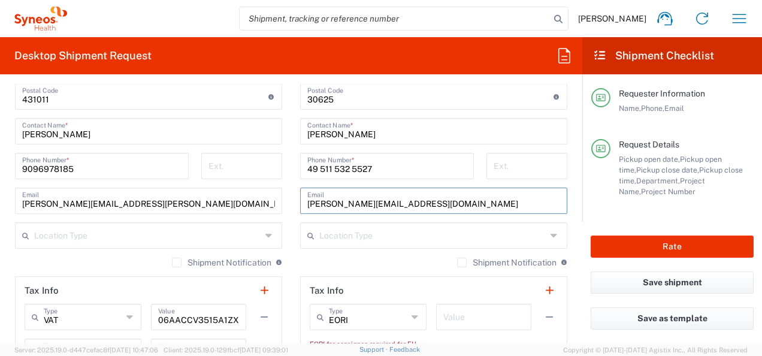
type input "[PERSON_NAME][EMAIL_ADDRESS][DOMAIN_NAME]"
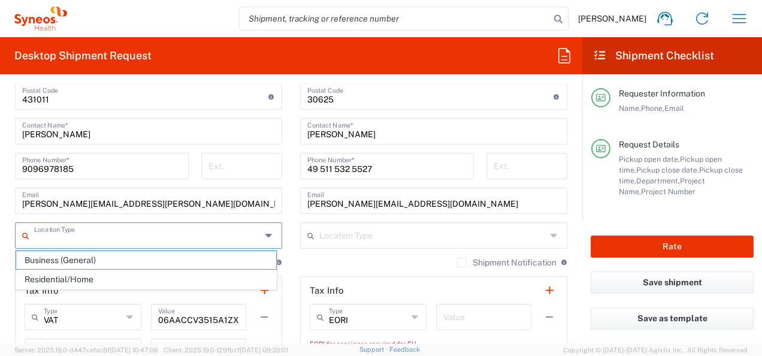
click at [168, 233] on input "text" at bounding box center [147, 234] width 227 height 21
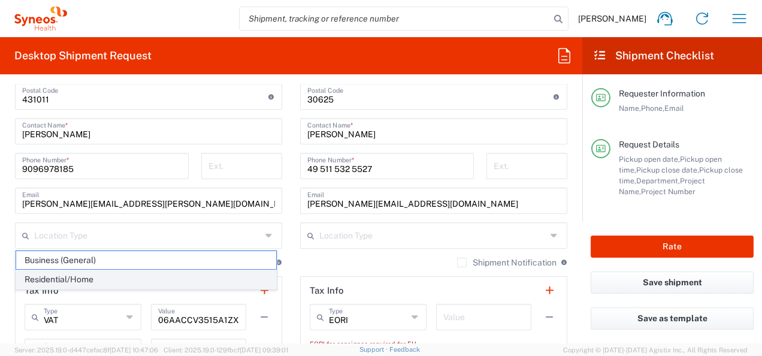
click at [116, 271] on span "Residential/Home" at bounding box center [146, 279] width 260 height 19
type input "Residential/Home"
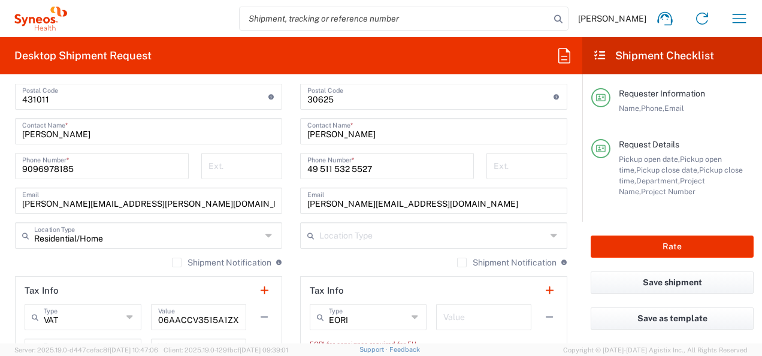
click at [318, 266] on div "Shipment Notification If checked, a shipment notification email will be sent to…" at bounding box center [433, 266] width 267 height 19
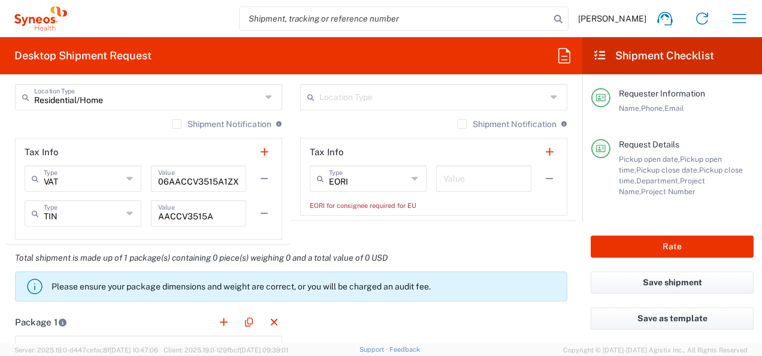
scroll to position [916, 0]
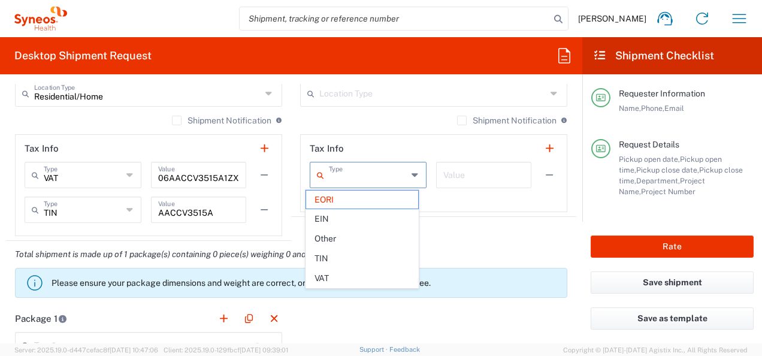
click at [383, 177] on input "text" at bounding box center [368, 174] width 78 height 21
click at [358, 212] on span "EIN" at bounding box center [362, 219] width 112 height 19
click at [367, 177] on input "EIN" at bounding box center [368, 174] width 78 height 21
click at [350, 217] on span "EORI" at bounding box center [362, 219] width 112 height 19
click at [379, 175] on input "EORI" at bounding box center [368, 174] width 78 height 21
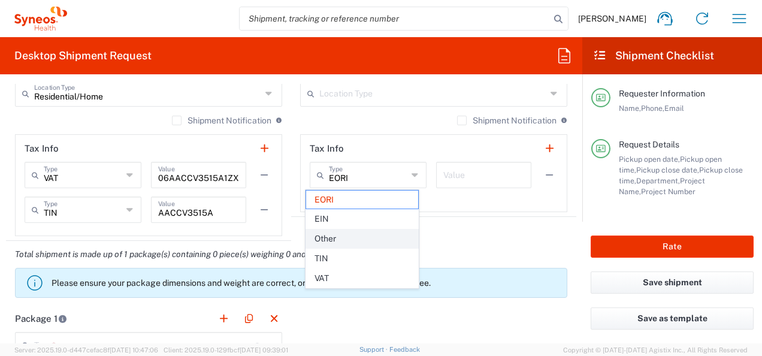
click at [355, 235] on span "Other" at bounding box center [362, 238] width 112 height 19
type input "Other"
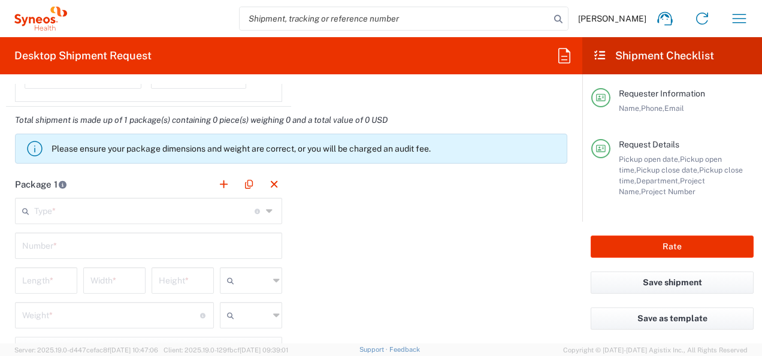
scroll to position [1060, 0]
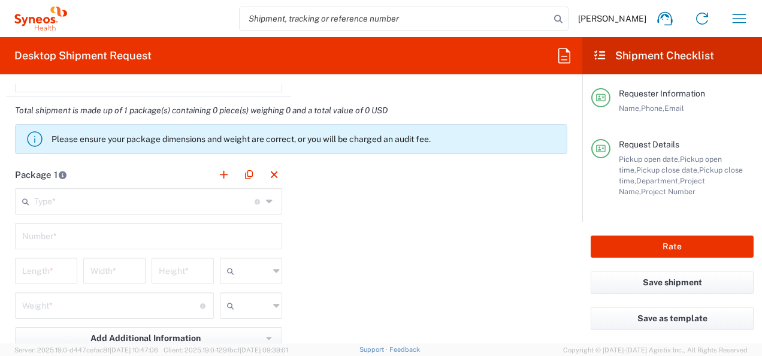
click at [132, 213] on main "Type * Material used to package goods Envelope Large Box Medium Box Pallet(s) O…" at bounding box center [148, 303] width 285 height 231
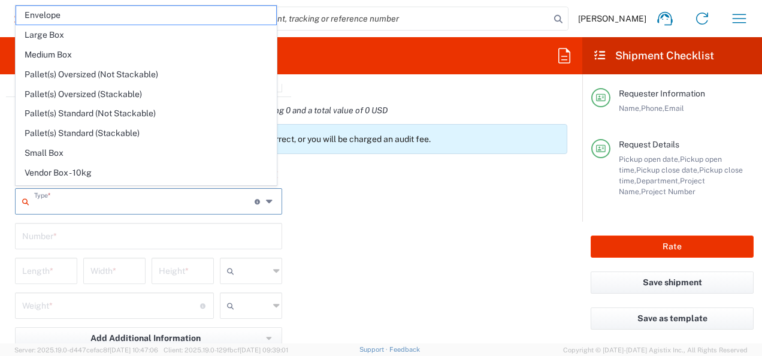
click at [124, 198] on input "text" at bounding box center [144, 200] width 220 height 21
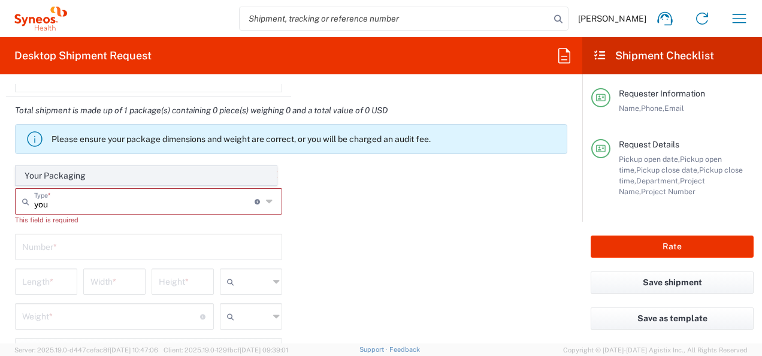
click at [58, 179] on span "Your Packaging" at bounding box center [146, 176] width 260 height 19
type input "Your Packaging"
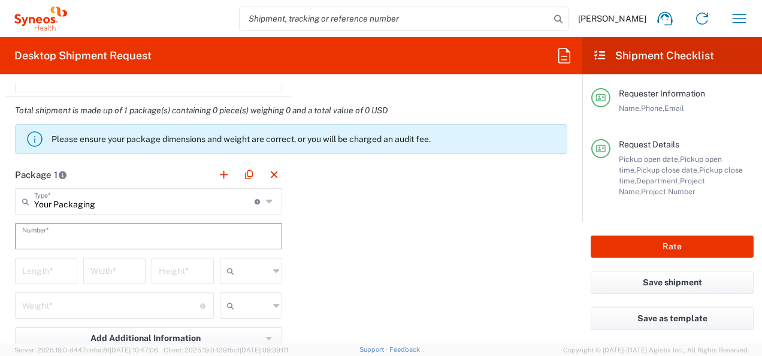
click at [87, 237] on input "text" at bounding box center [148, 235] width 253 height 21
type input "1"
click at [39, 276] on input "number" at bounding box center [46, 269] width 48 height 21
type input "40"
click at [103, 273] on input "number" at bounding box center [114, 269] width 48 height 21
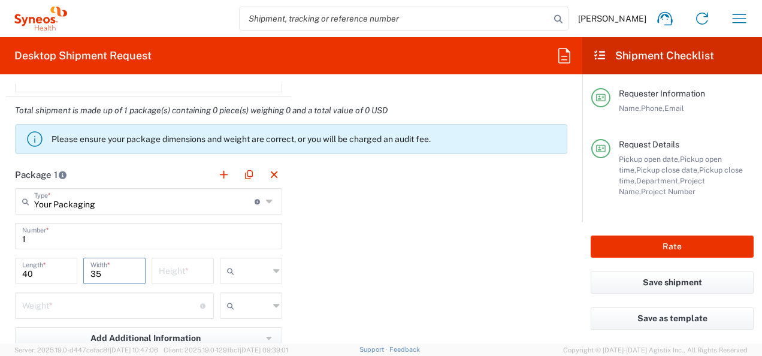
type input "35"
click at [159, 268] on input "number" at bounding box center [183, 269] width 48 height 21
type input "1"
click at [253, 266] on input "text" at bounding box center [254, 270] width 30 height 19
click at [236, 294] on span "cm" at bounding box center [246, 294] width 59 height 19
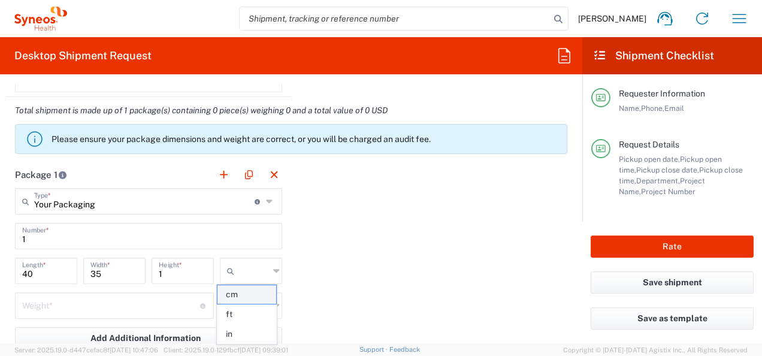
type input "cm"
click at [103, 304] on input "number" at bounding box center [111, 304] width 178 height 21
type input "0.25"
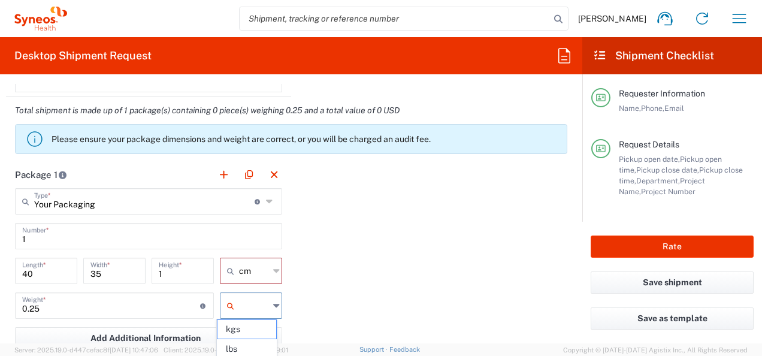
click at [258, 305] on input "text" at bounding box center [254, 305] width 30 height 19
click at [241, 325] on span "kgs" at bounding box center [246, 329] width 59 height 19
type input "kgs"
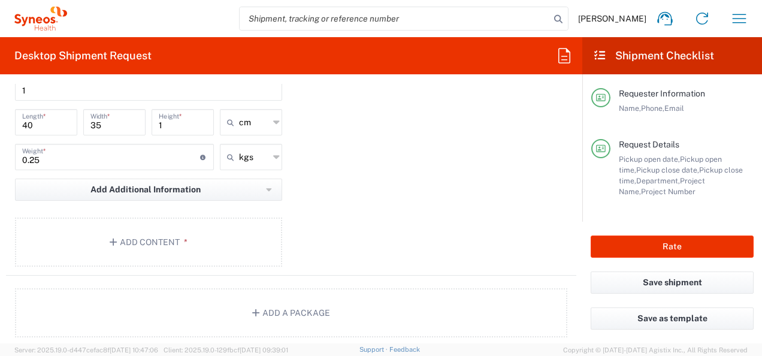
scroll to position [1228, 0]
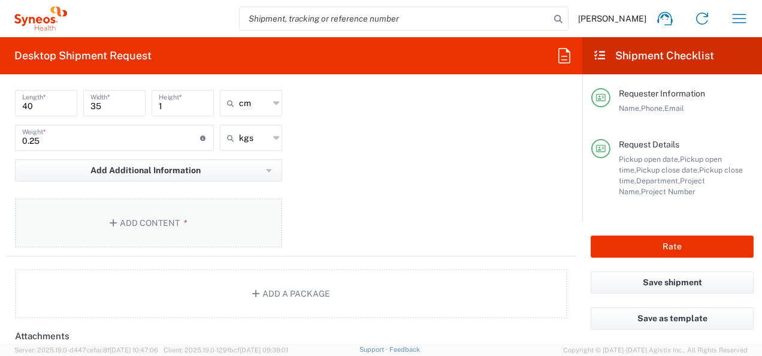
click at [133, 207] on button "Add Content *" at bounding box center [148, 222] width 267 height 49
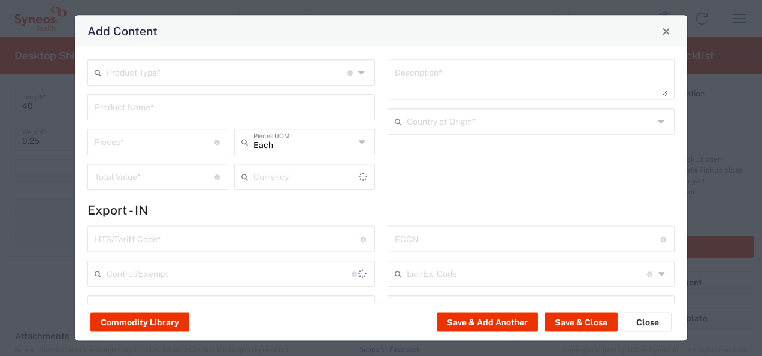
type input "US Dollar"
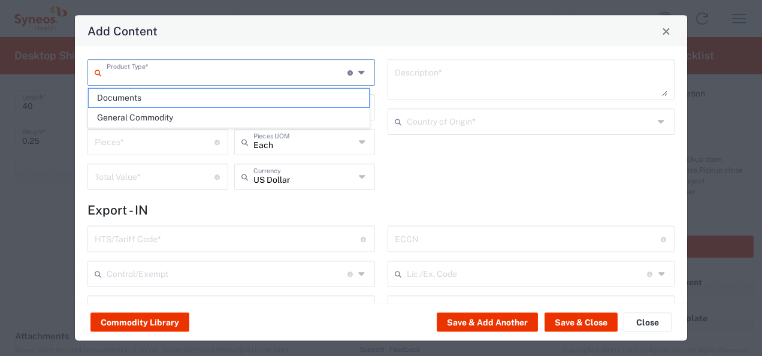
click at [137, 65] on input "text" at bounding box center [227, 71] width 241 height 21
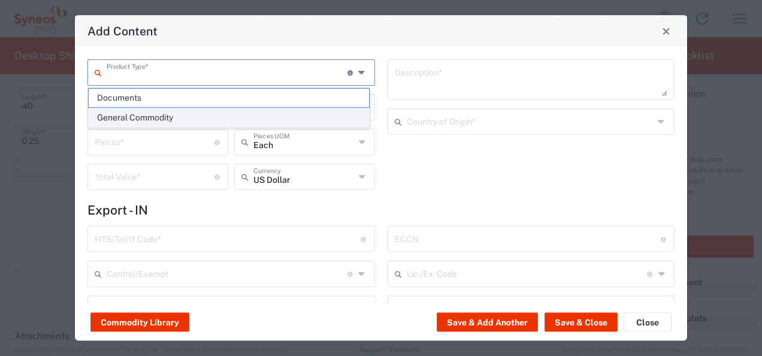
click at [139, 113] on span "General Commodity" at bounding box center [229, 117] width 280 height 19
type input "General Commodity"
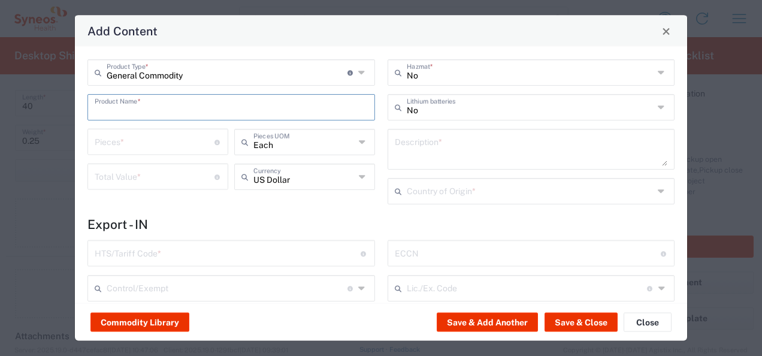
click at [155, 110] on input "text" at bounding box center [231, 106] width 273 height 21
click at [129, 109] on input "text" at bounding box center [231, 106] width 273 height 21
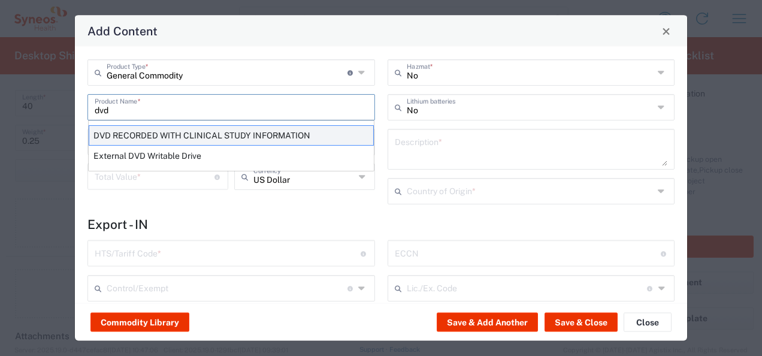
click at [134, 129] on div "DVD RECORDED WITH CLINICAL STUDY INFORMATION" at bounding box center [231, 135] width 285 height 20
type input "DVD RECORDED WITH CLINICAL STUDY INFORMATION"
type input "1"
type textarea "RECORDED WITH CLINICAL STUDY INFORMATION"
type input "[GEOGRAPHIC_DATA]"
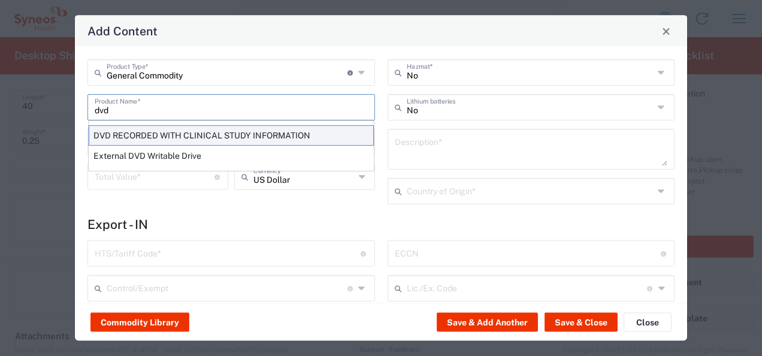
type input "8523.49.4000"
type input "BIS"
type input "EAR99"
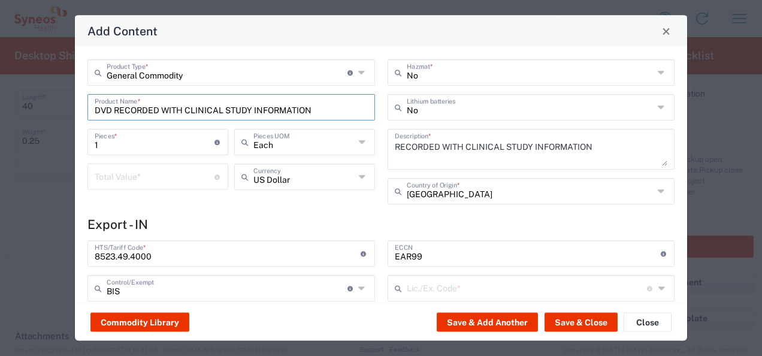
type input "NLR - No License Required"
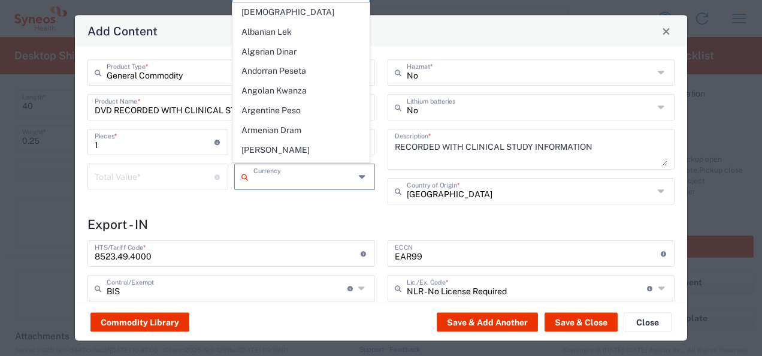
click at [276, 174] on input "text" at bounding box center [304, 175] width 102 height 21
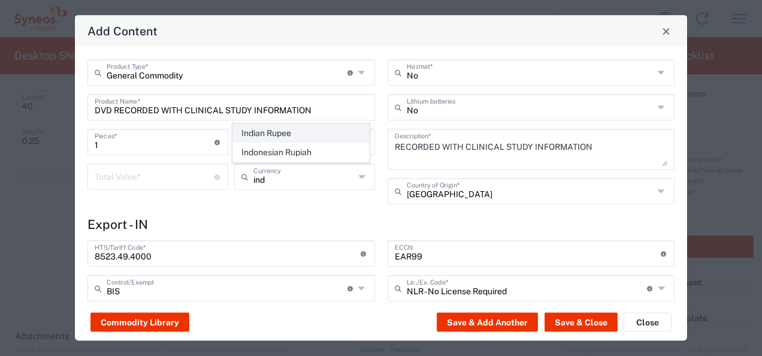
click at [265, 135] on span "Indian Rupee" at bounding box center [301, 133] width 136 height 19
type input "Indian Rupee"
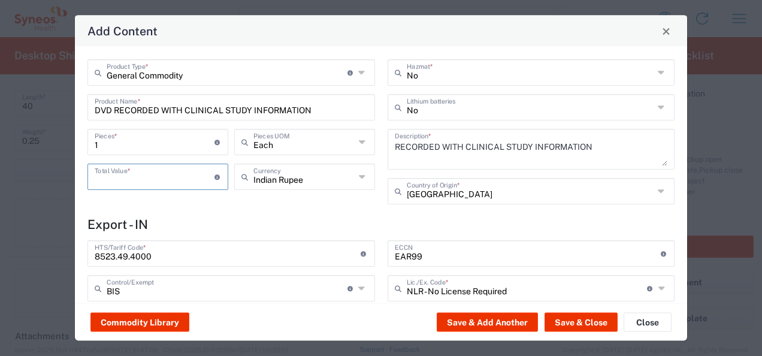
click at [156, 170] on input "number" at bounding box center [155, 175] width 120 height 21
type input "100"
click at [576, 320] on button "Save & Close" at bounding box center [580, 322] width 73 height 19
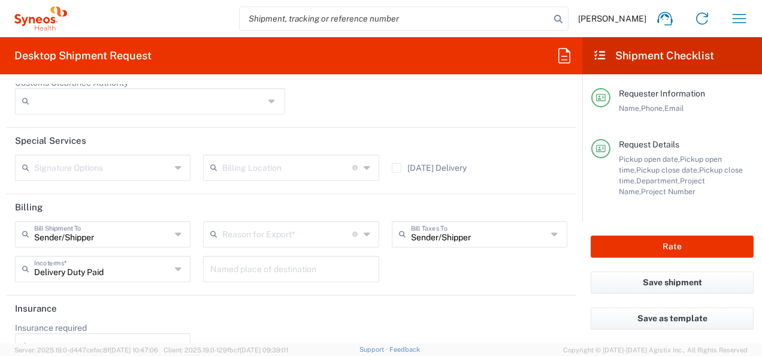
scroll to position [1770, 0]
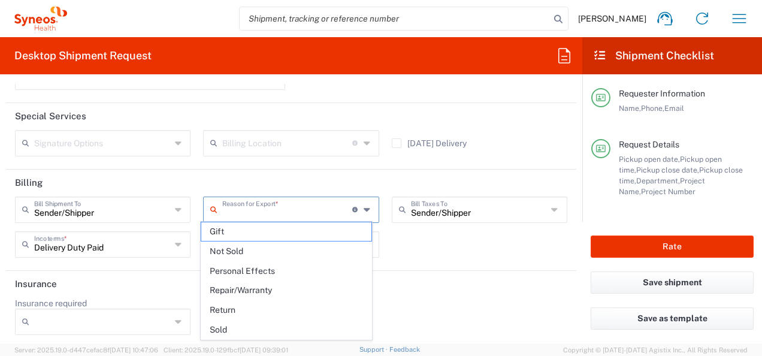
click at [297, 208] on input "text" at bounding box center [287, 208] width 130 height 21
click at [244, 322] on span "Sold" at bounding box center [286, 329] width 170 height 19
type input "Sold"
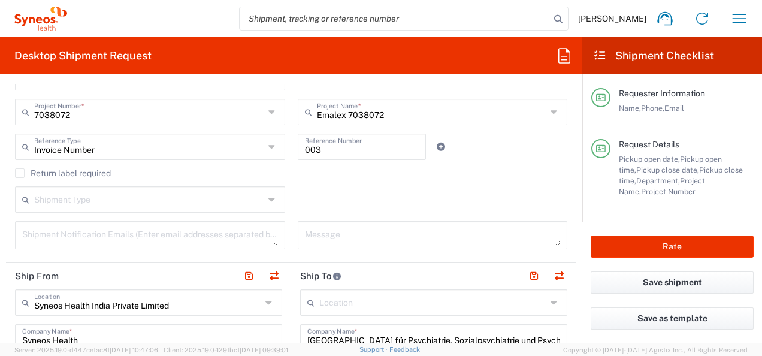
scroll to position [350, 0]
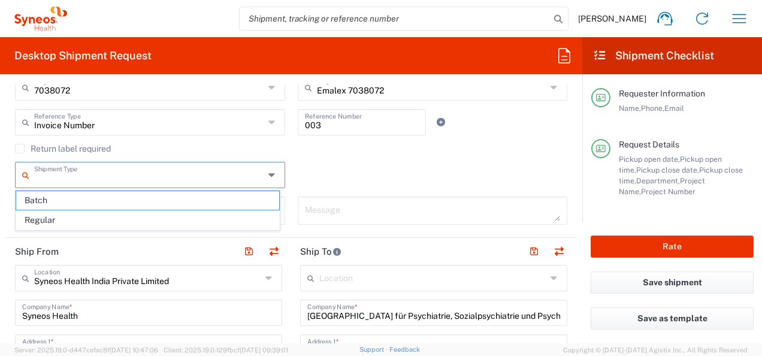
click at [245, 181] on input "text" at bounding box center [149, 174] width 230 height 21
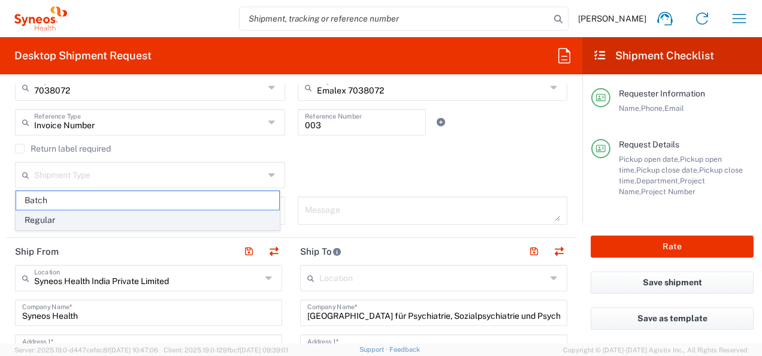
click at [179, 217] on span "Regular" at bounding box center [147, 220] width 263 height 19
type input "Regular"
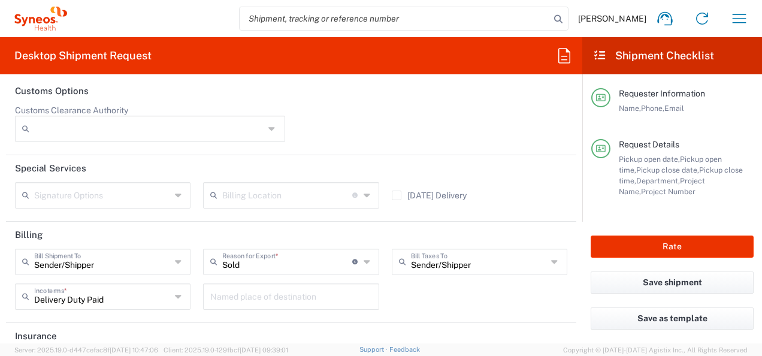
scroll to position [1770, 0]
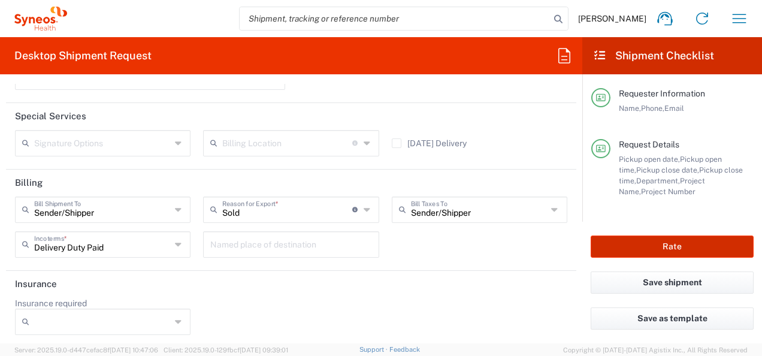
click at [691, 247] on button "Rate" at bounding box center [672, 246] width 163 height 22
type input "4010"
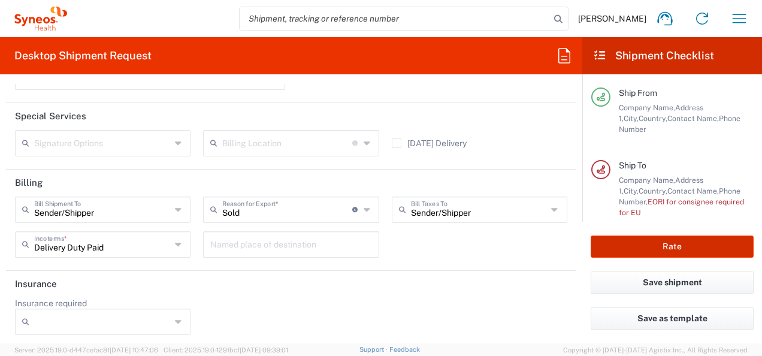
scroll to position [175, 0]
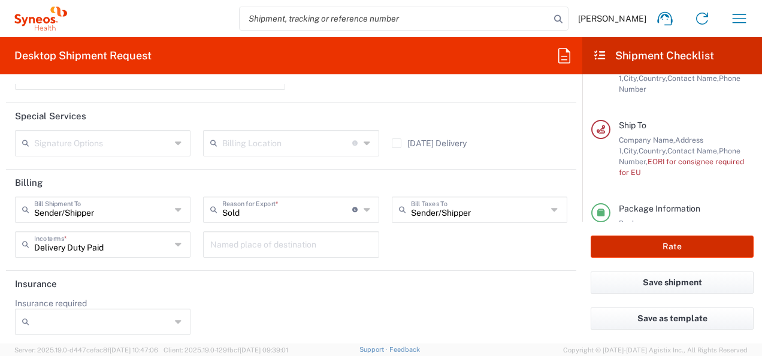
type input "Emalex 7038072"
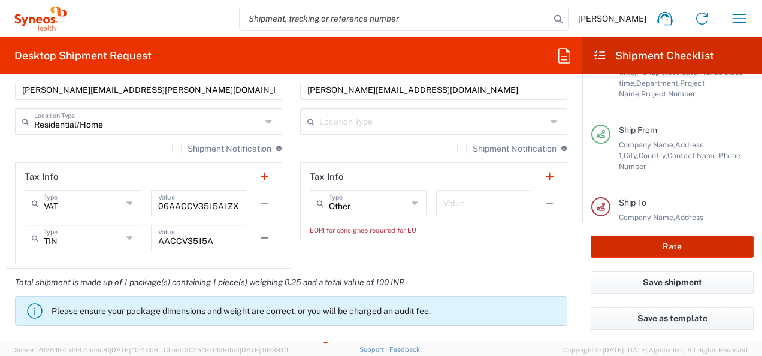
scroll to position [899, 0]
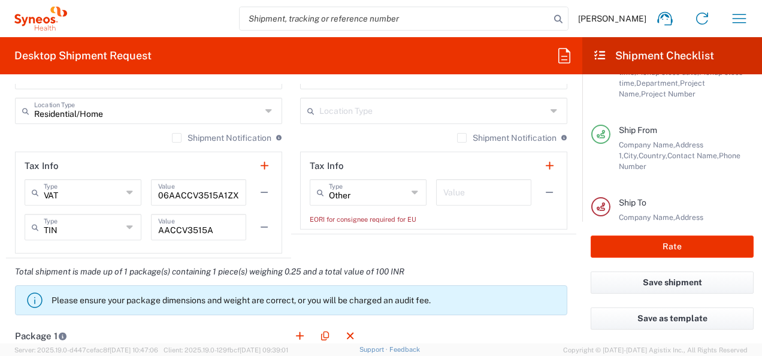
click at [412, 192] on icon at bounding box center [416, 192] width 8 height 19
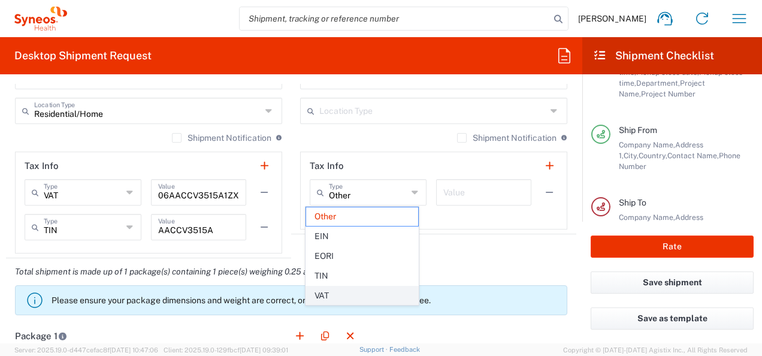
click at [356, 286] on li "VAT" at bounding box center [361, 296] width 113 height 20
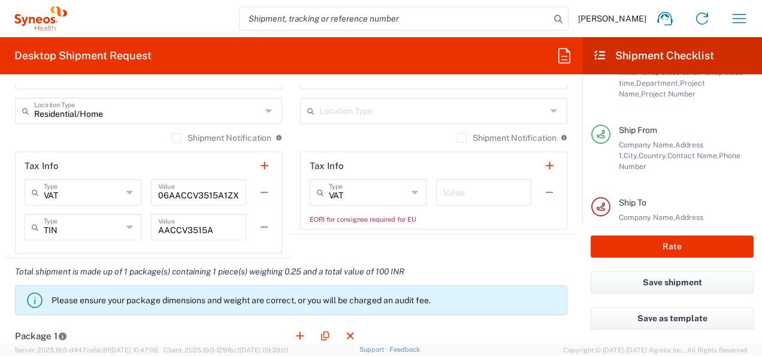
click at [361, 190] on input "VAT" at bounding box center [368, 191] width 78 height 21
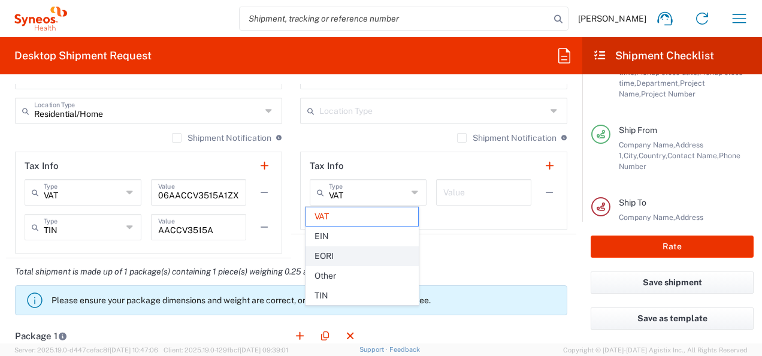
click at [343, 248] on span "EORI" at bounding box center [362, 256] width 112 height 19
type input "EORI"
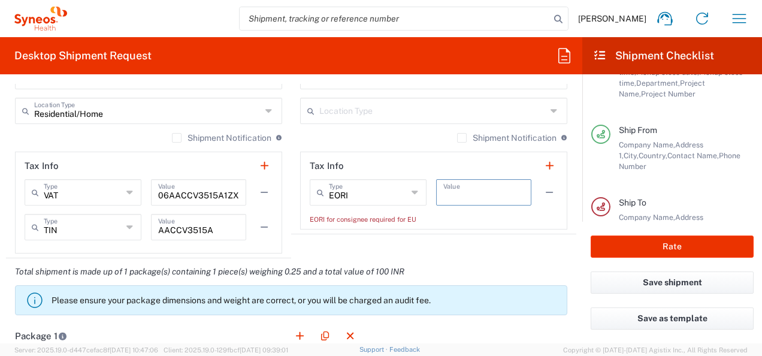
click at [479, 195] on input "text" at bounding box center [483, 191] width 81 height 21
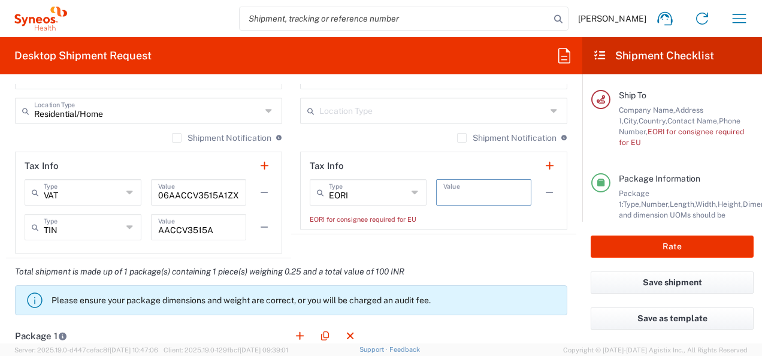
scroll to position [206, 0]
click at [541, 196] on button "button" at bounding box center [549, 192] width 17 height 17
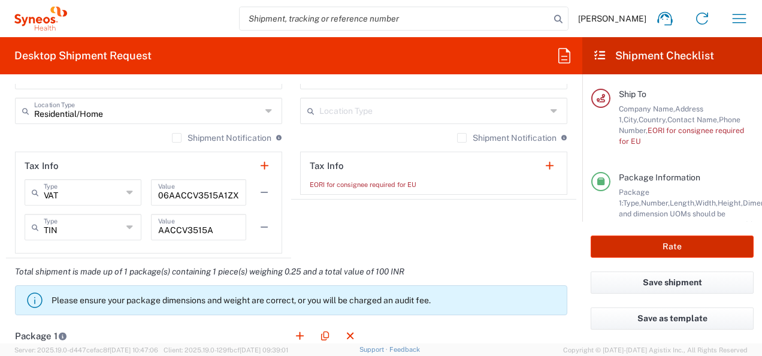
click at [673, 253] on button "Rate" at bounding box center [672, 246] width 163 height 22
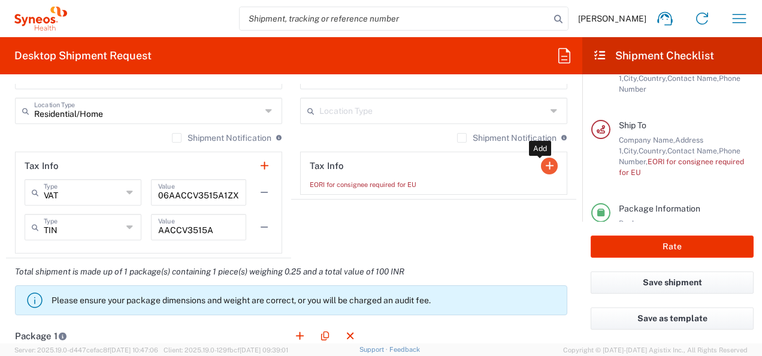
click at [541, 162] on button "button" at bounding box center [549, 166] width 17 height 17
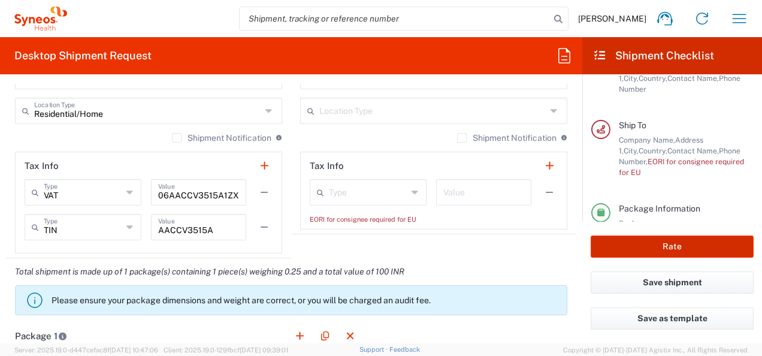
click at [660, 250] on button "Rate" at bounding box center [672, 246] width 163 height 22
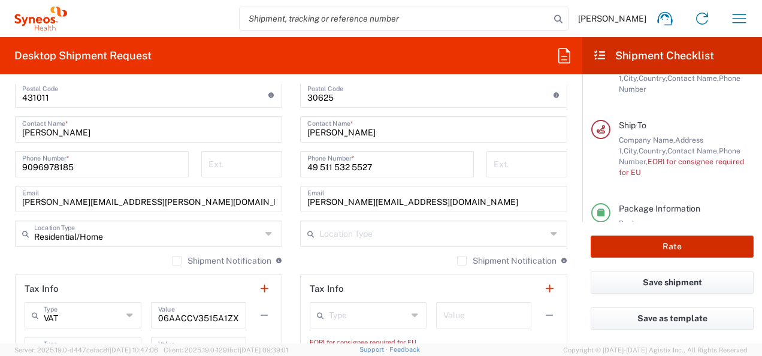
scroll to position [773, 0]
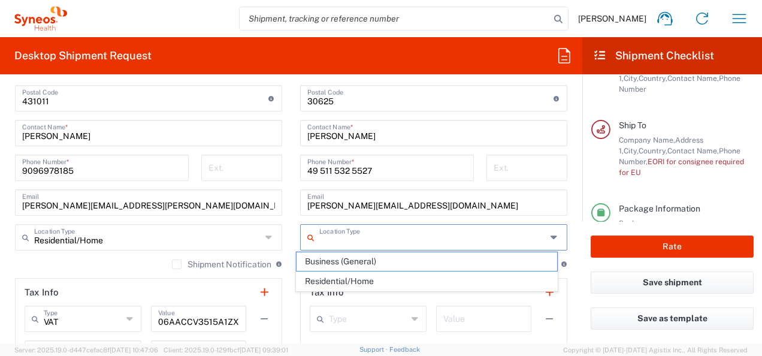
click at [453, 242] on input "text" at bounding box center [432, 236] width 227 height 21
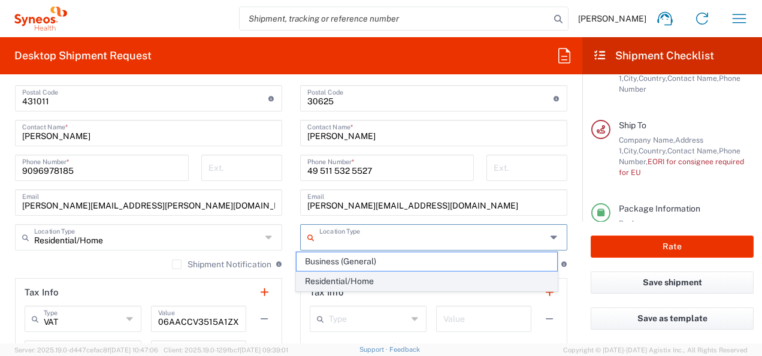
click at [382, 273] on span "Residential/Home" at bounding box center [427, 281] width 260 height 19
type input "Residential/Home"
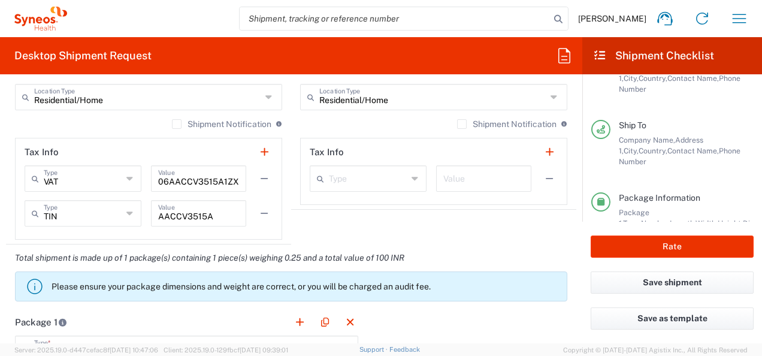
scroll to position [920, 0]
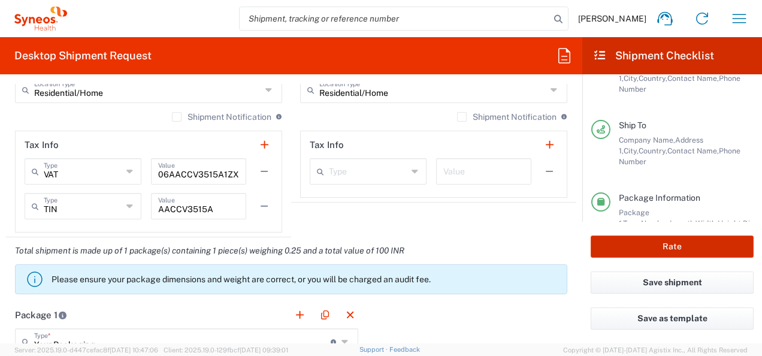
click at [692, 250] on button "Rate" at bounding box center [672, 246] width 163 height 22
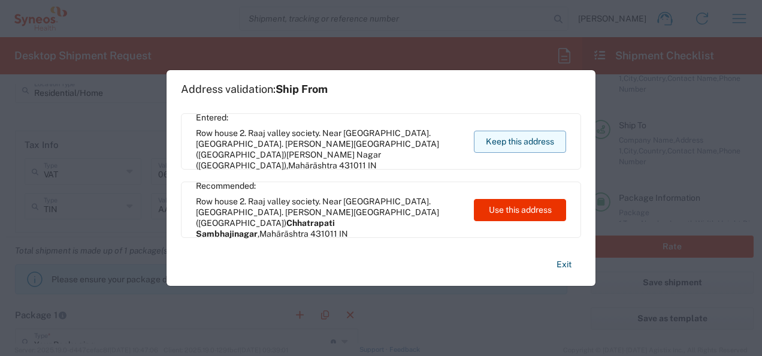
click at [518, 138] on button "Keep this address" at bounding box center [520, 142] width 92 height 22
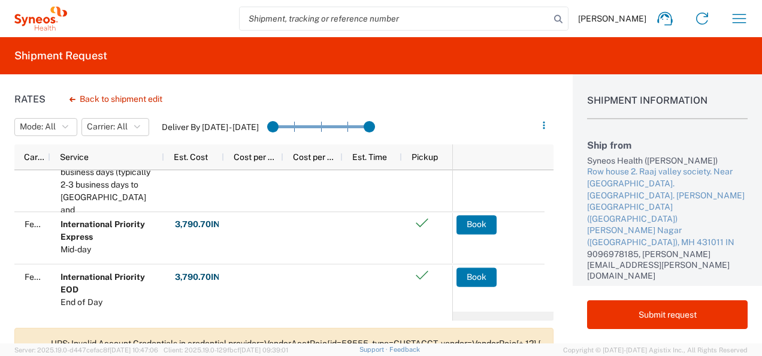
scroll to position [41, 0]
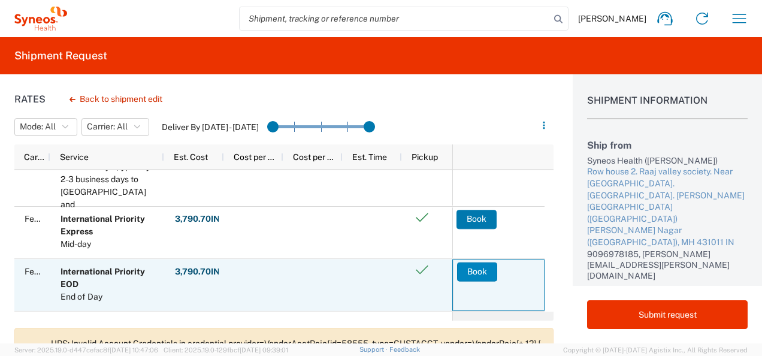
click at [473, 276] on button "Book" at bounding box center [477, 271] width 40 height 19
